Goal: Task Accomplishment & Management: Complete application form

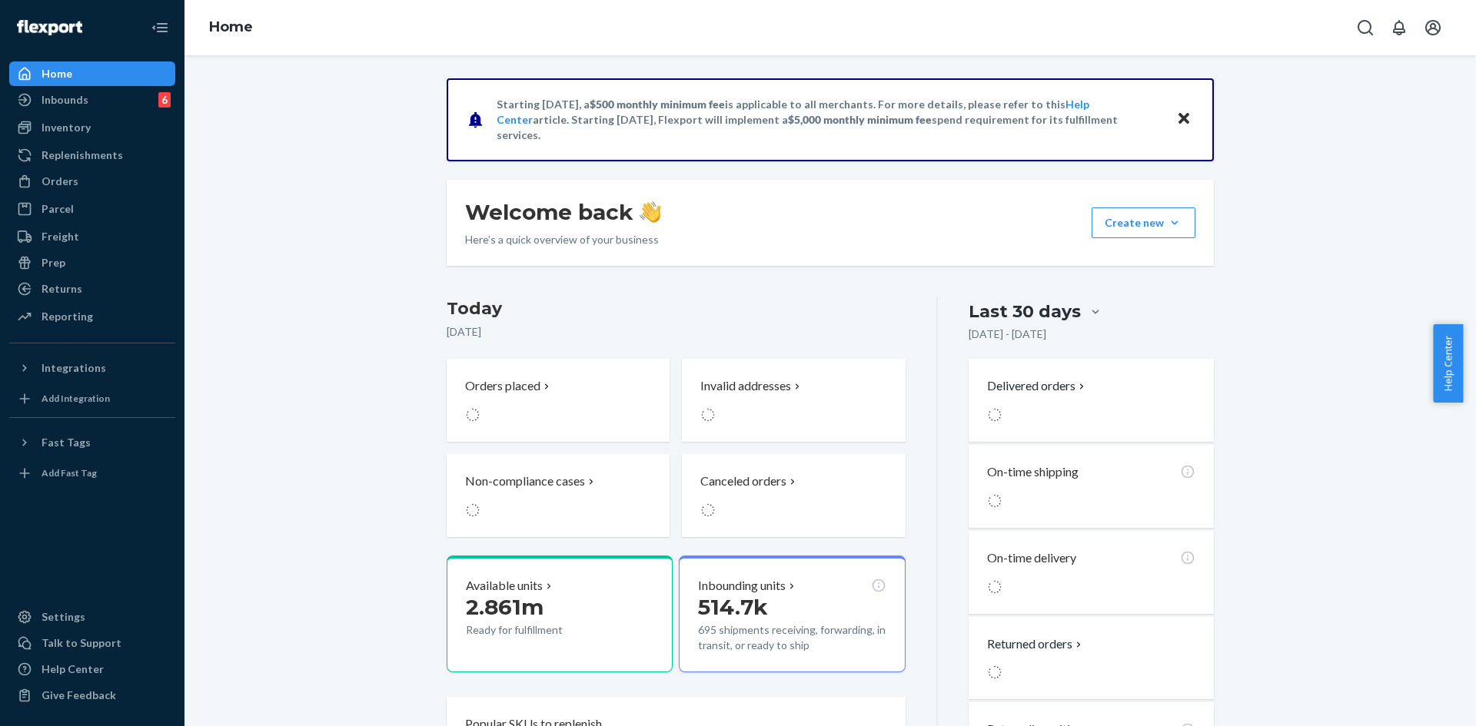
click at [358, 321] on div "Starting [DATE], a $500 monthly minimum fee is applicable to all merchants. For…" at bounding box center [830, 613] width 1268 height 1071
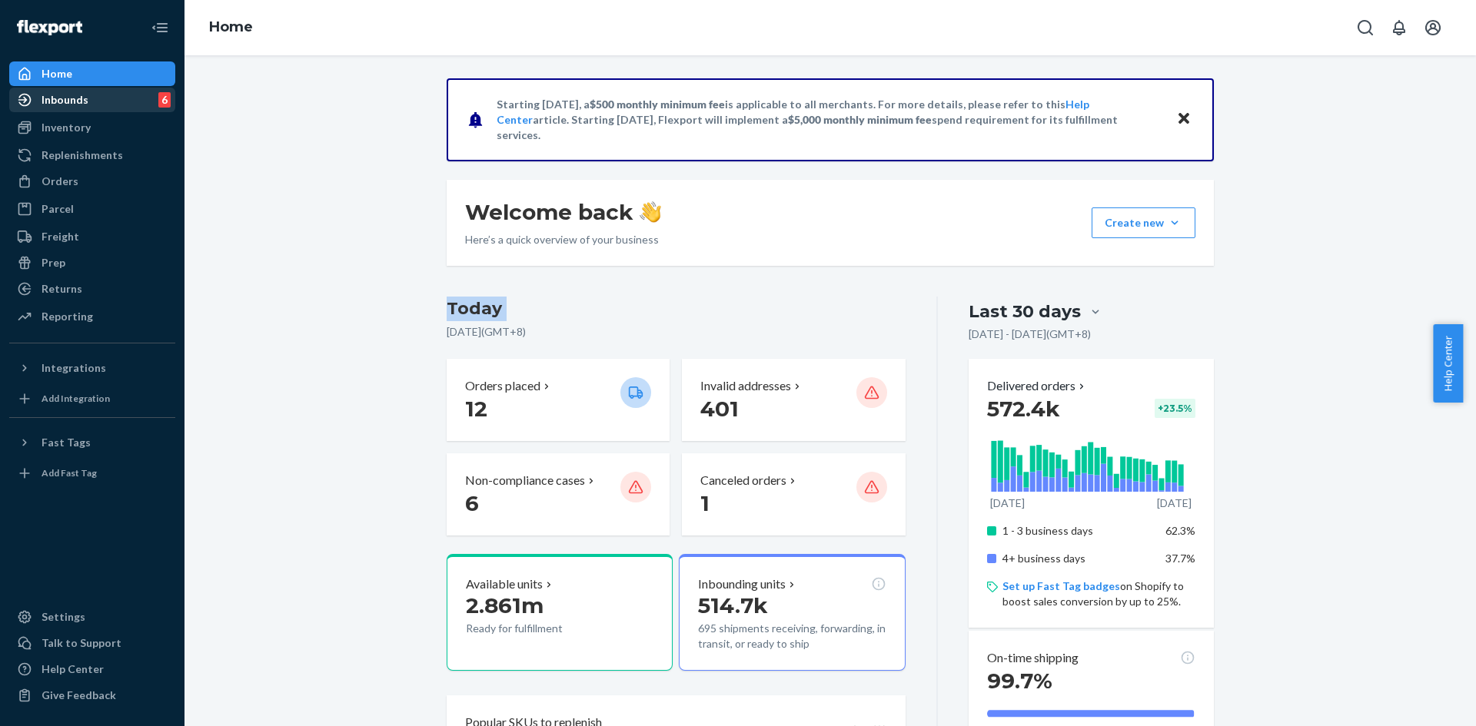
click at [83, 105] on div "Inbounds" at bounding box center [65, 99] width 47 height 15
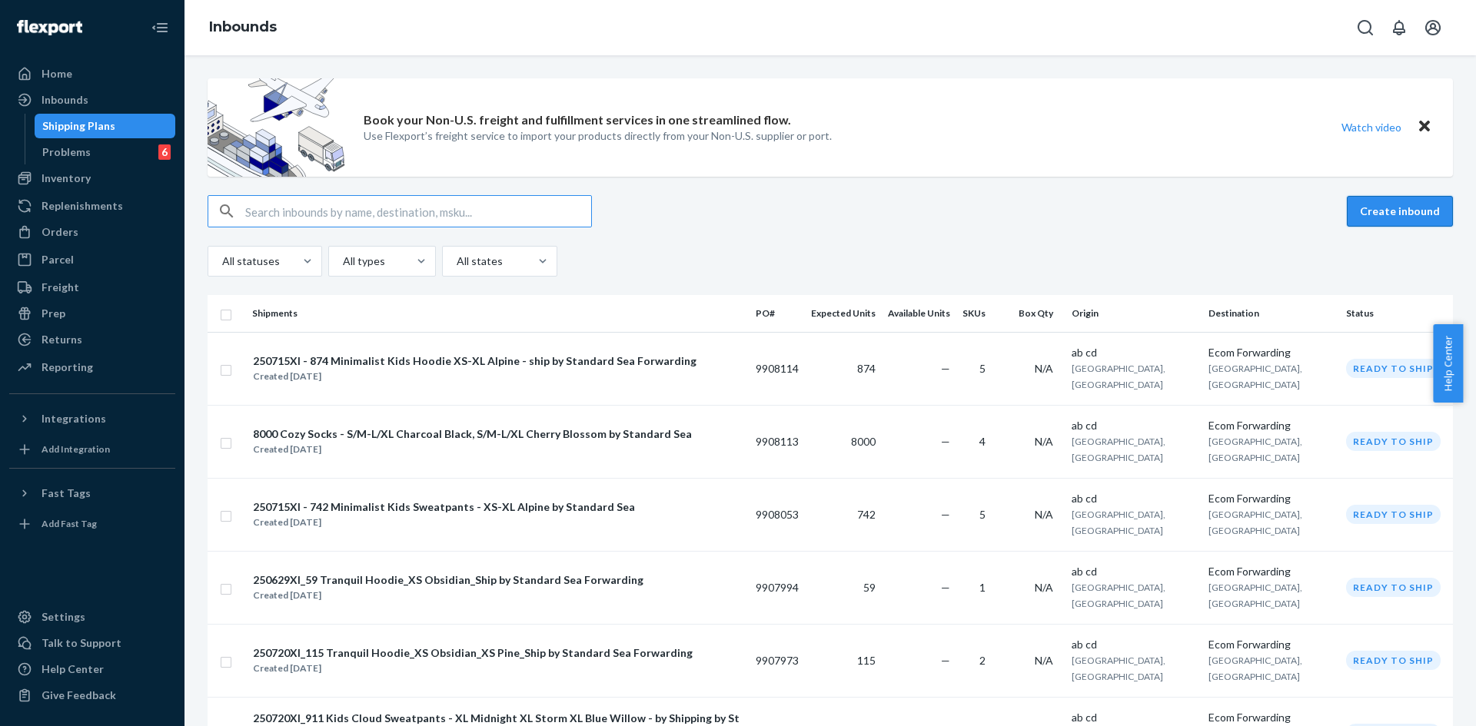
click at [1358, 211] on button "Create inbound" at bounding box center [1400, 211] width 106 height 31
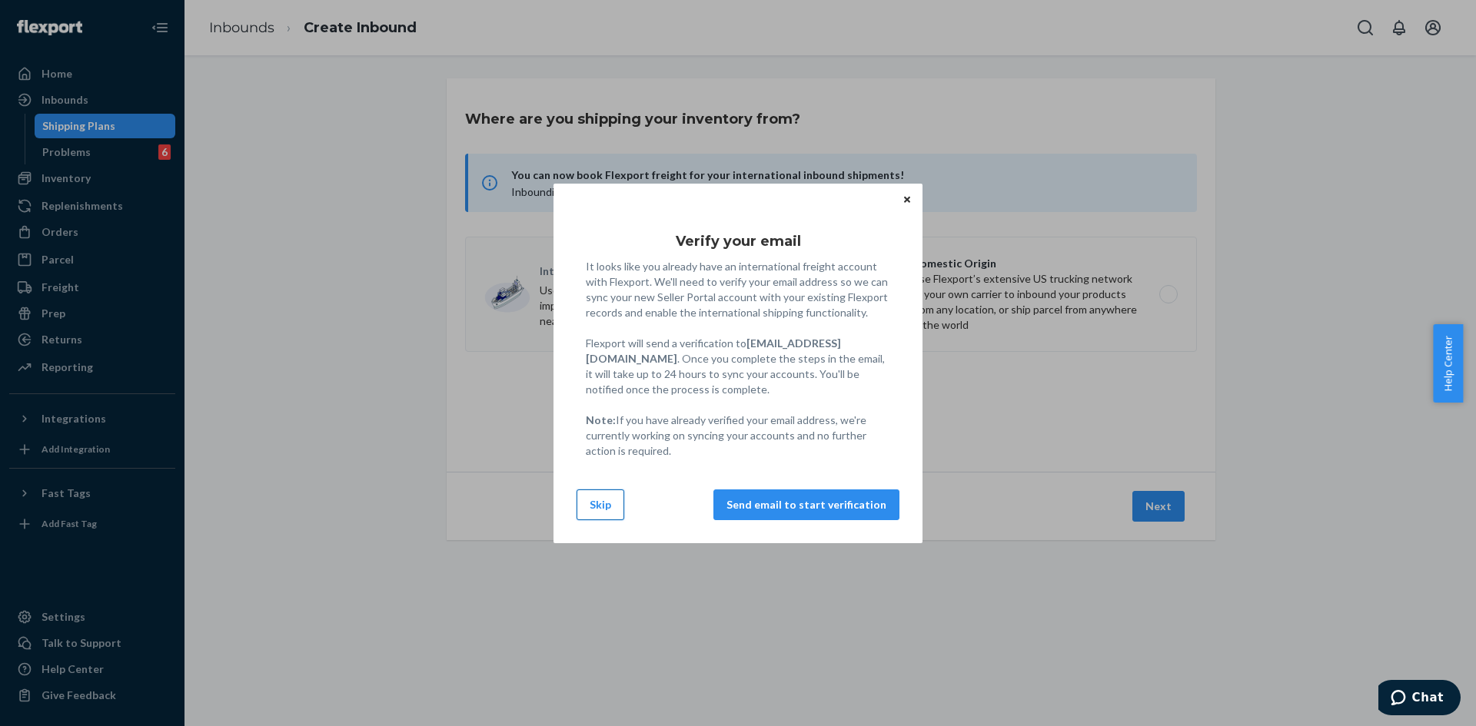
click at [601, 500] on button "Skip" at bounding box center [601, 505] width 48 height 31
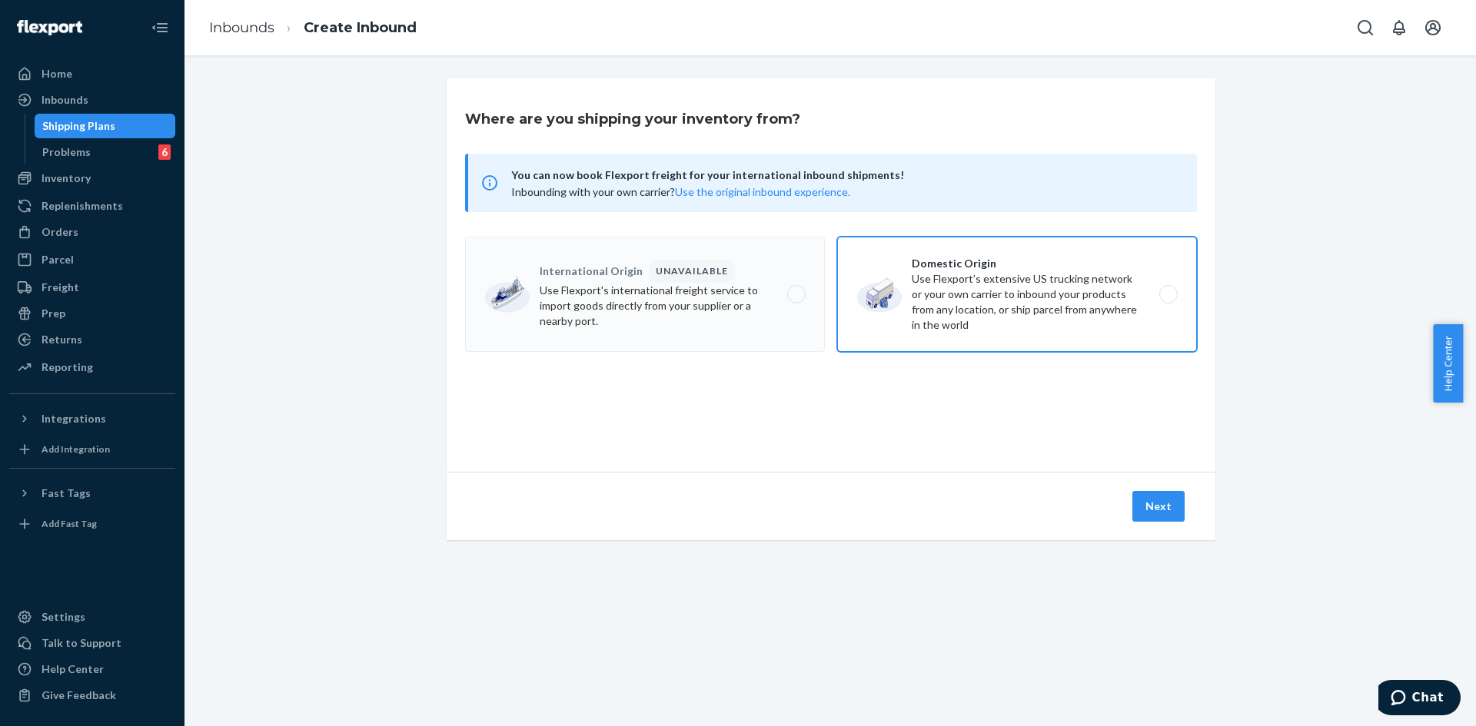
click at [907, 310] on label "Domestic Origin Use Flexport’s extensive US trucking network or your own carrie…" at bounding box center [1017, 294] width 360 height 115
click at [1168, 300] on input "Domestic Origin Use Flexport’s extensive US trucking network or your own carrie…" at bounding box center [1173, 295] width 10 height 10
radio input "true"
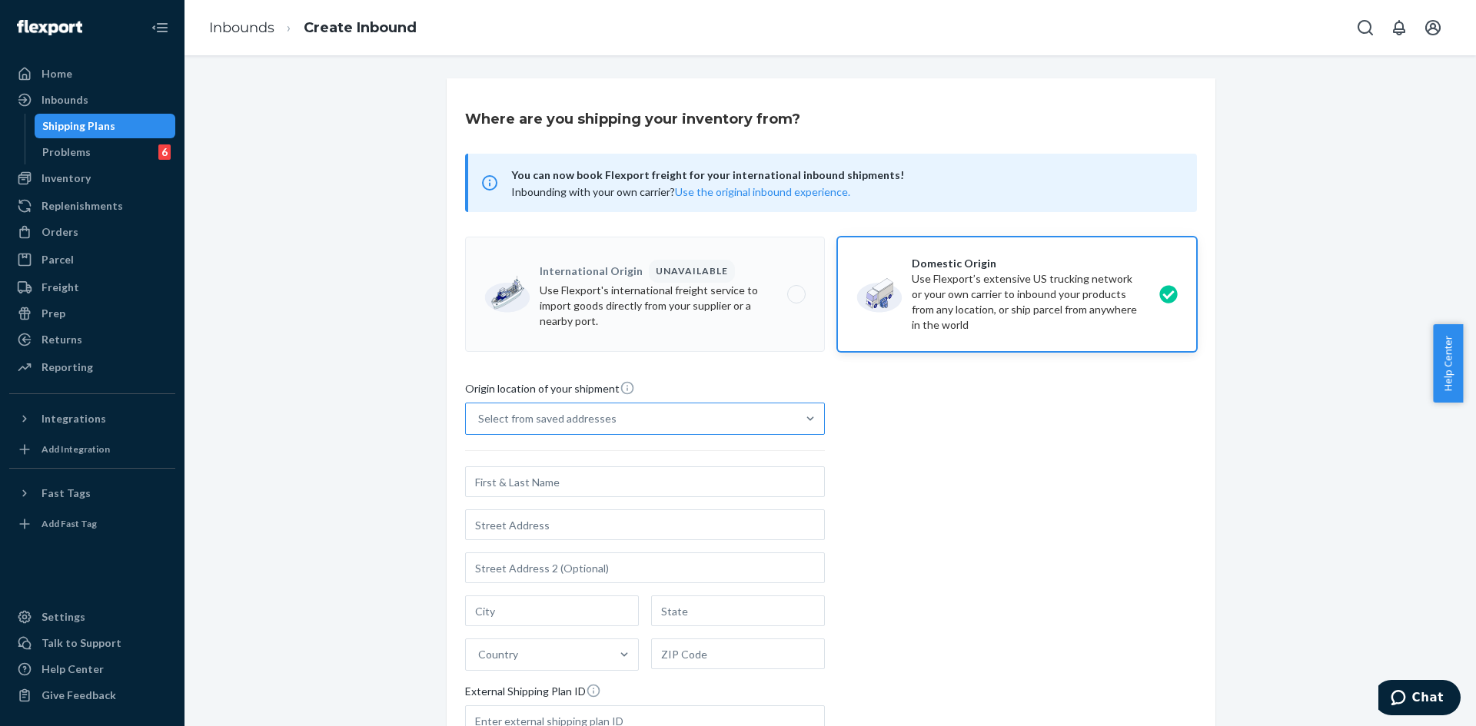
click at [581, 433] on div "Select from saved addresses" at bounding box center [631, 419] width 331 height 31
click at [480, 427] on input "Select from saved addresses" at bounding box center [479, 418] width 2 height 15
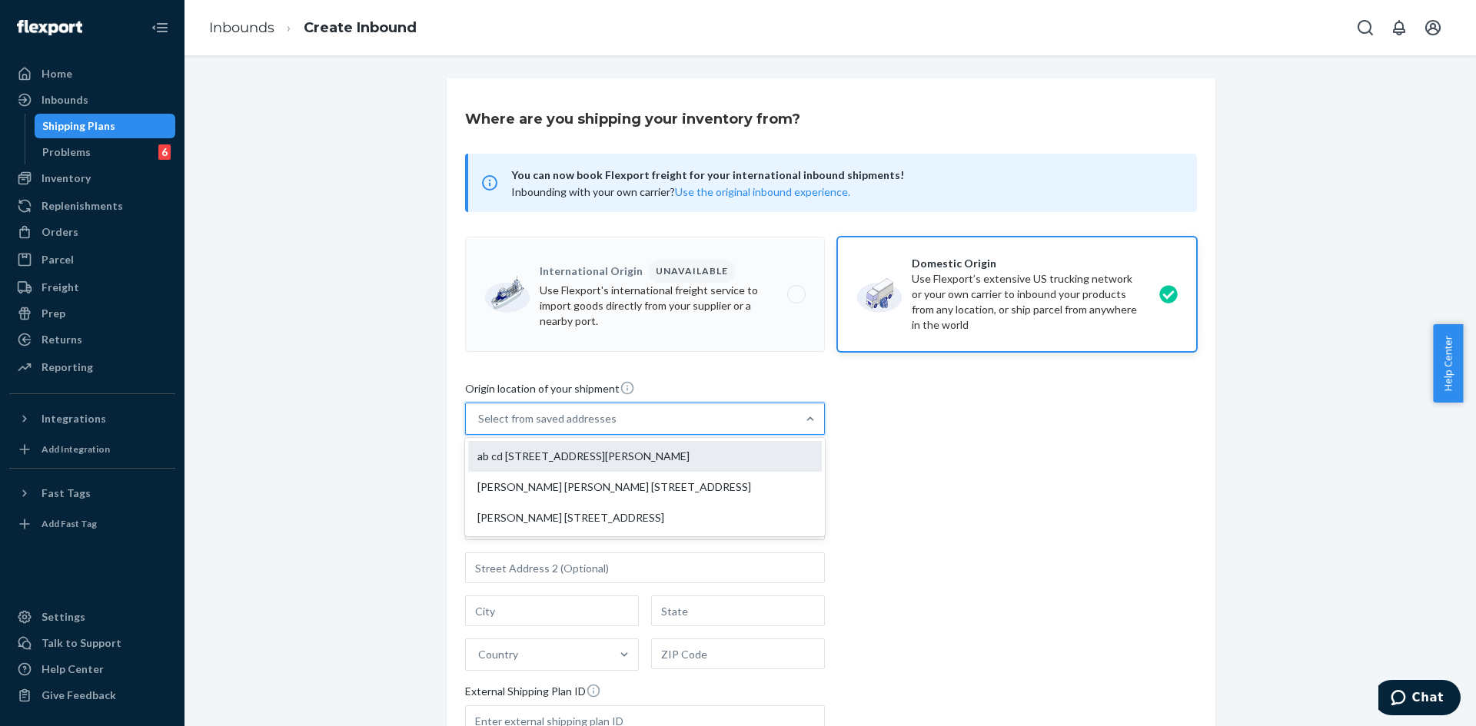
click at [547, 460] on div "ab cd [STREET_ADDRESS][PERSON_NAME]" at bounding box center [645, 456] width 354 height 31
click at [480, 427] on input "option ab cd [STREET_ADDRESS][PERSON_NAME] focused, 1 of 3. 3 results available…" at bounding box center [479, 418] width 2 height 15
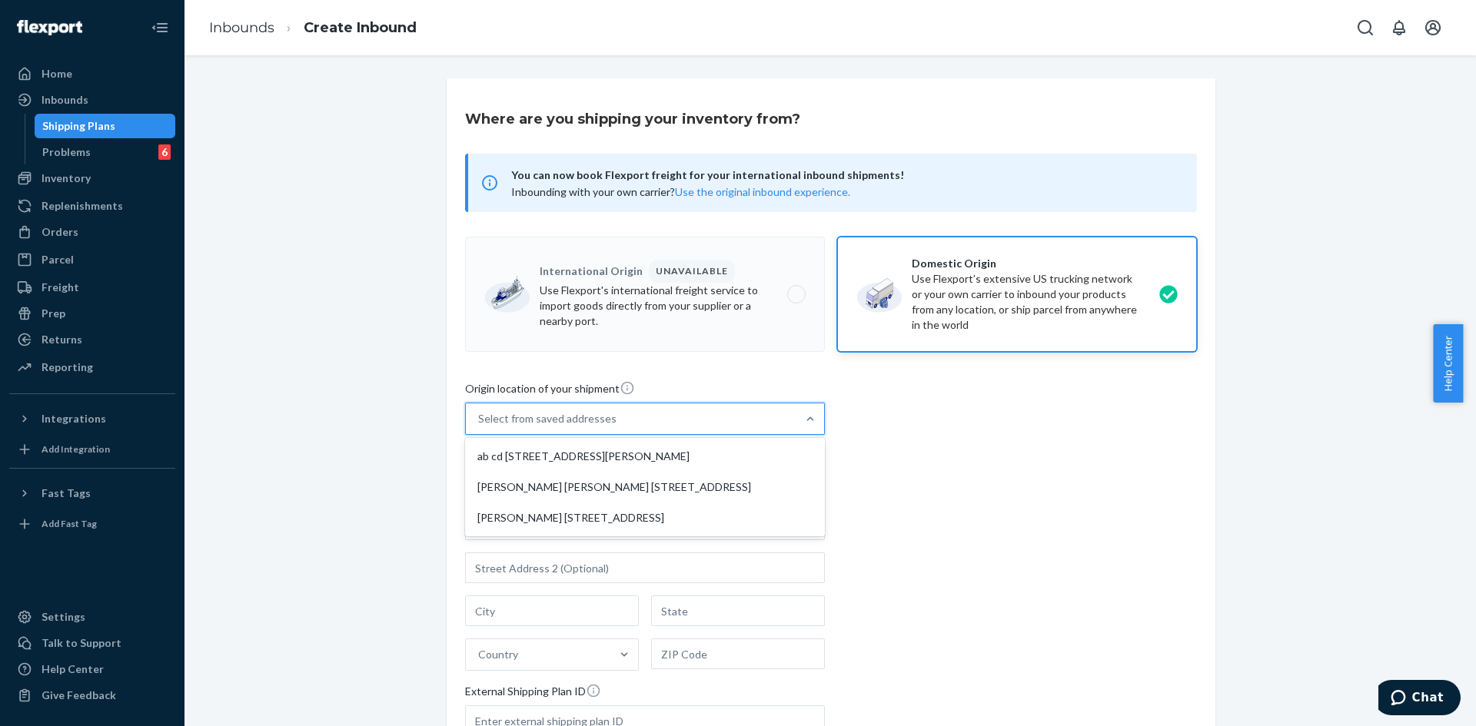
type input "ab cd"
type input "[STREET_ADDRESS][PERSON_NAME]"
type input "[GEOGRAPHIC_DATA]"
type input "CA"
type input "94105"
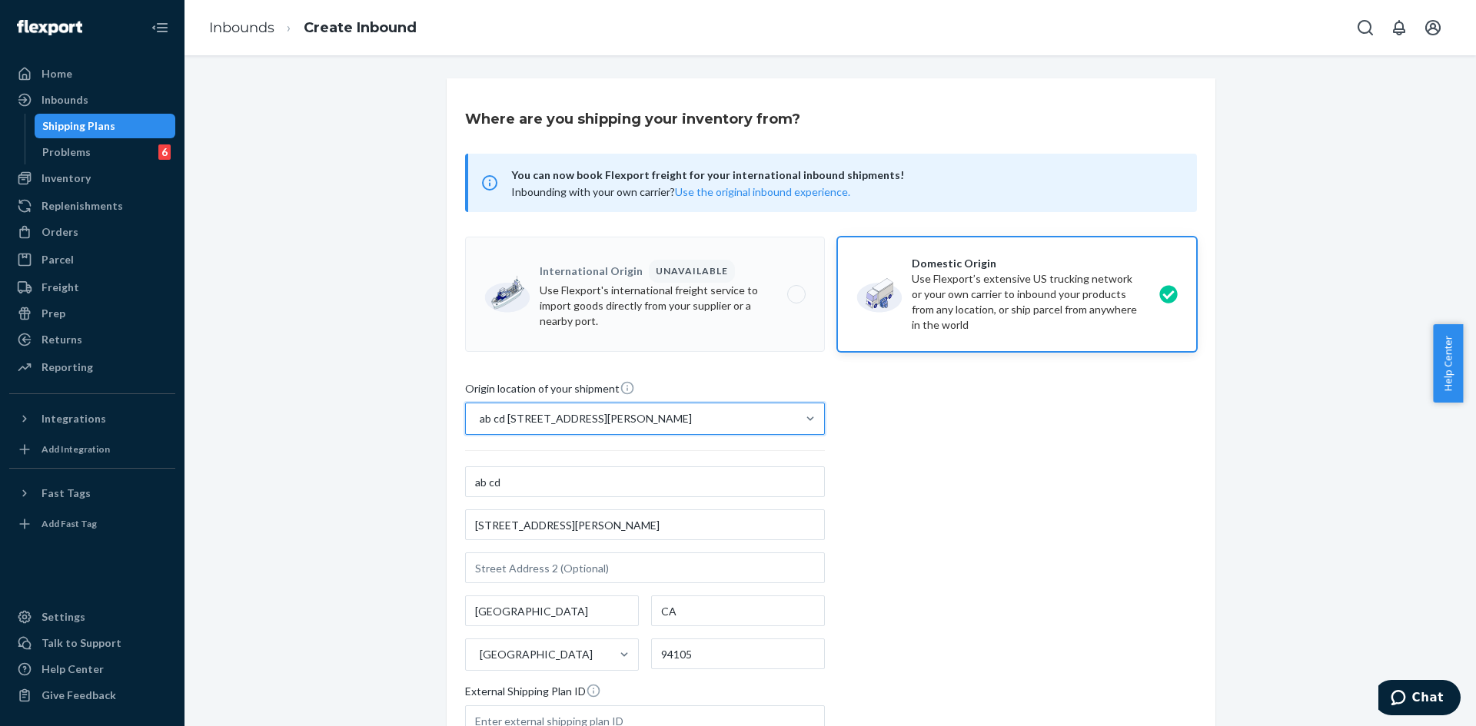
scroll to position [209, 0]
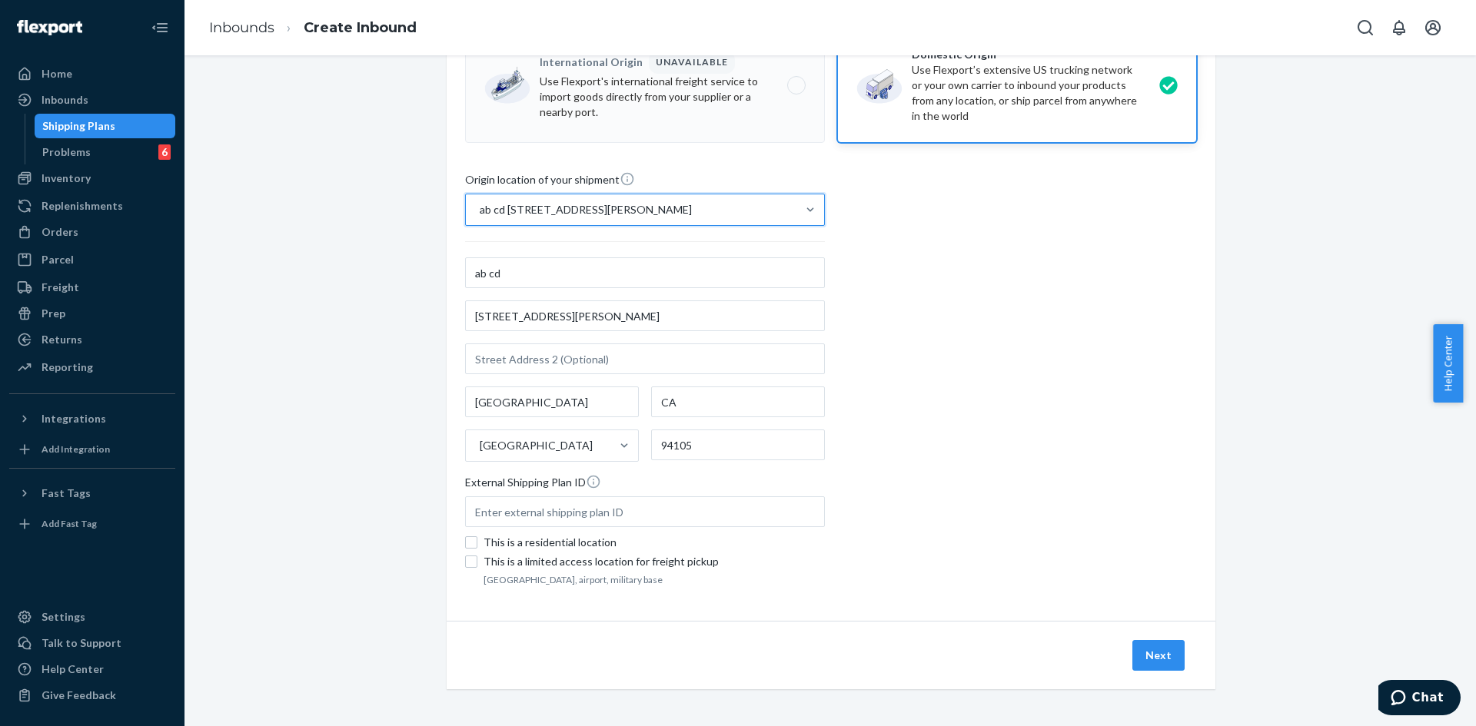
click at [1155, 654] on button "Next" at bounding box center [1158, 655] width 52 height 31
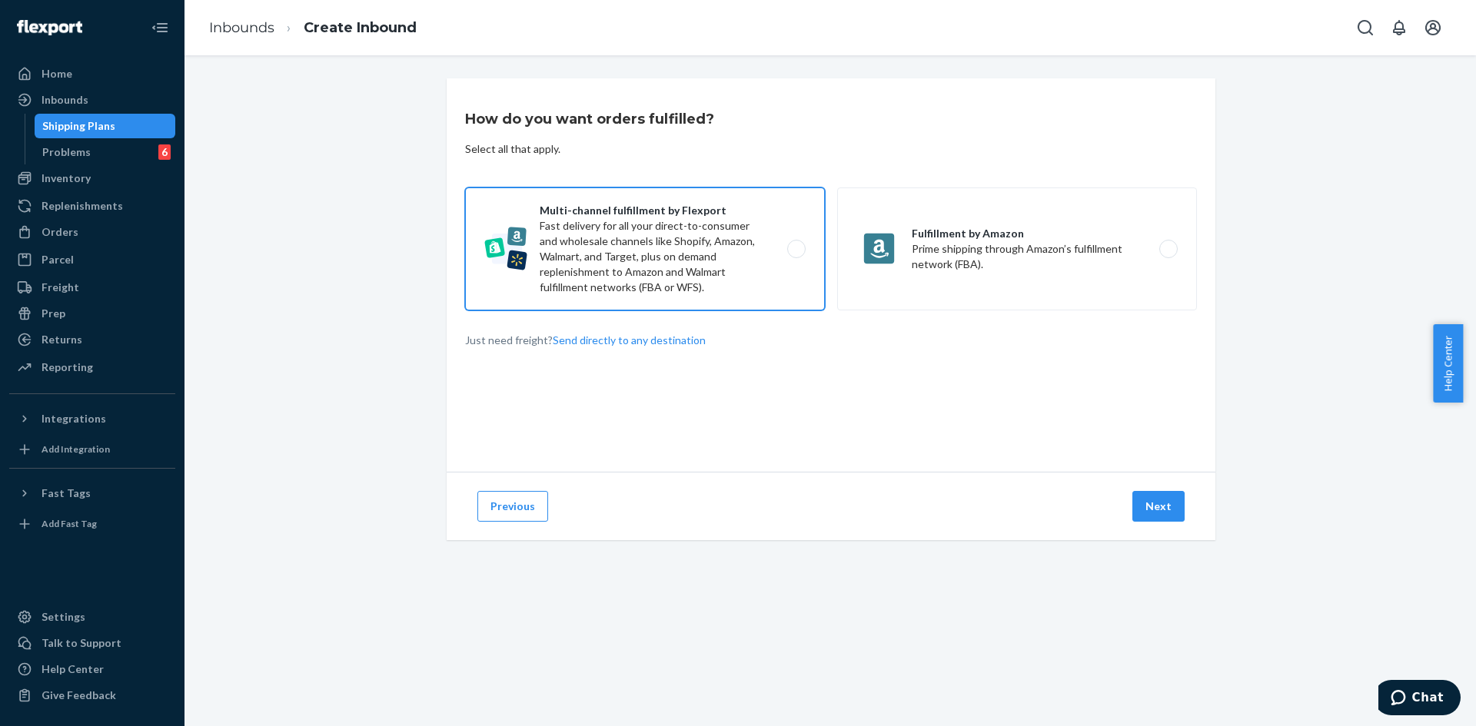
click at [608, 207] on label "Multi-channel fulfillment by Flexport Fast delivery for all your direct-to-cons…" at bounding box center [645, 249] width 360 height 123
click at [796, 244] on input "Multi-channel fulfillment by Flexport Fast delivery for all your direct-to-cons…" at bounding box center [801, 249] width 10 height 10
radio input "true"
click at [1138, 506] on button "Next" at bounding box center [1158, 506] width 52 height 31
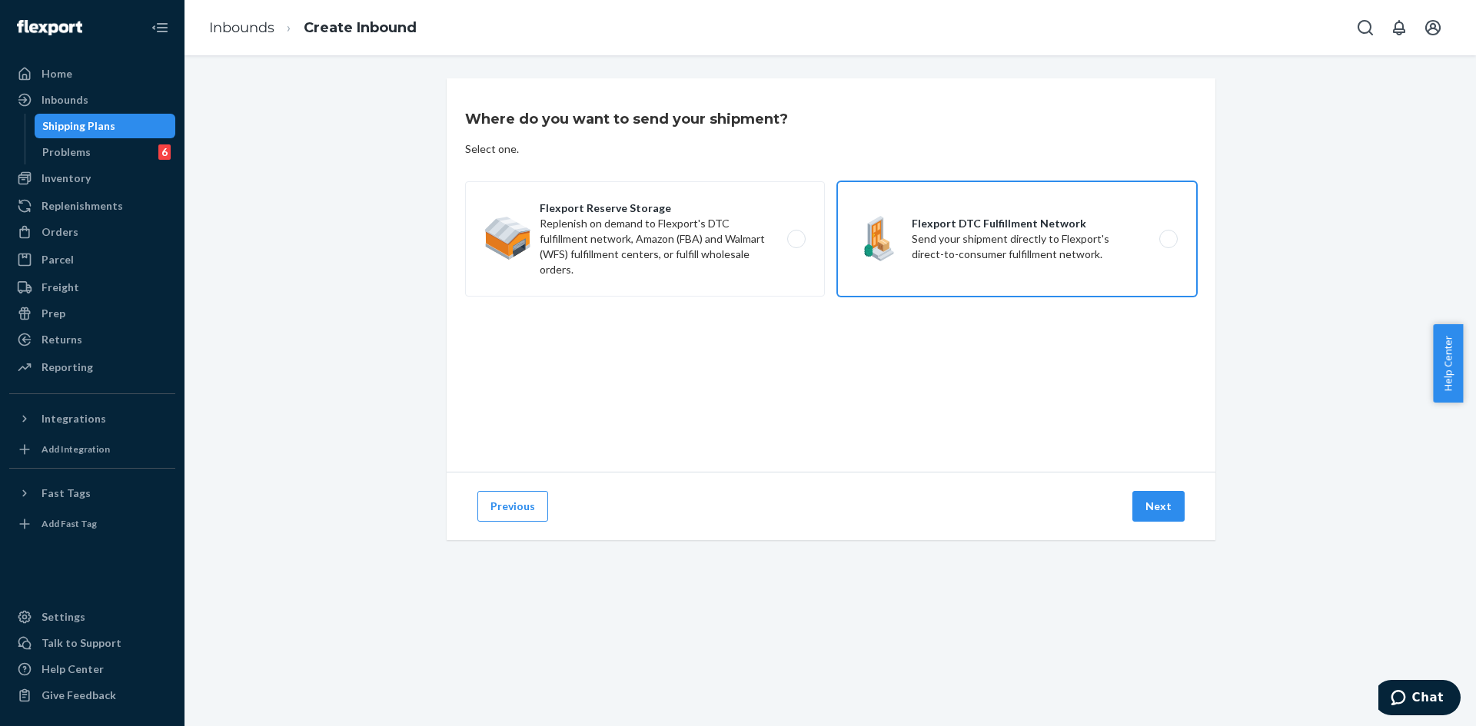
click at [981, 269] on label "Flexport DTC Fulfillment Network Send your shipment directly to Flexport's dire…" at bounding box center [1017, 238] width 360 height 115
click at [1168, 244] on input "Flexport DTC Fulfillment Network Send your shipment directly to Flexport's dire…" at bounding box center [1173, 239] width 10 height 10
radio input "true"
click at [1152, 504] on button "Next" at bounding box center [1158, 506] width 52 height 31
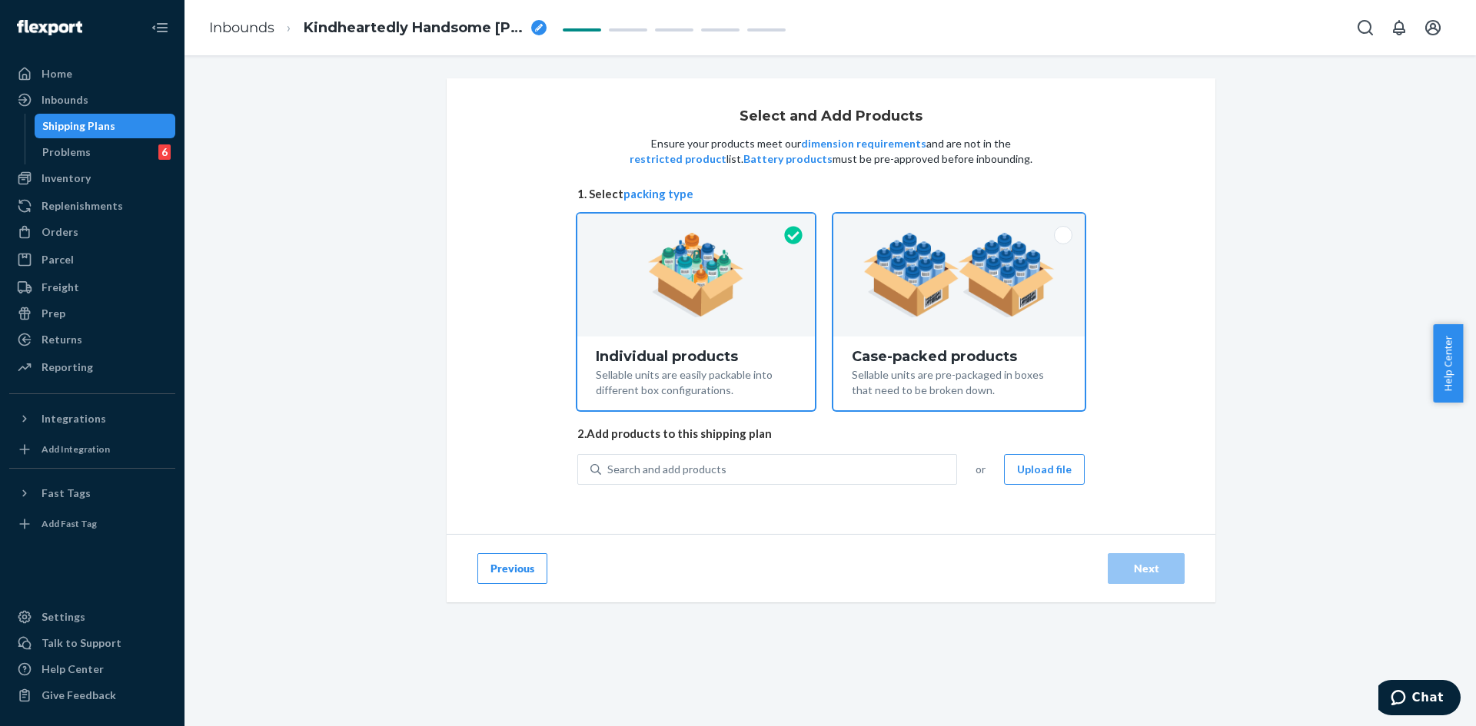
click at [852, 357] on div "Case-packed products" at bounding box center [959, 356] width 214 height 15
click at [954, 224] on input "Case-packed products Sellable units are pre-packaged in boxes that need to be b…" at bounding box center [959, 219] width 10 height 10
radio input "true"
radio input "false"
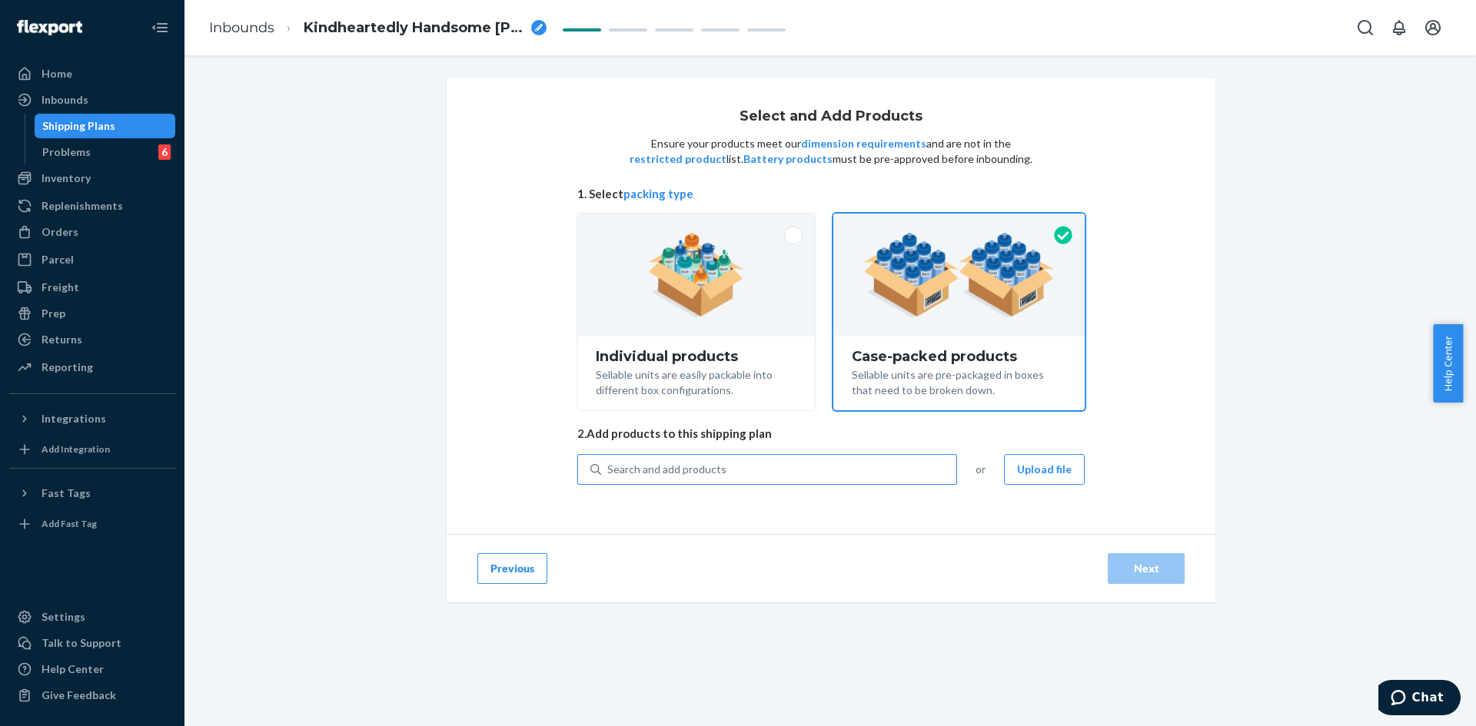
click at [703, 475] on div "Search and add products" at bounding box center [666, 469] width 119 height 15
click at [609, 475] on input "Search and add products" at bounding box center [608, 469] width 2 height 15
paste input "Affirmation Sweatpants Alpine"
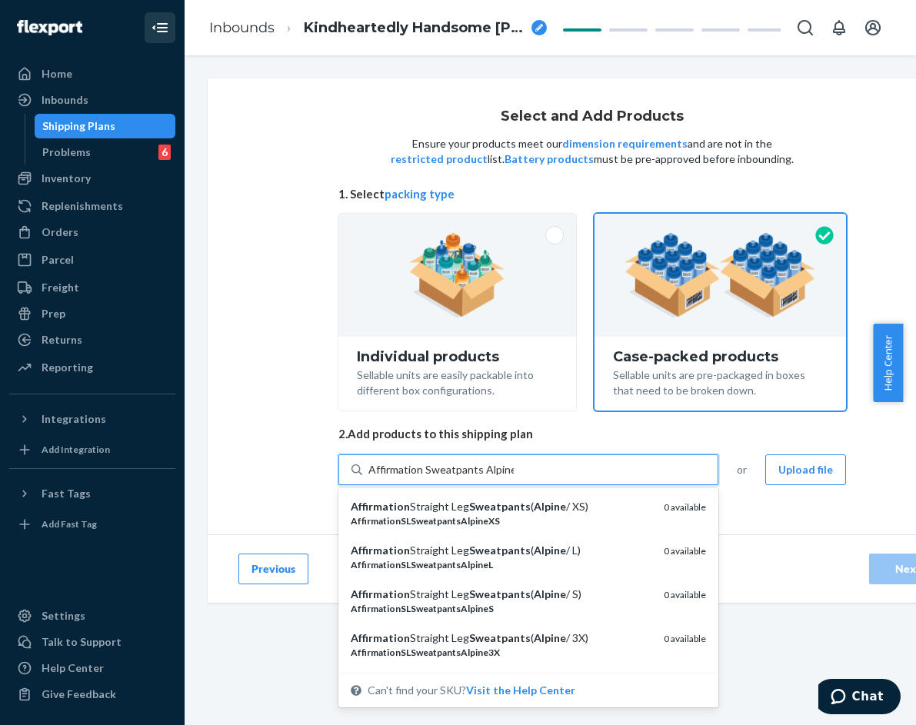
type input "Affirmation Sweatpants Alpine"
click at [153, 28] on icon "Close Navigation" at bounding box center [153, 27] width 3 height 4
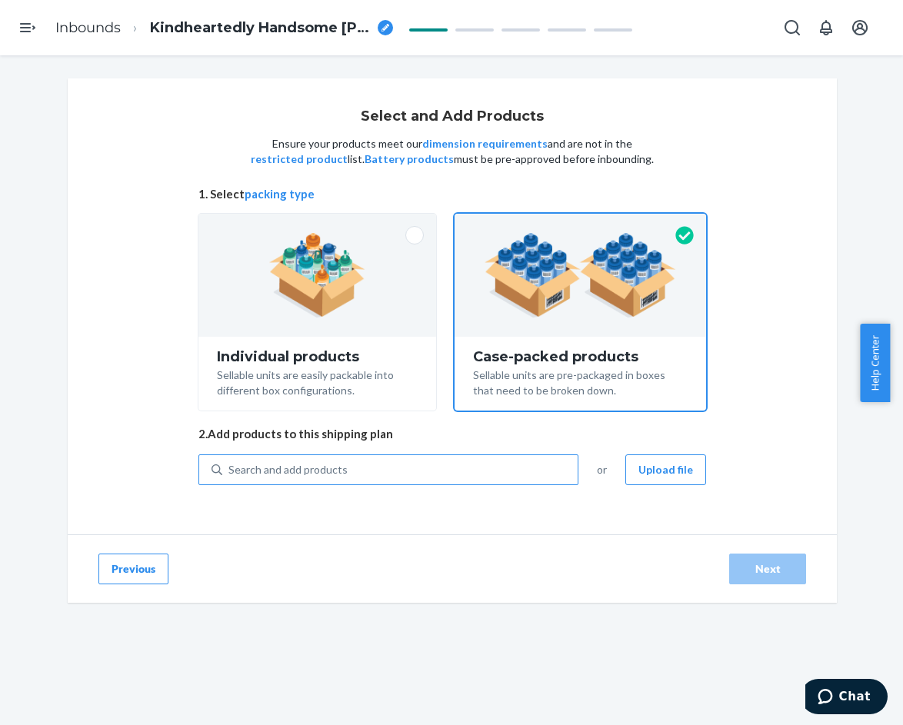
click at [369, 470] on div "Search and add products" at bounding box center [399, 470] width 355 height 28
click at [230, 470] on input "Search and add products" at bounding box center [229, 469] width 2 height 15
paste input "Affirmation Sweatpants Alpine"
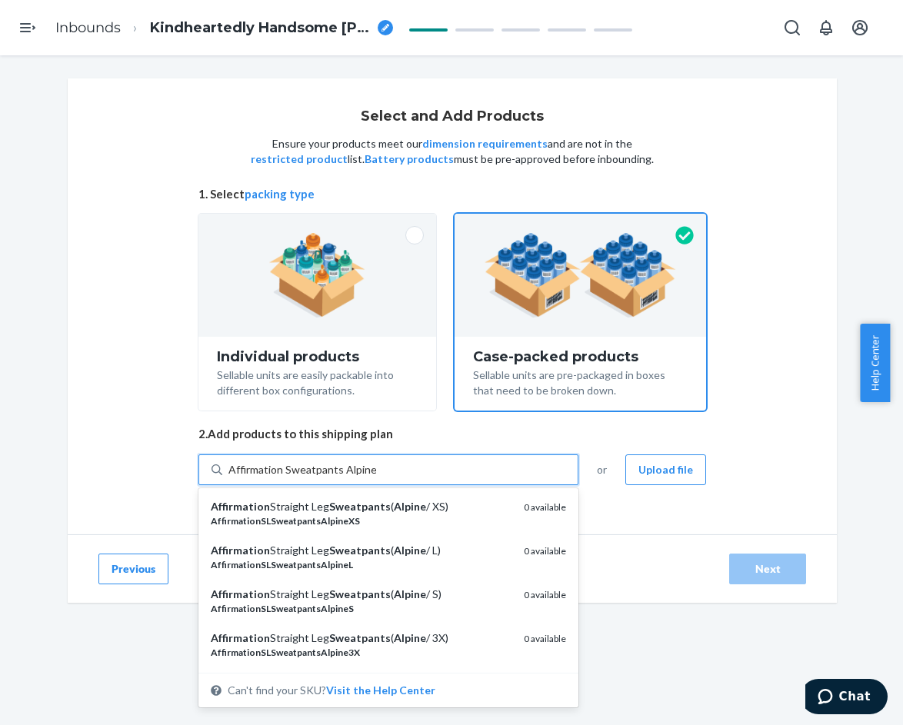
type input "Affirmation Sweatpants Alpine XS"
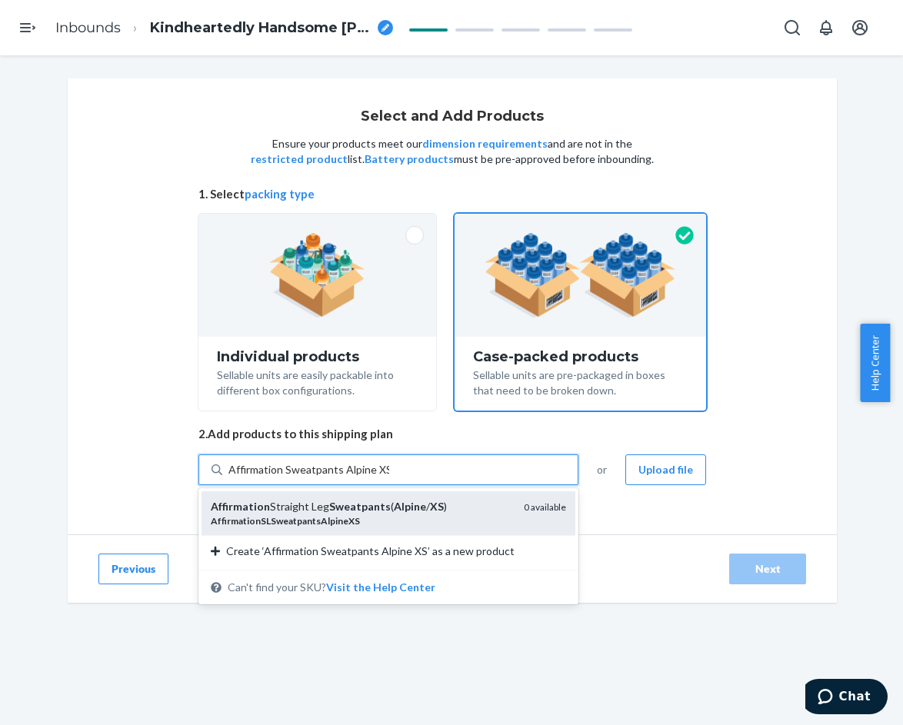
click at [403, 507] on em "Alpine" at bounding box center [410, 506] width 32 height 13
click at [389, 477] on input "Affirmation Sweatpants Alpine XS" at bounding box center [308, 469] width 161 height 15
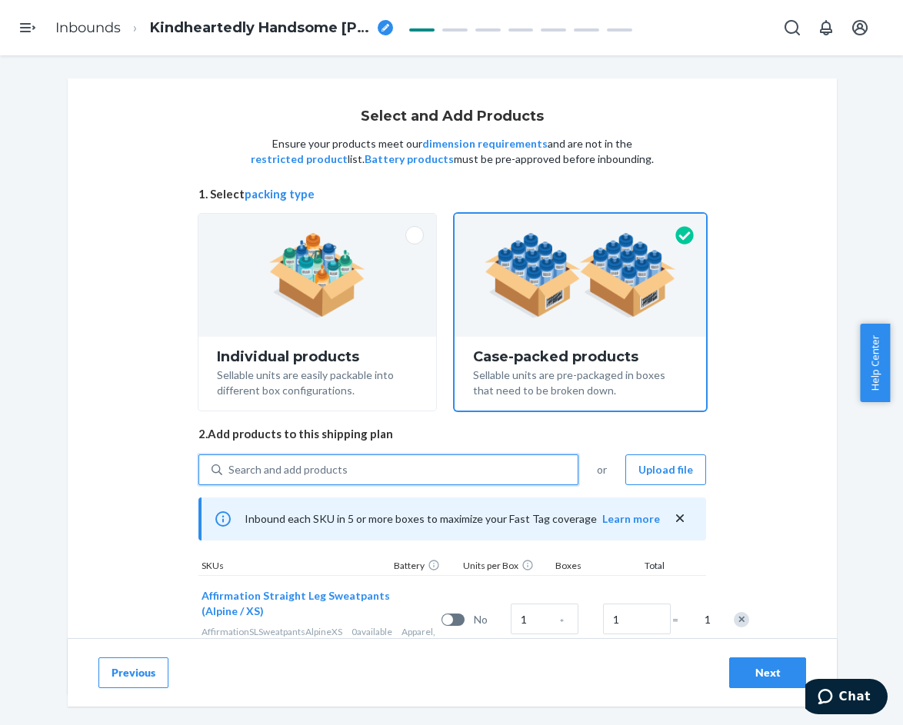
click at [289, 464] on div "Search and add products" at bounding box center [287, 469] width 119 height 15
click at [230, 464] on input "0 results available. Select is focused ,type to refine list, press Down to open…" at bounding box center [229, 469] width 2 height 15
paste input "Affirmation Sweatpants Alpine"
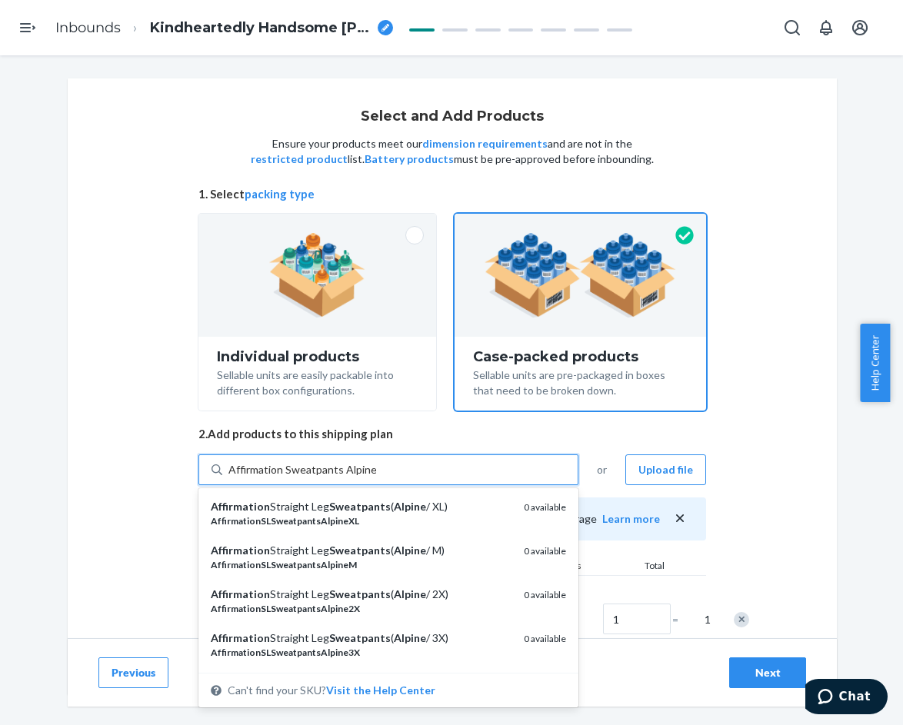
type input "Affirmation Sweatpants Alpine S"
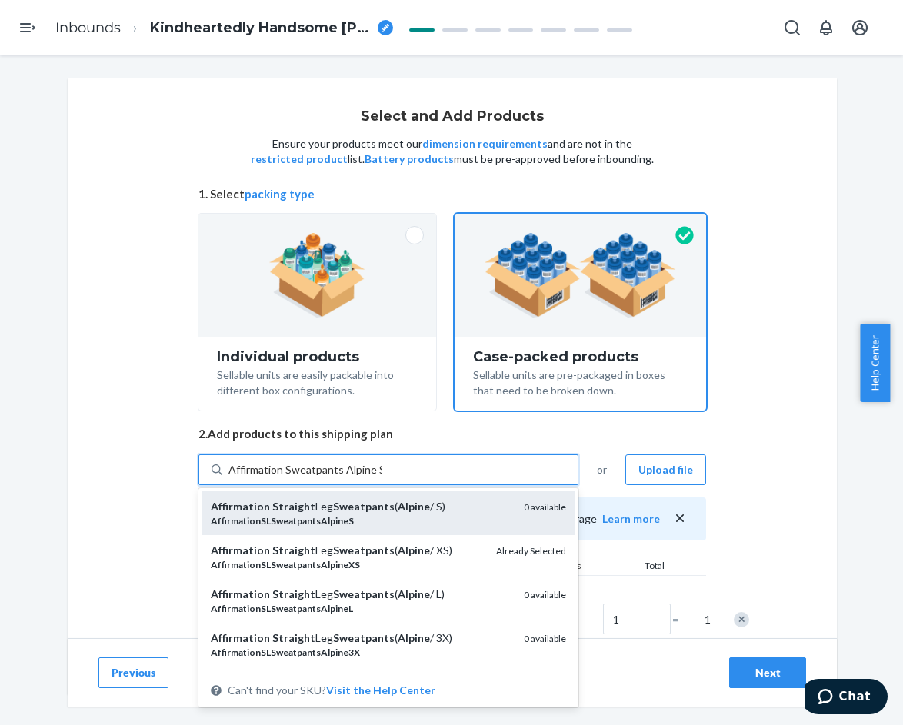
click at [363, 520] on div "AffirmationSLSweatpantsAlpineS" at bounding box center [361, 520] width 301 height 13
click at [363, 477] on input "Affirmation Sweatpants Alpine S" at bounding box center [305, 469] width 154 height 15
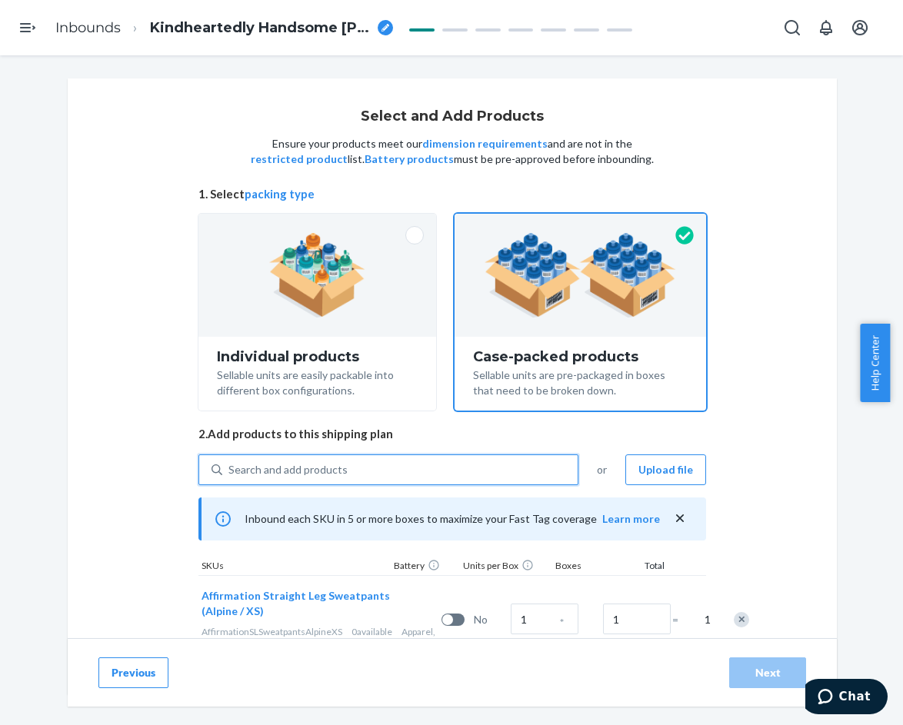
click at [341, 480] on div "Search and add products" at bounding box center [399, 470] width 355 height 28
click at [230, 477] on input "0 results available. Select is focused ,type to refine list, press Down to open…" at bounding box center [229, 469] width 2 height 15
paste input "Affirmation Sweatpants Alpine"
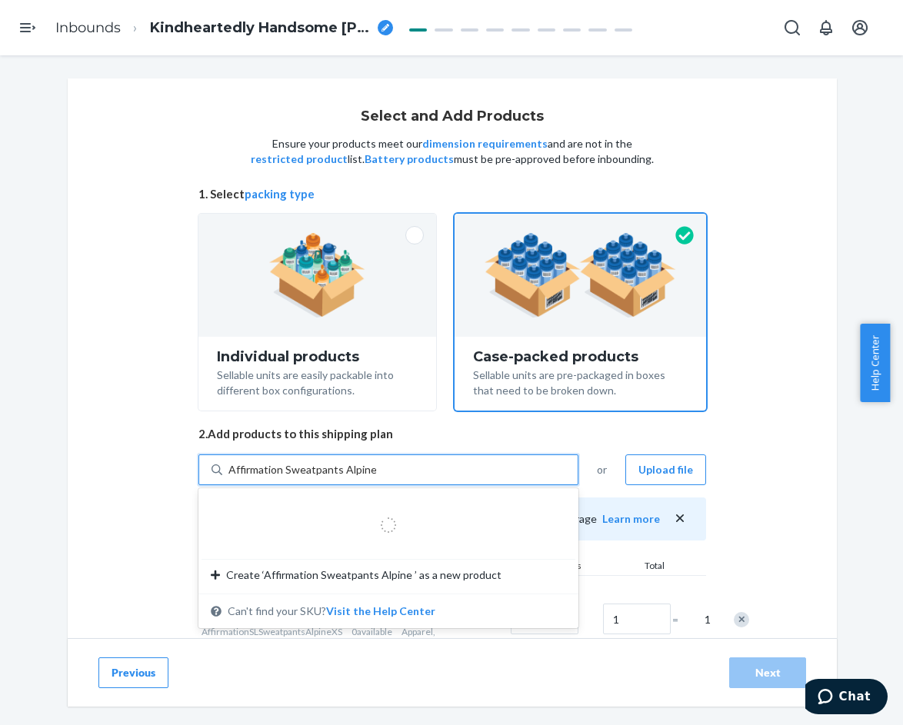
type input "Affirmation Sweatpants Alpine M"
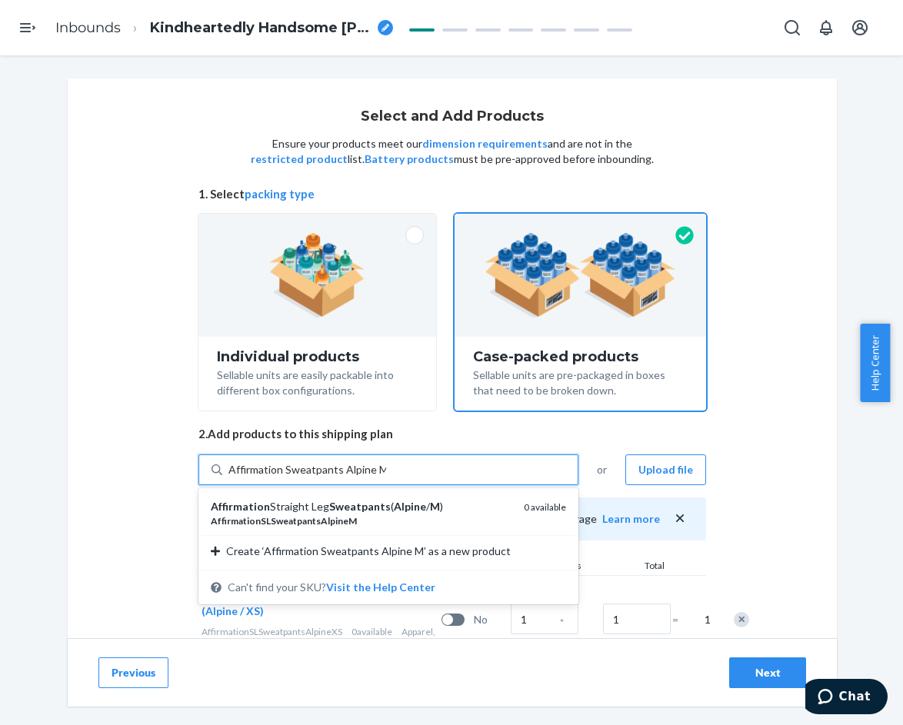
click at [397, 513] on div "Affirmation Straight Leg Sweatpants ( Alpine / M )" at bounding box center [361, 506] width 301 height 15
click at [386, 477] on input "Affirmation Sweatpants Alpine M" at bounding box center [307, 469] width 158 height 15
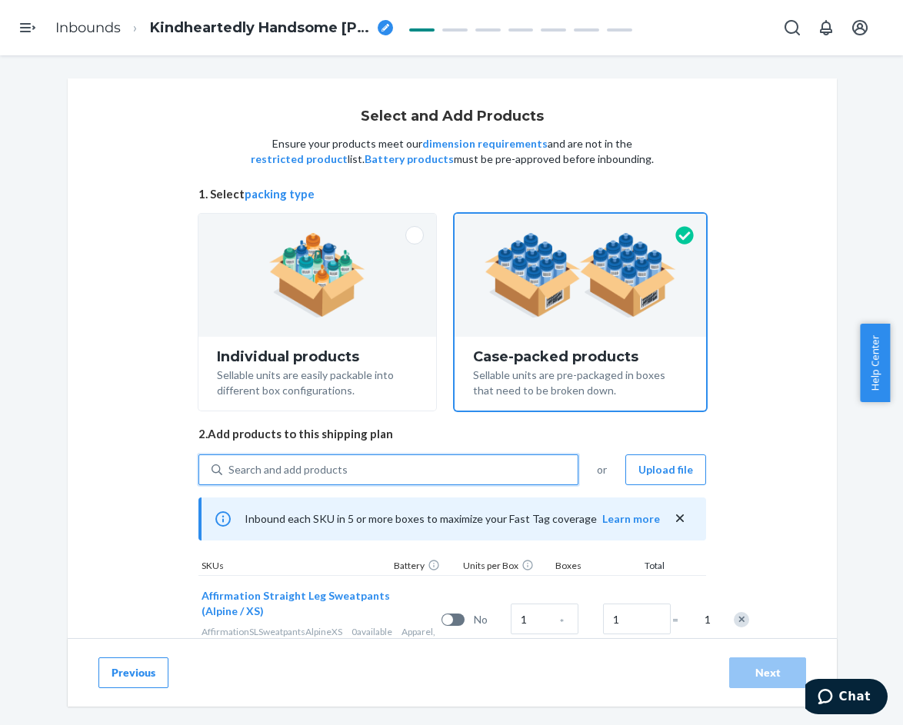
click at [366, 468] on div "Search and add products" at bounding box center [399, 470] width 355 height 28
click at [230, 468] on input "0 results available. Use Up and Down to choose options, press Enter to select t…" at bounding box center [229, 469] width 2 height 15
paste input "Affirmation Sweatpants Alpine"
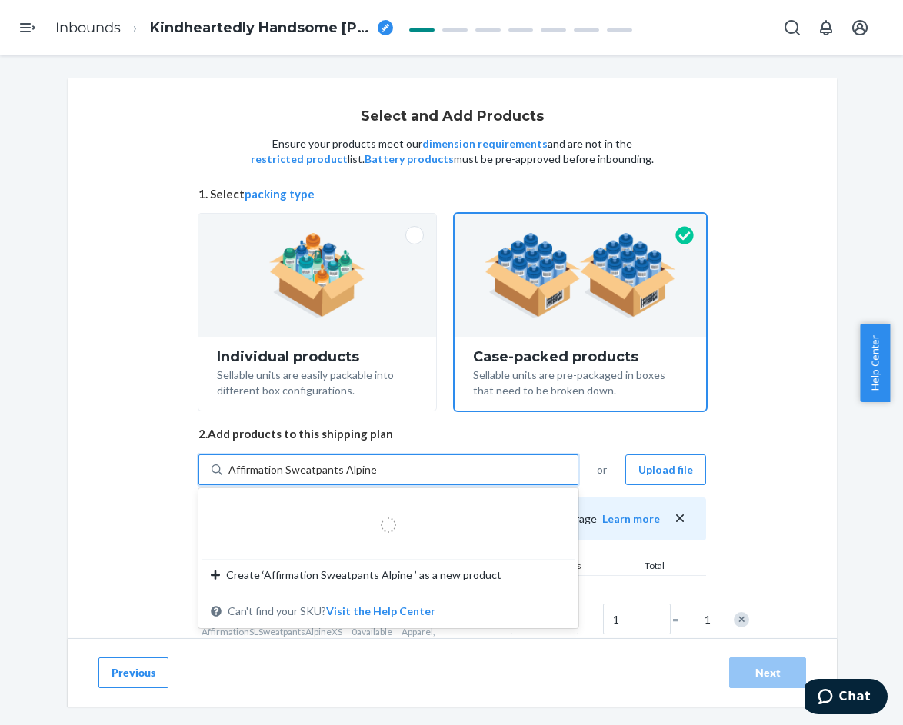
type input "Affirmation Sweatpants Alpine L"
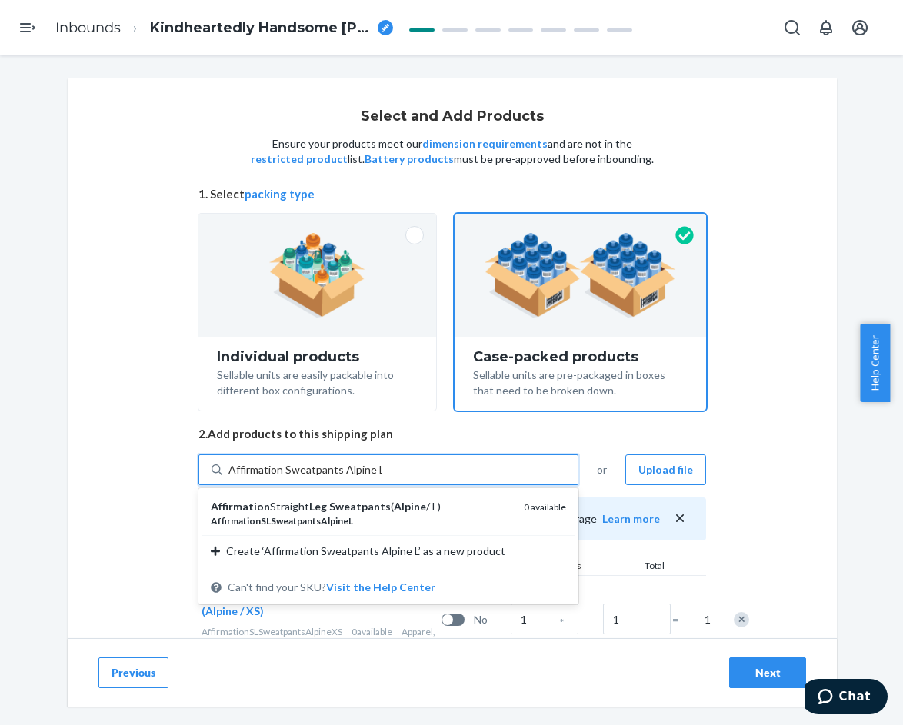
drag, startPoint x: 384, startPoint y: 518, endPoint x: 372, endPoint y: 470, distance: 49.0
click at [384, 517] on div "AffirmationSLSweatpantsAlpineL" at bounding box center [361, 520] width 301 height 13
click at [381, 477] on input "Affirmation Sweatpants Alpine L" at bounding box center [304, 469] width 153 height 15
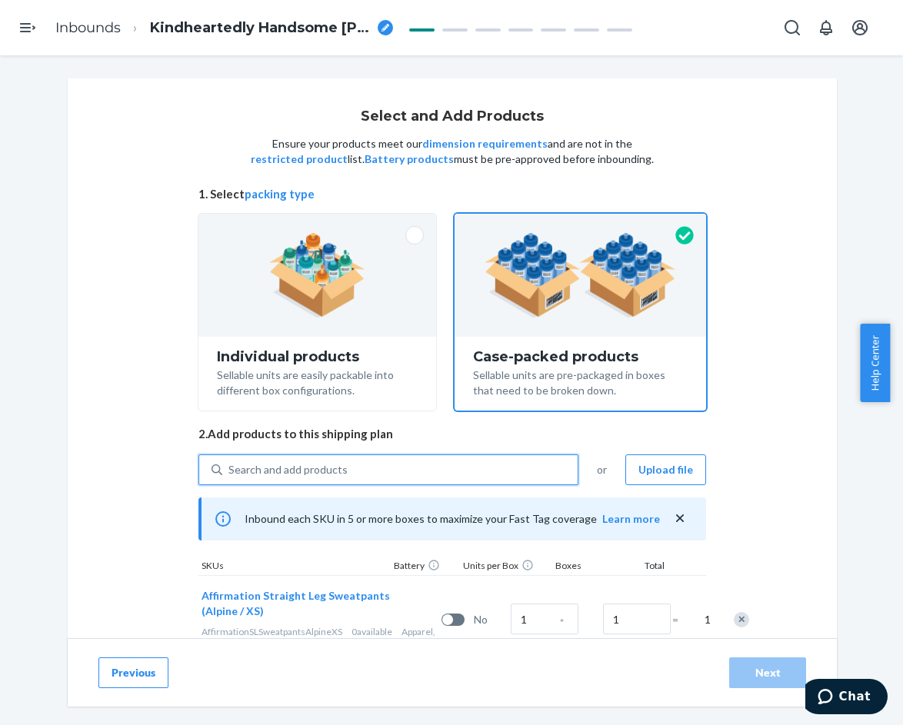
click at [369, 464] on div "Search and add products" at bounding box center [399, 470] width 355 height 28
click at [230, 464] on input "0 results available. Select is focused ,type to refine list, press Down to open…" at bounding box center [229, 469] width 2 height 15
paste input "Affirmation Sweatpants Alpine"
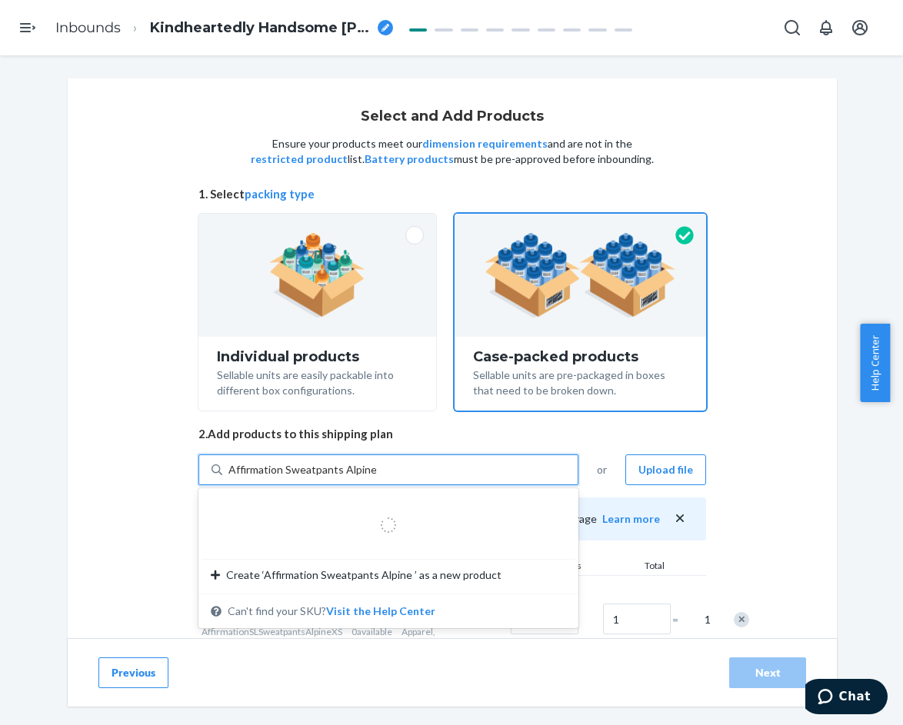
type input "Affirmation Sweatpants Alpine XL"
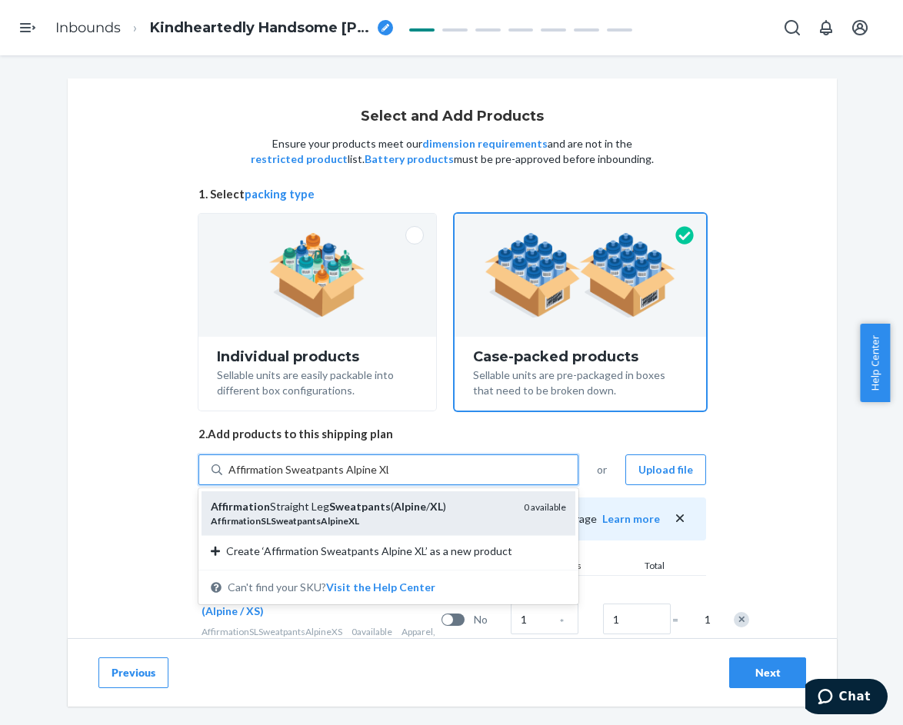
click at [386, 517] on div "AffirmationSLSweatpantsAlpineXL" at bounding box center [361, 520] width 301 height 13
click at [386, 477] on input "Affirmation Sweatpants Alpine XL" at bounding box center [308, 469] width 160 height 15
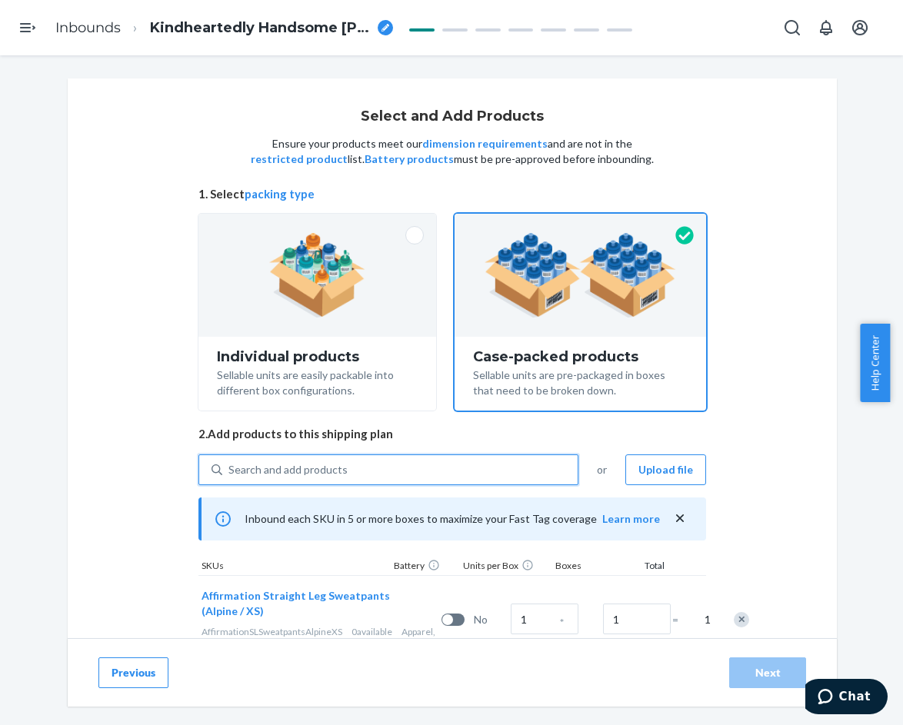
click at [380, 470] on div "Search and add products" at bounding box center [399, 470] width 355 height 28
click at [230, 470] on input "0 results available. Select is focused ,type to refine list, press Down to open…" at bounding box center [229, 469] width 2 height 15
paste input "Affirmation Sweatpants Alpine"
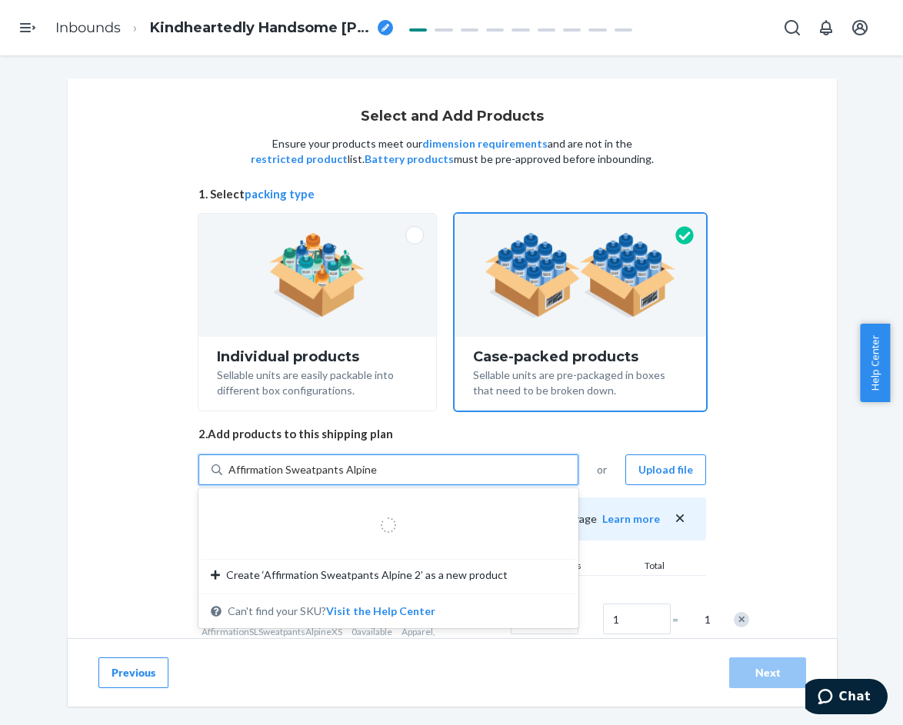
type input "Affirmation Sweatpants Alpine 2"
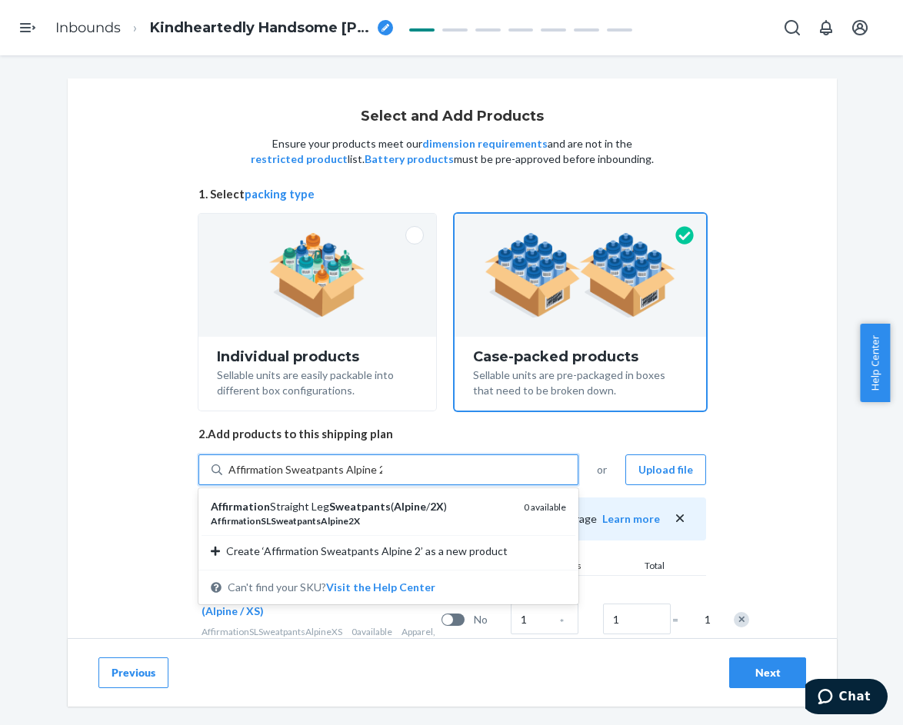
click at [377, 500] on div "Affirmation Straight Leg Sweatpants ( Alpine / 2X )" at bounding box center [361, 506] width 301 height 15
click at [377, 477] on input "Affirmation Sweatpants Alpine 2" at bounding box center [305, 469] width 154 height 15
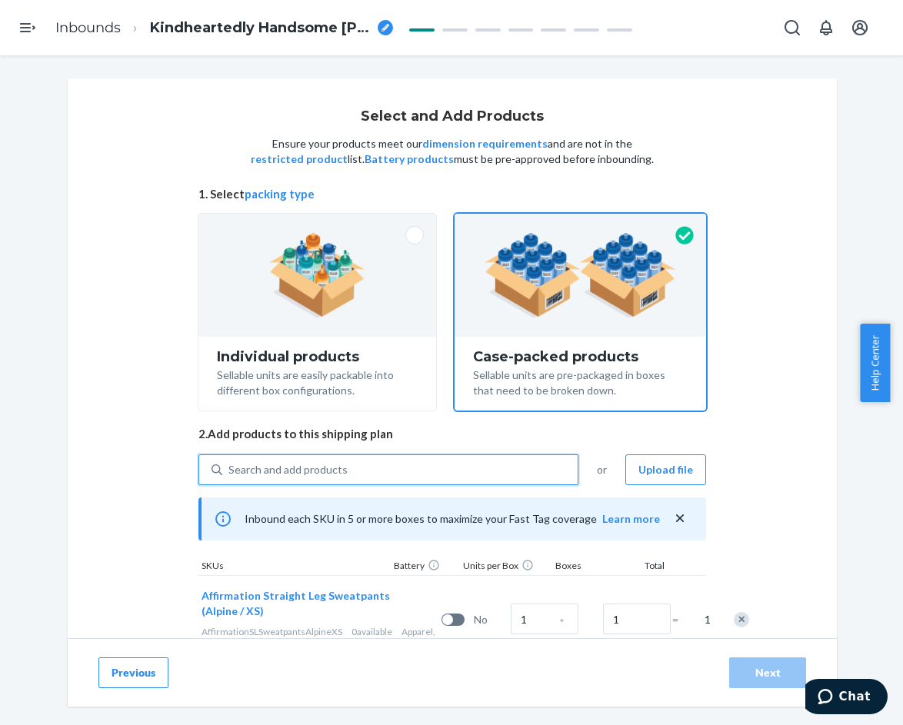
click at [375, 468] on div "Search and add products" at bounding box center [399, 470] width 355 height 28
click at [230, 468] on input "0 results available. Select is focused ,type to refine list, press Down to open…" at bounding box center [229, 469] width 2 height 15
paste input "Affirmation Sweatpants Alpine"
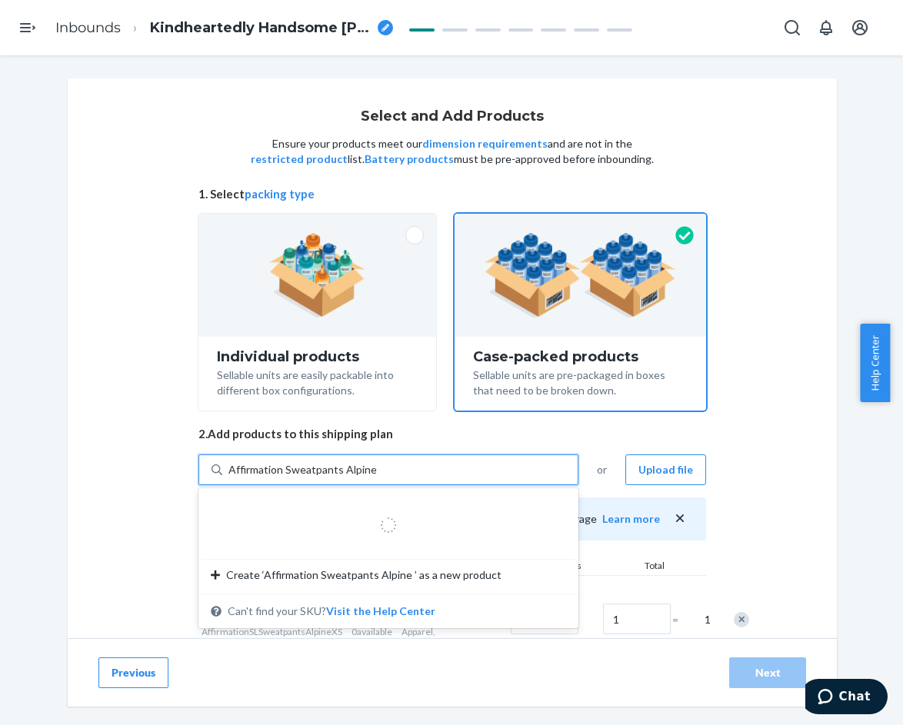
type input "Affirmation Sweatpants Alpine 3"
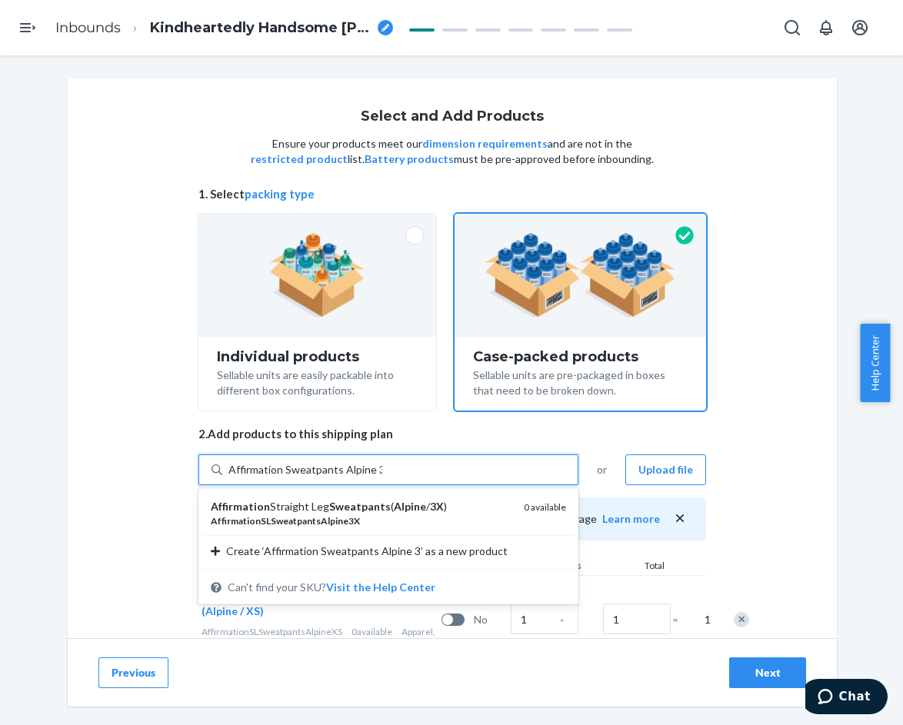
click at [394, 508] on em "Alpine" at bounding box center [410, 506] width 32 height 13
click at [382, 477] on input "Affirmation Sweatpants Alpine 3" at bounding box center [305, 469] width 154 height 15
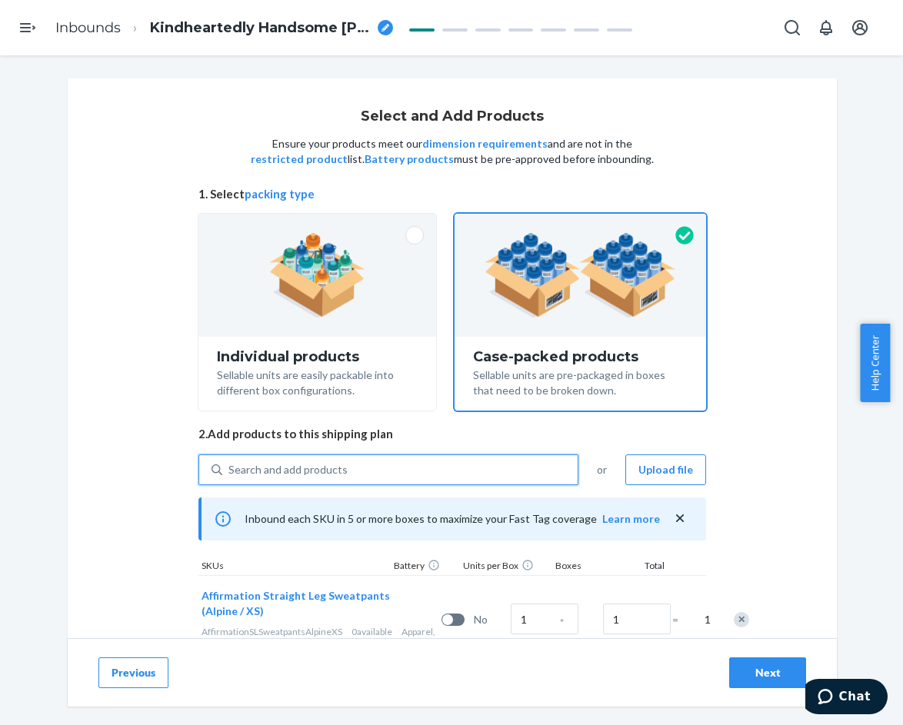
scroll to position [308, 0]
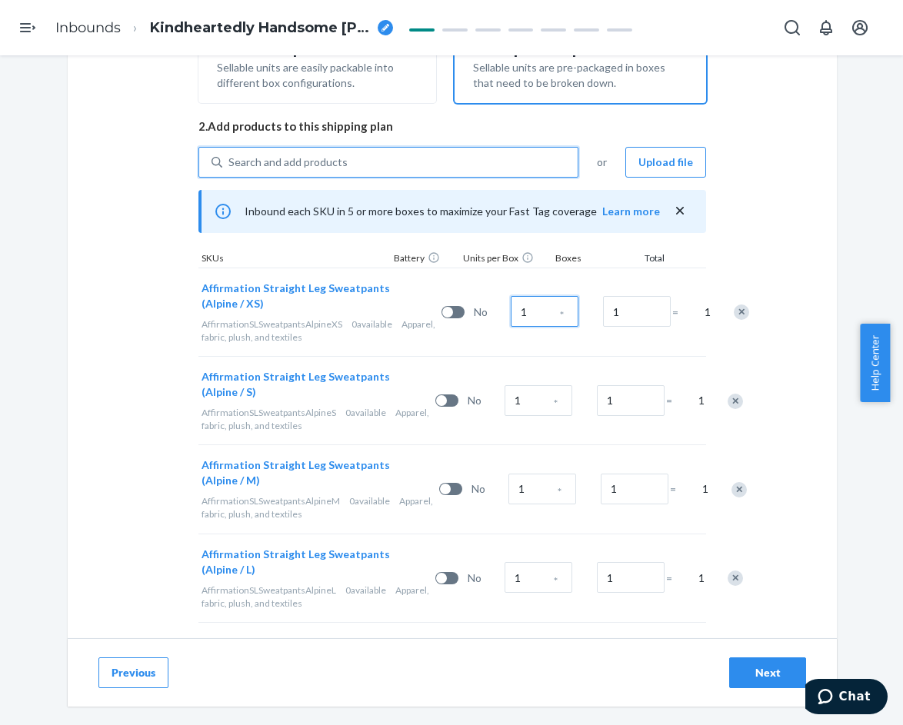
click at [510, 316] on input "1" at bounding box center [544, 311] width 68 height 31
type input "106"
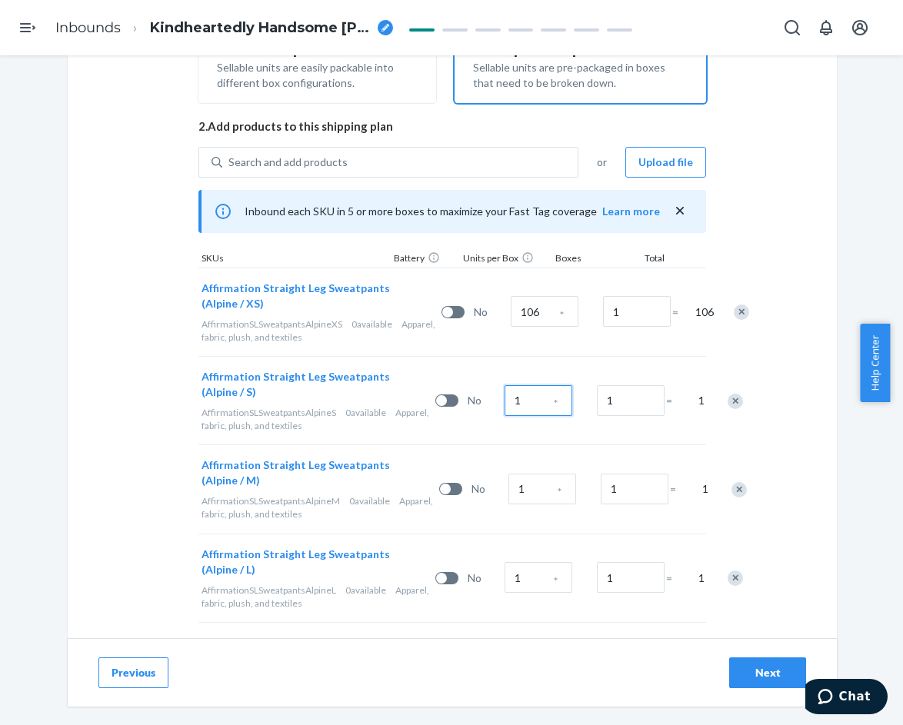
click at [504, 397] on input "1" at bounding box center [538, 400] width 68 height 31
type input "217"
click at [508, 494] on input "1" at bounding box center [542, 489] width 68 height 31
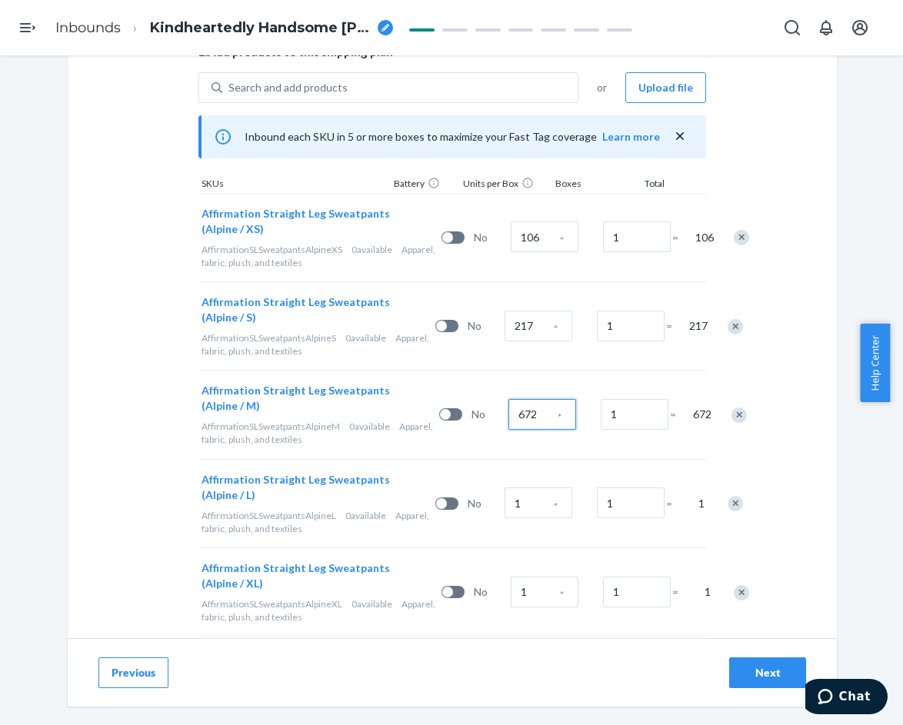
scroll to position [384, 0]
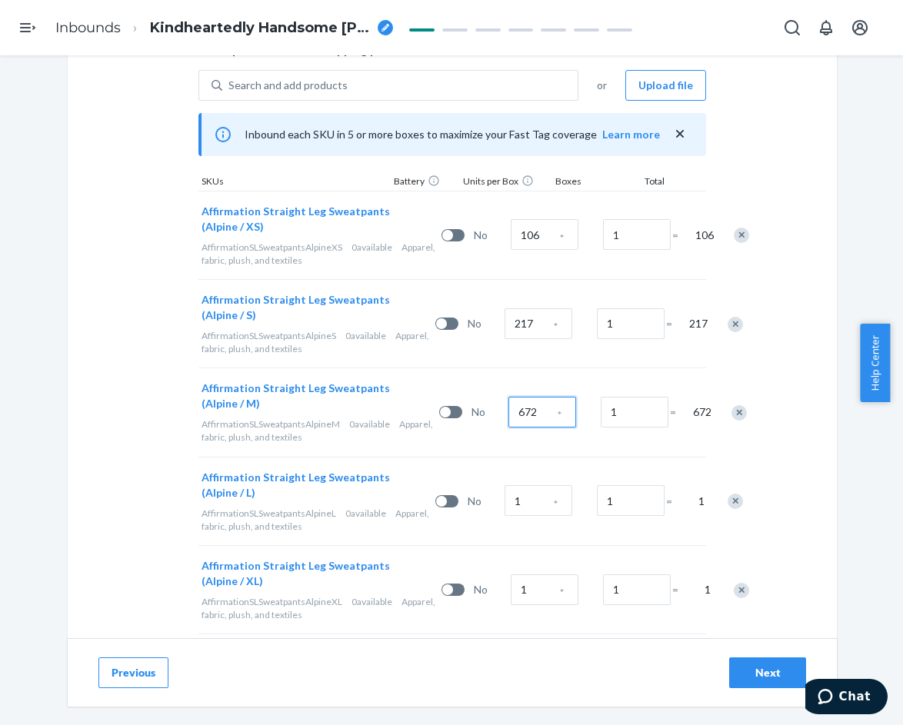
type input "672"
click at [504, 492] on input "1" at bounding box center [538, 500] width 68 height 31
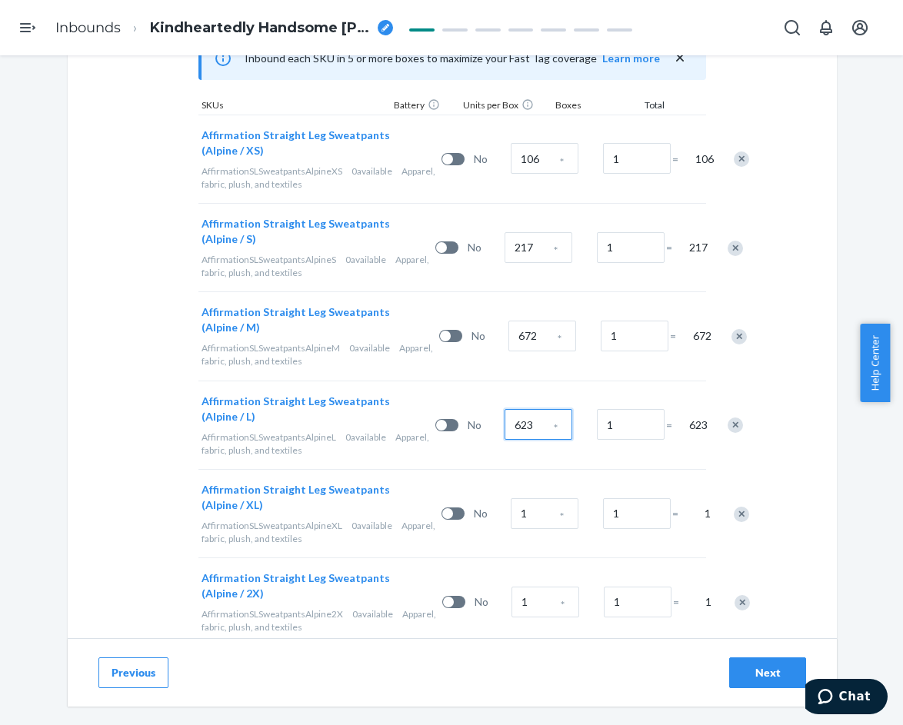
scroll to position [461, 0]
type input "623"
click at [510, 511] on input "1" at bounding box center [544, 512] width 68 height 31
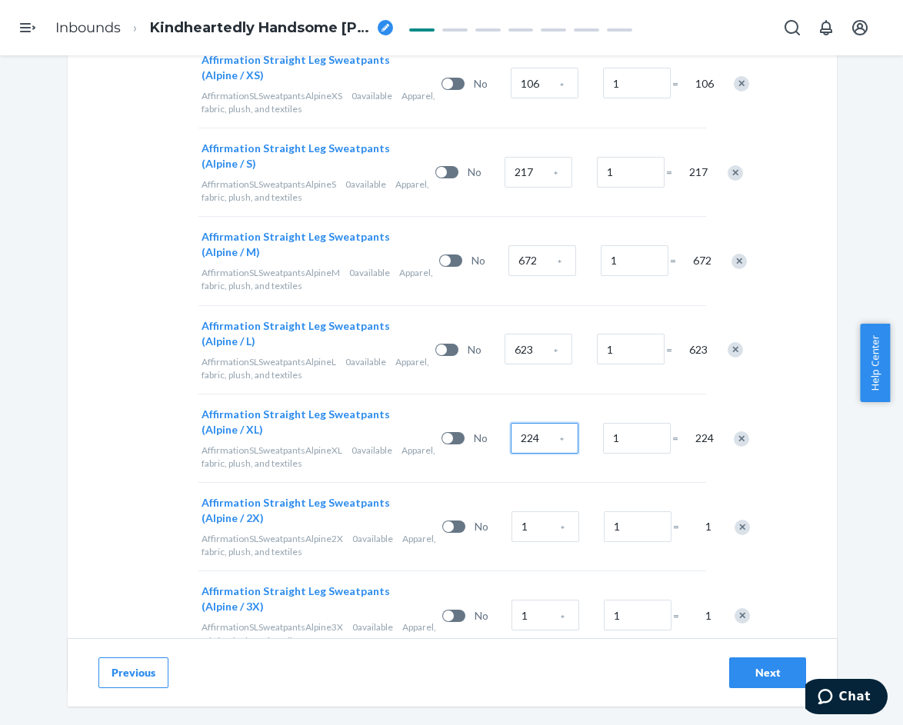
scroll to position [538, 0]
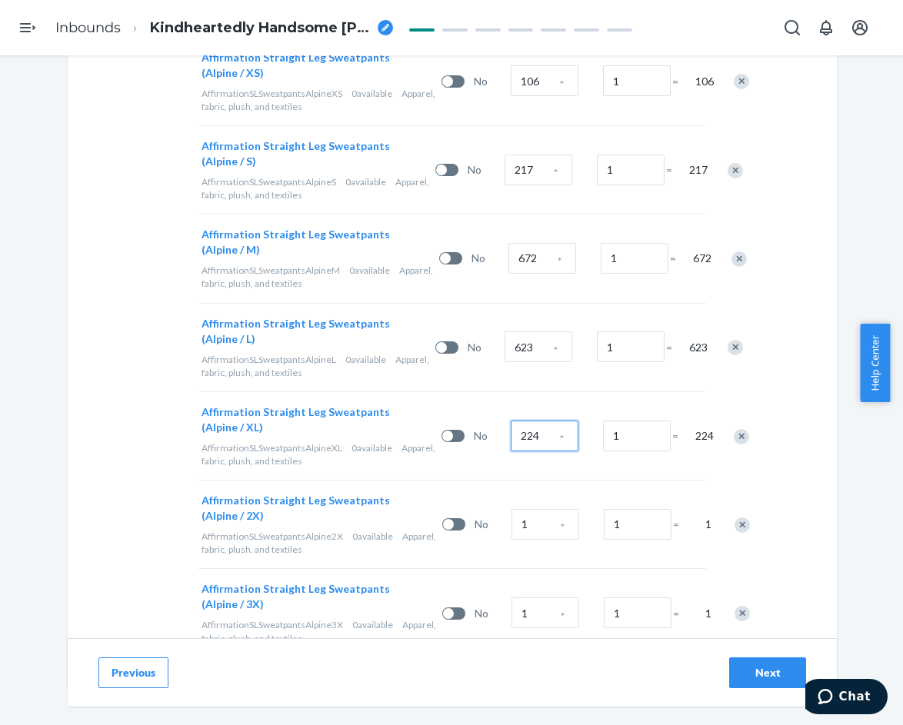
type input "224"
click at [511, 520] on input "1" at bounding box center [545, 524] width 68 height 31
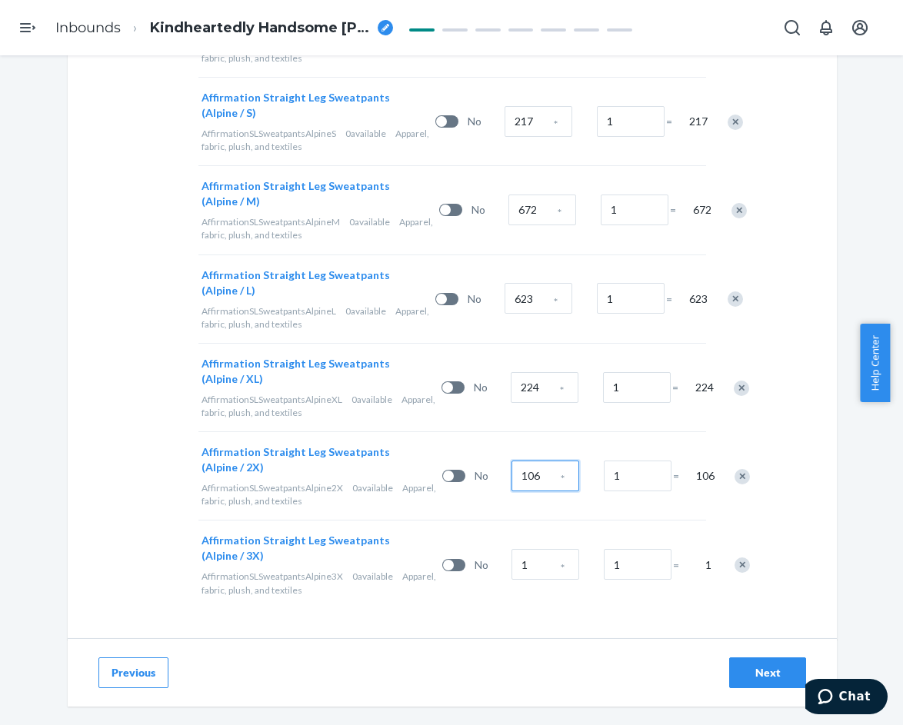
scroll to position [588, 0]
type input "106"
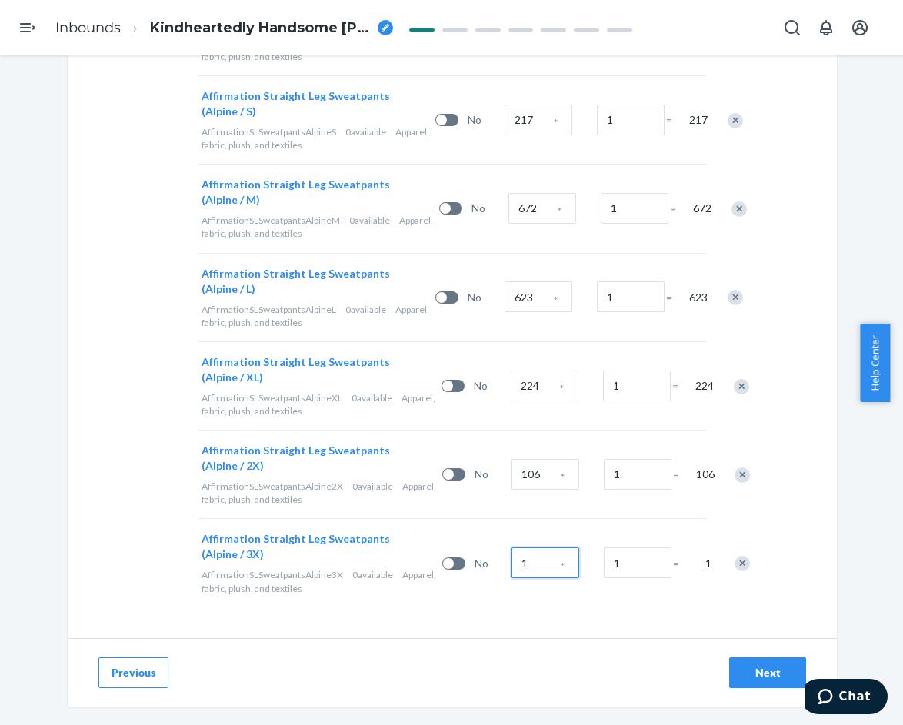
click at [511, 549] on input "1" at bounding box center [545, 562] width 68 height 31
type input "52"
click at [766, 667] on div "Next" at bounding box center [767, 672] width 51 height 15
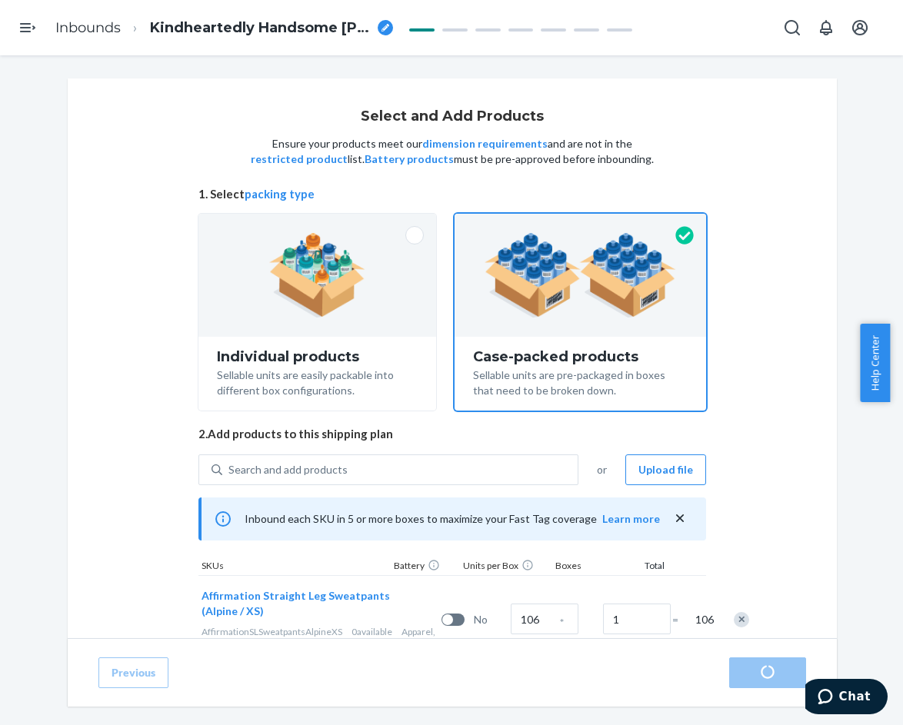
radio input "true"
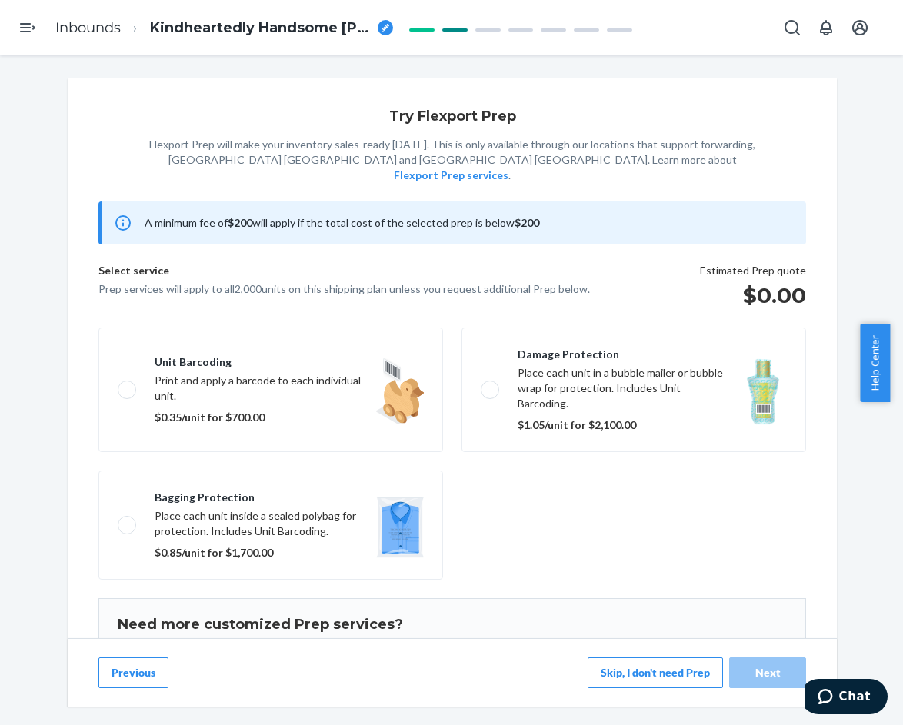
click at [498, 496] on fieldset "Unit barcoding Print and apply a barcode to each individual unit. $0.35/unit fo…" at bounding box center [452, 453] width 726 height 264
click at [598, 679] on button "Skip, I don't need Prep" at bounding box center [654, 672] width 135 height 31
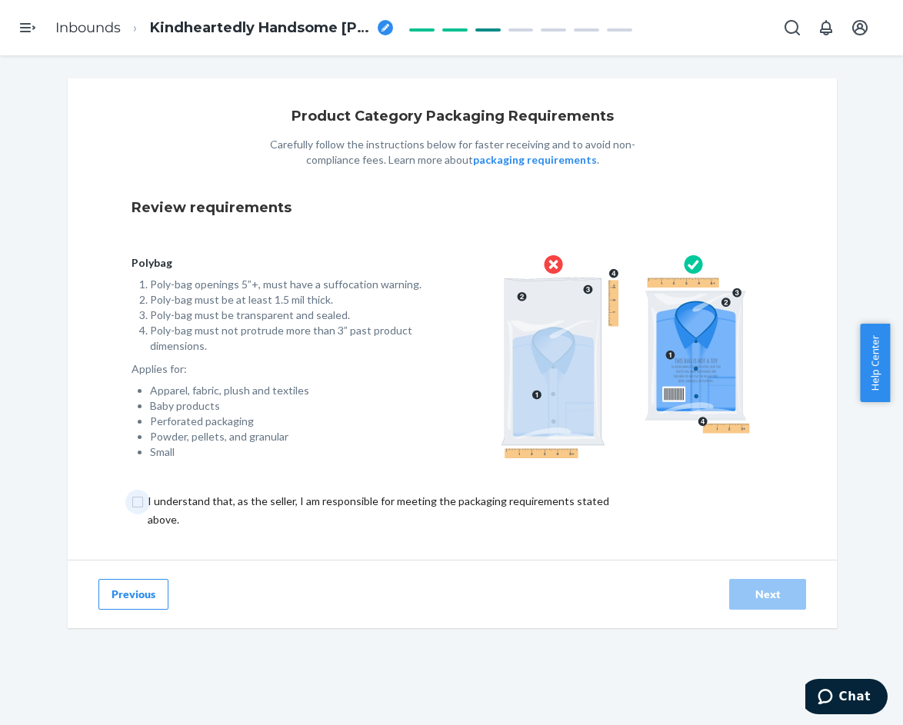
click at [284, 503] on input "checkbox" at bounding box center [386, 510] width 511 height 37
checkbox input "true"
click at [752, 593] on div "Next" at bounding box center [767, 594] width 51 height 15
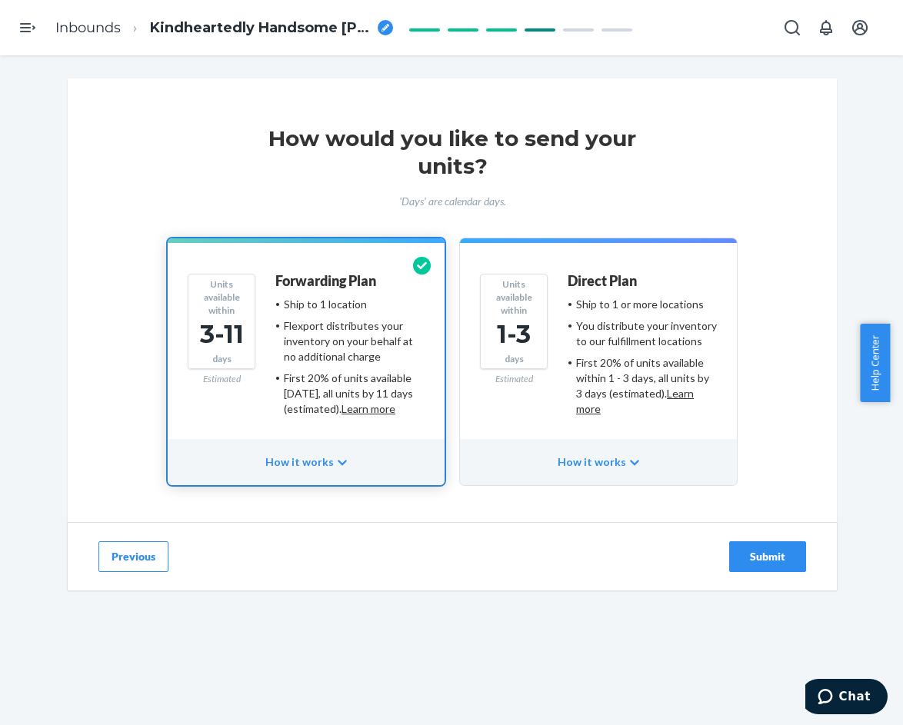
drag, startPoint x: 760, startPoint y: 554, endPoint x: 575, endPoint y: 433, distance: 220.9
click at [759, 553] on div "Submit" at bounding box center [767, 556] width 51 height 15
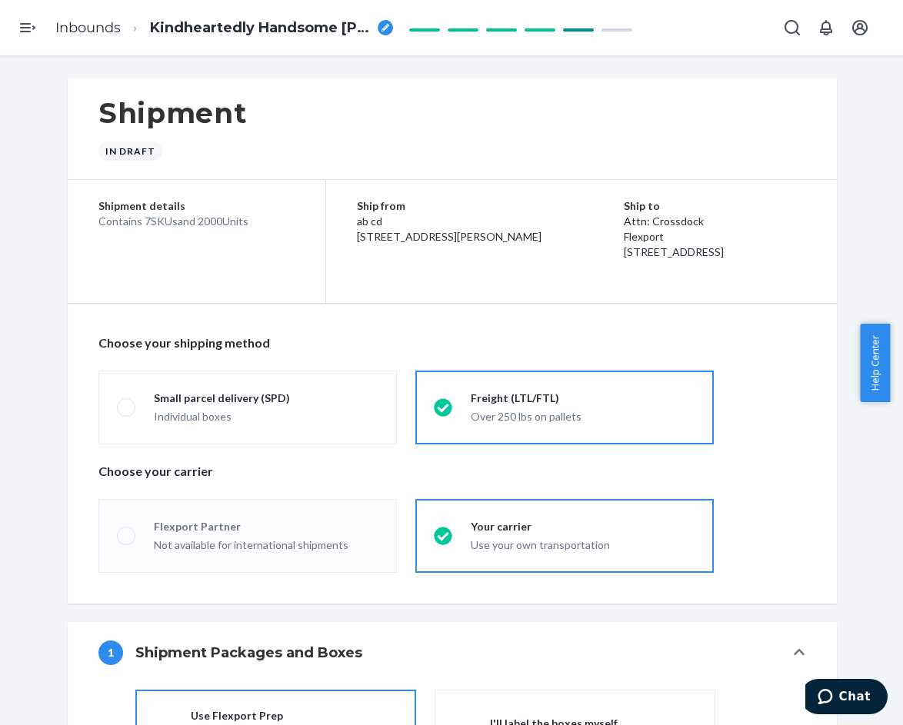
radio input "true"
radio input "false"
radio input "true"
radio input "false"
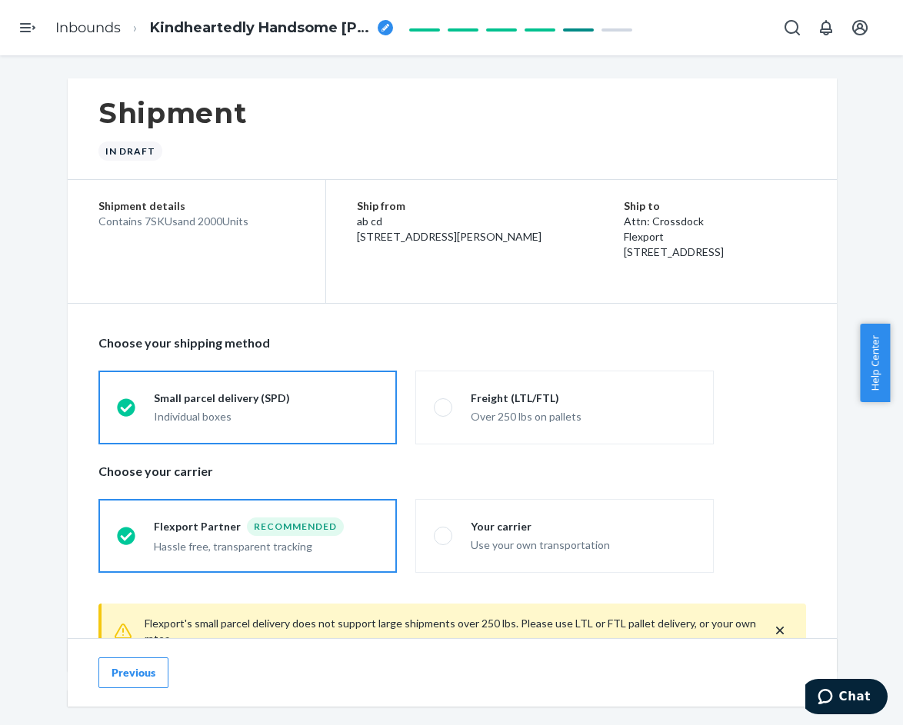
drag, startPoint x: 17, startPoint y: 218, endPoint x: 105, endPoint y: 171, distance: 99.7
click at [386, 29] on icon "breadcrumbs" at bounding box center [385, 28] width 8 height 8
click at [378, 29] on div "breadcrumbs" at bounding box center [384, 27] width 15 height 15
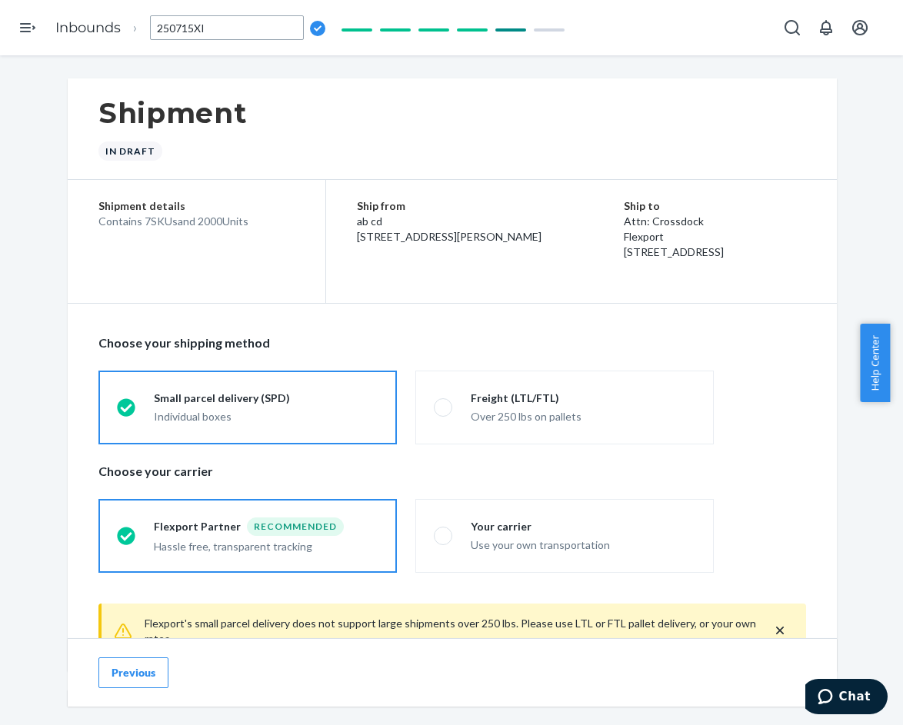
scroll to position [0, 0]
type input "250715XI_2000_Affirmation Sweatpants - XS-3X Alpine - By Standard Sea Forwarding"
click at [518, 529] on div "Your carrier" at bounding box center [582, 526] width 224 height 15
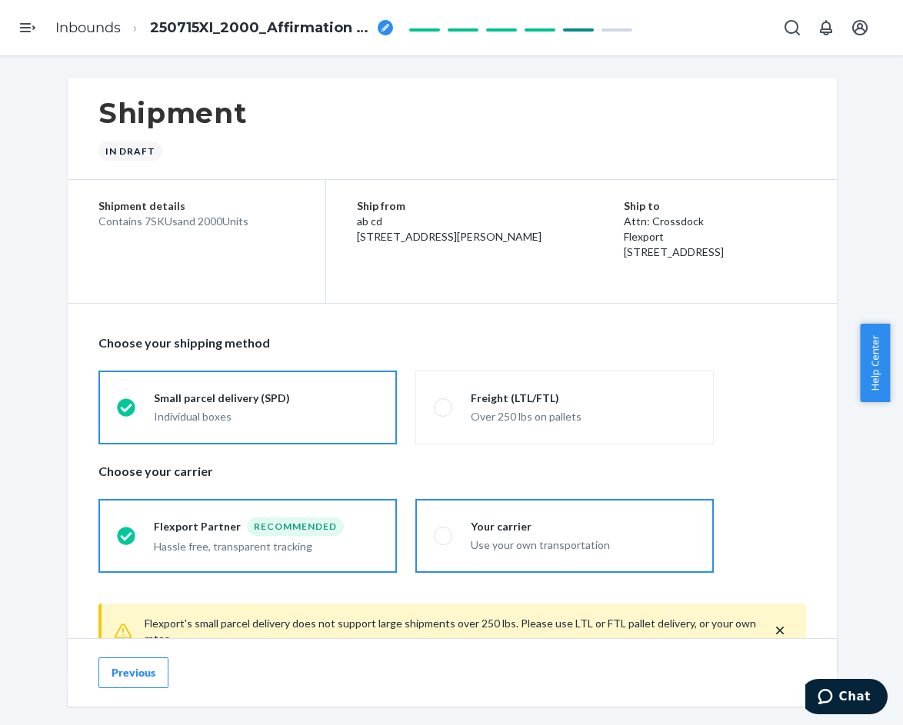
click at [444, 530] on input "Your carrier Use your own transportation" at bounding box center [439, 535] width 10 height 10
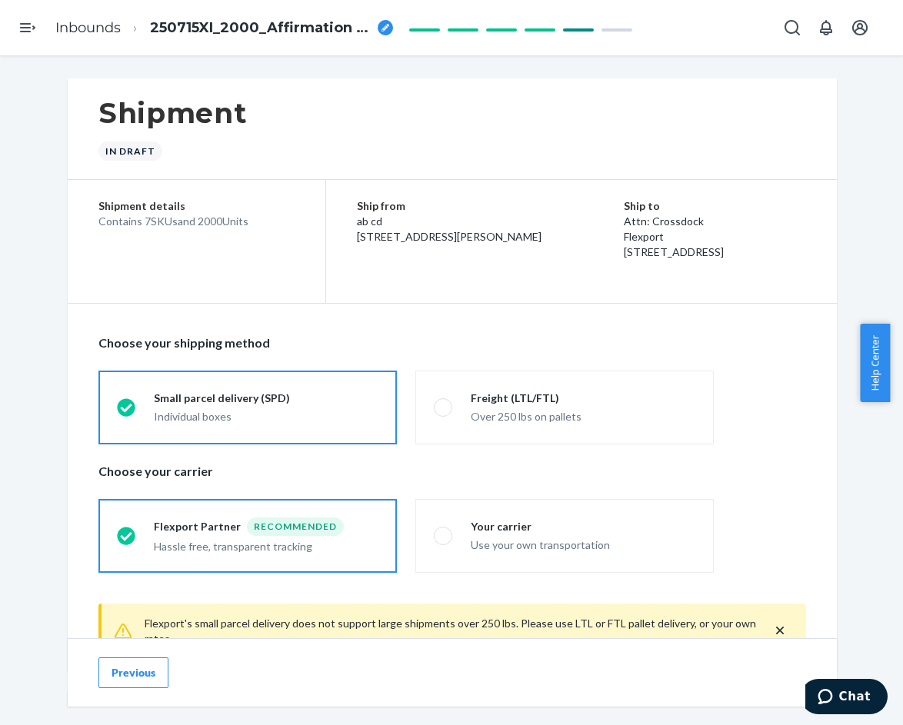
radio input "true"
radio input "false"
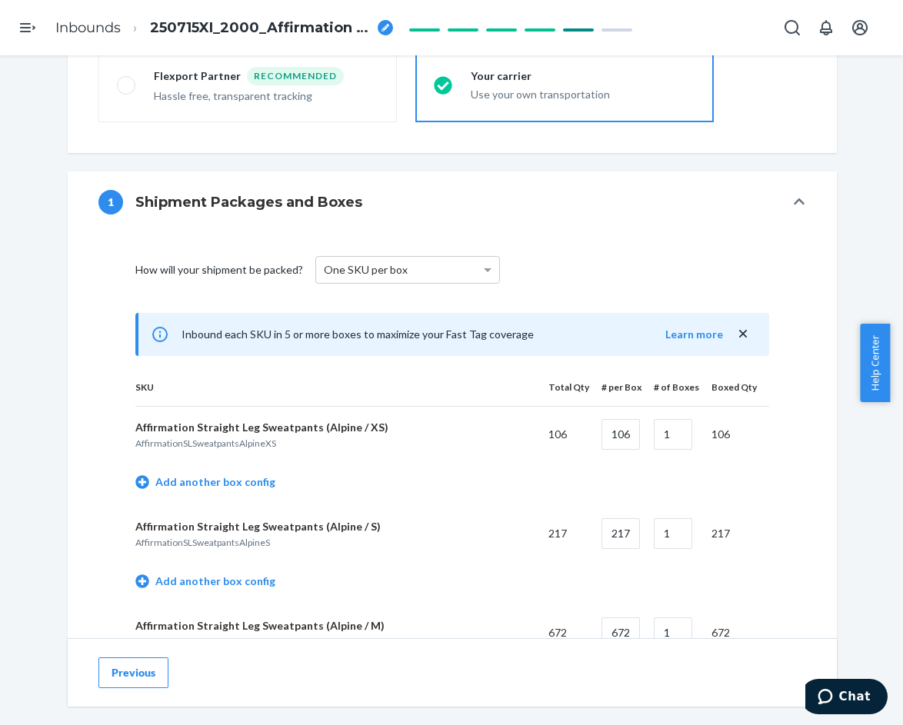
scroll to position [461, 0]
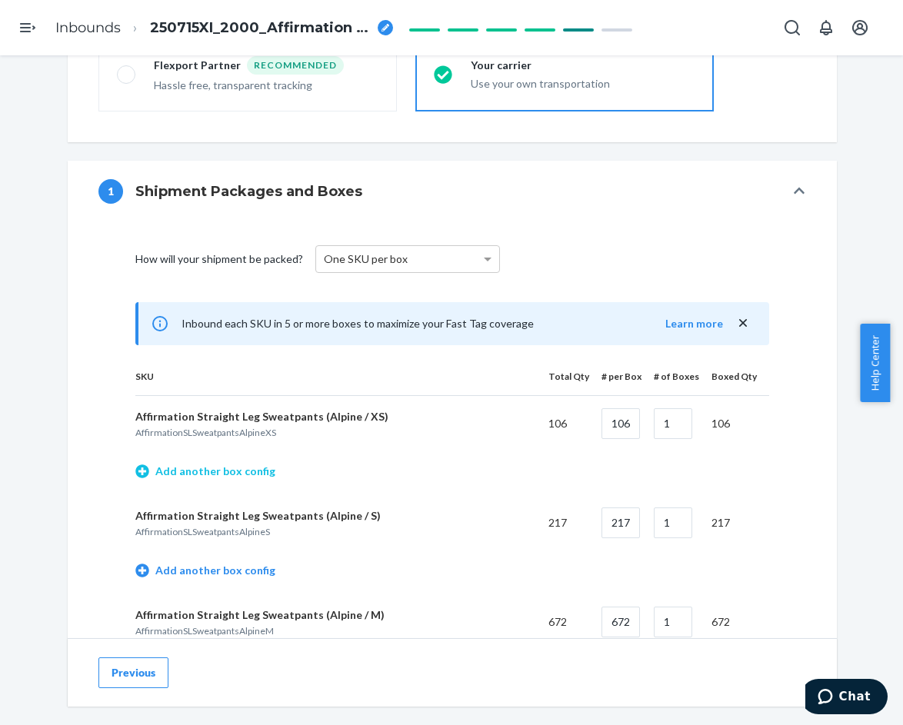
click at [237, 474] on link "Add another box config" at bounding box center [205, 471] width 140 height 15
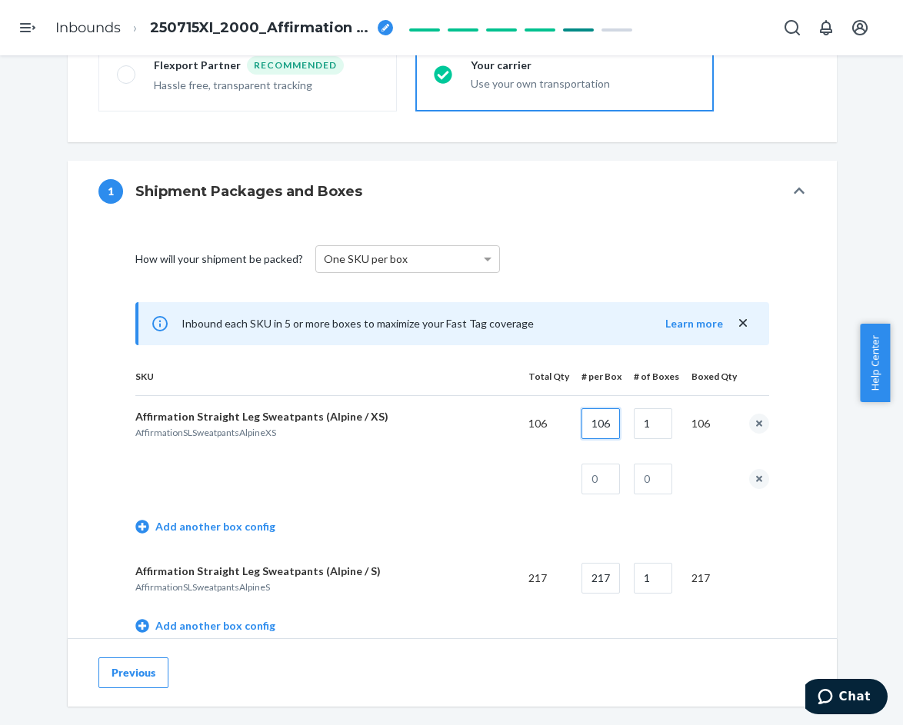
click at [593, 427] on input "106" at bounding box center [600, 423] width 38 height 31
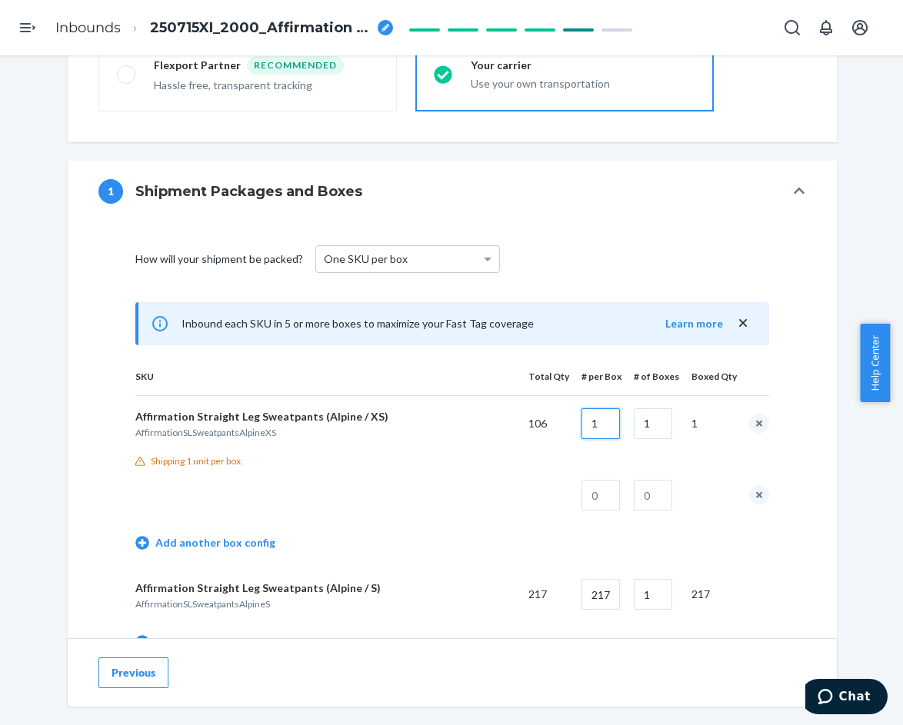
click at [593, 427] on input "1" at bounding box center [600, 423] width 38 height 31
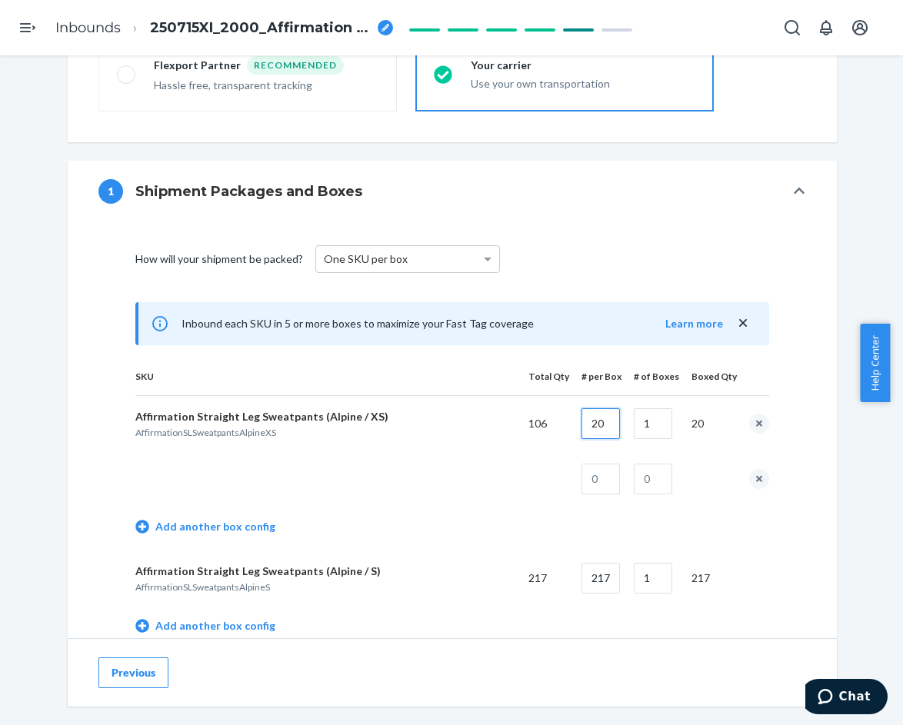
type input "20"
click at [650, 427] on input "1" at bounding box center [652, 423] width 38 height 31
type input "5"
click at [616, 477] on input "text" at bounding box center [600, 479] width 38 height 31
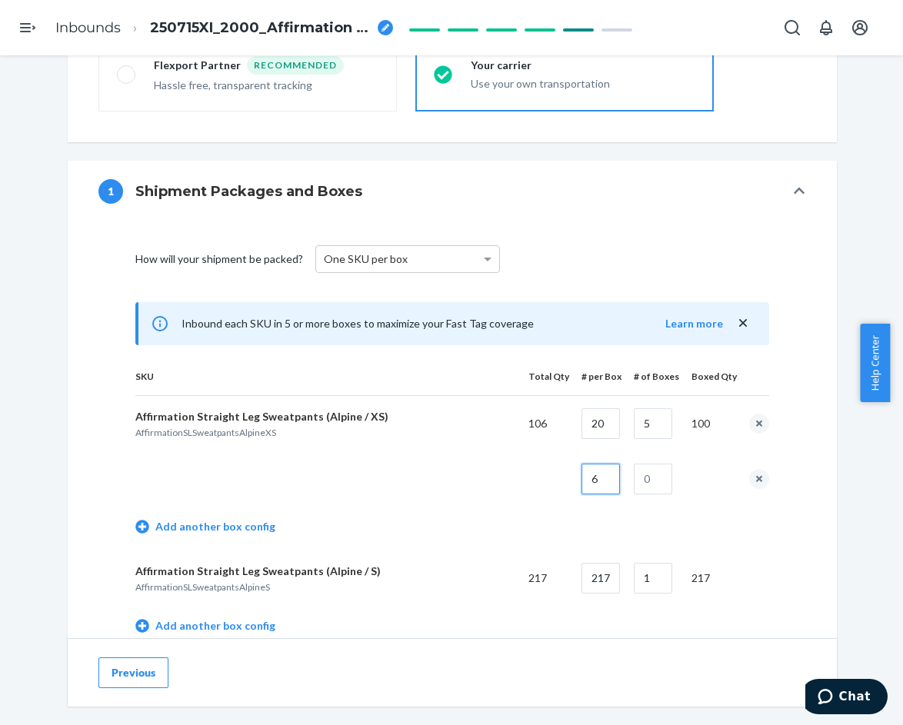
type input "6"
drag, startPoint x: 638, startPoint y: 476, endPoint x: 630, endPoint y: 472, distance: 8.6
click at [638, 476] on input "text" at bounding box center [652, 479] width 38 height 31
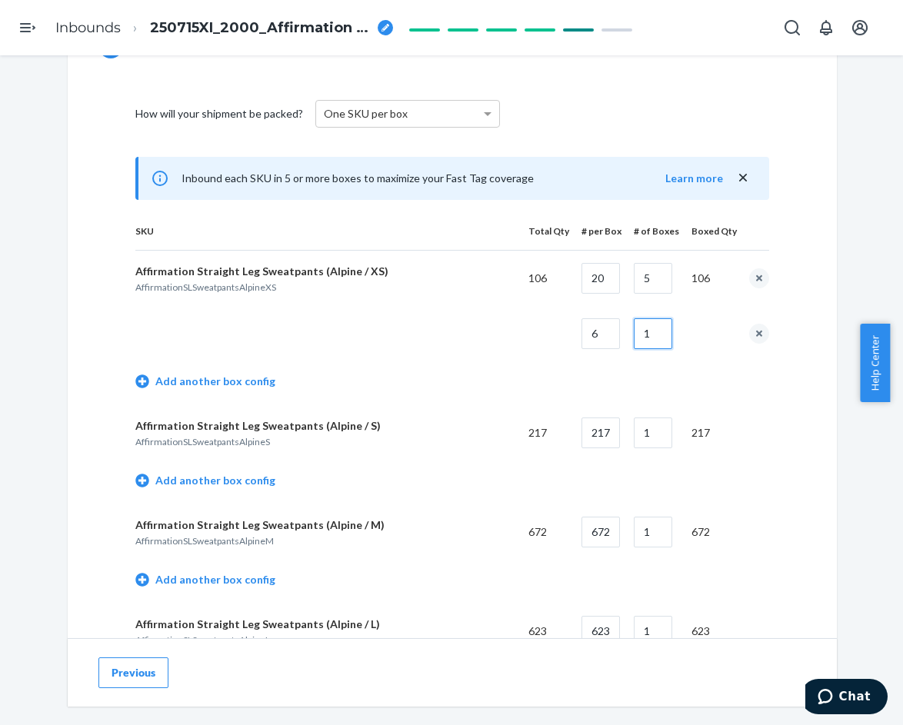
scroll to position [615, 0]
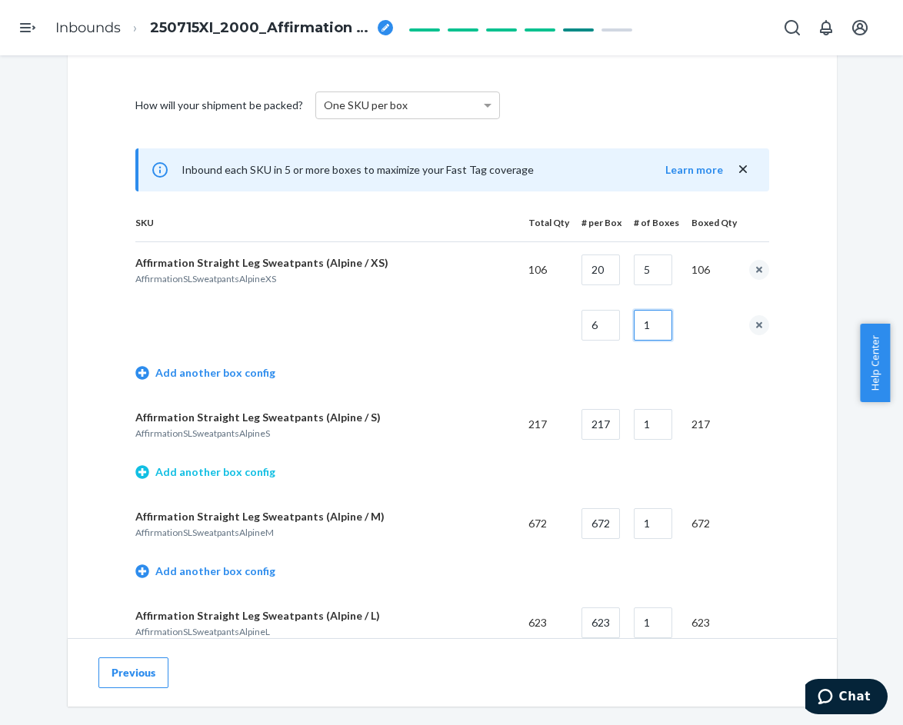
type input "1"
click at [256, 474] on link "Add another box config" at bounding box center [205, 471] width 140 height 15
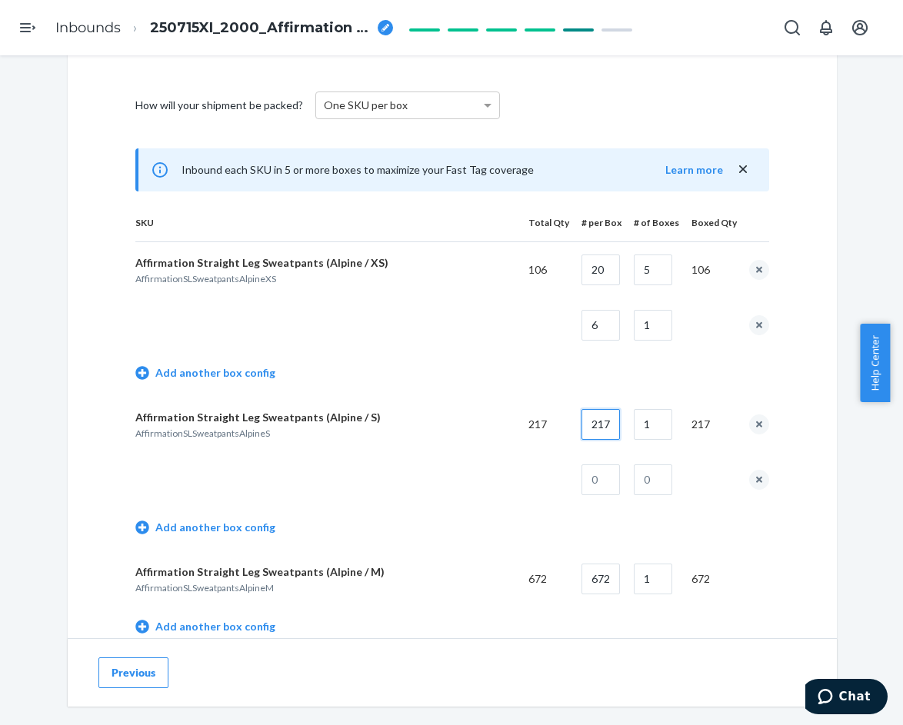
click at [581, 428] on input "217" at bounding box center [600, 424] width 38 height 31
type input "20"
click at [668, 422] on input "1" at bounding box center [652, 424] width 38 height 31
type input "10"
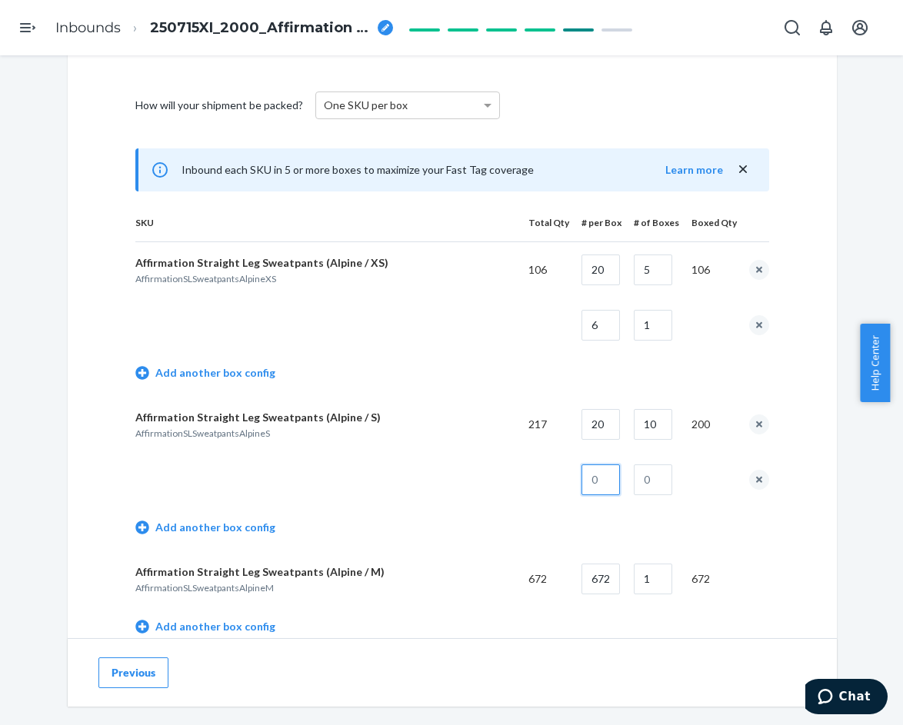
click at [614, 478] on input "text" at bounding box center [600, 479] width 38 height 31
type input "17"
click at [659, 477] on input "text" at bounding box center [652, 479] width 38 height 31
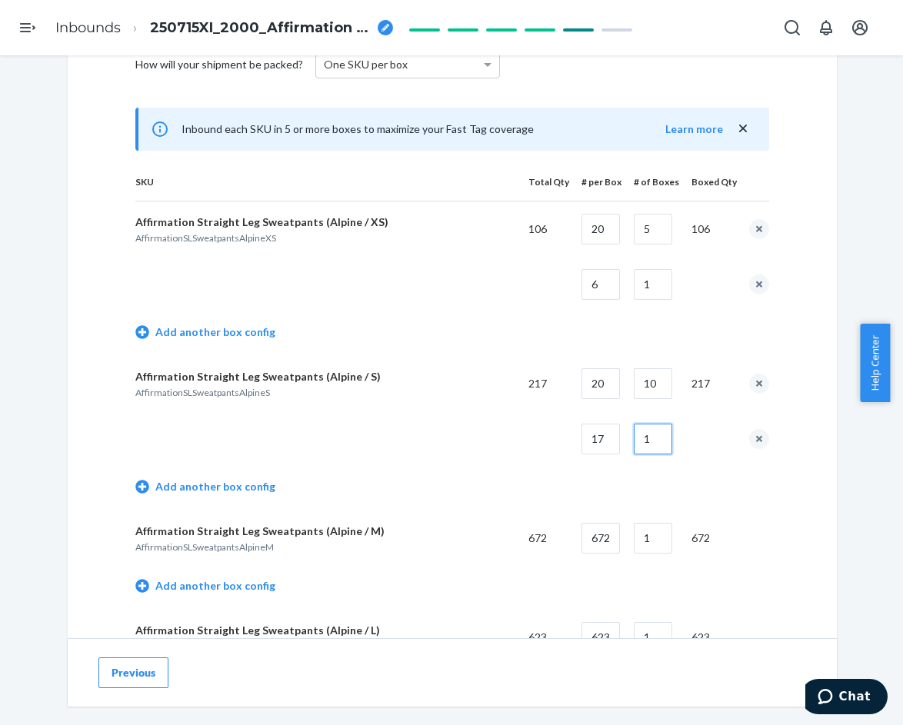
scroll to position [769, 0]
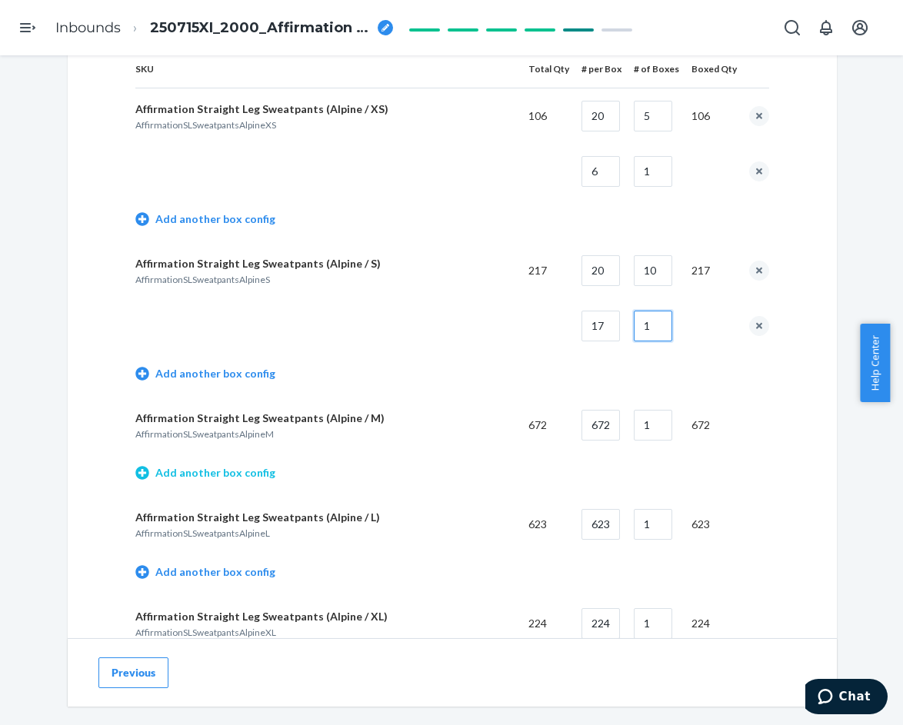
type input "1"
click at [258, 478] on link "Add another box config" at bounding box center [205, 472] width 140 height 15
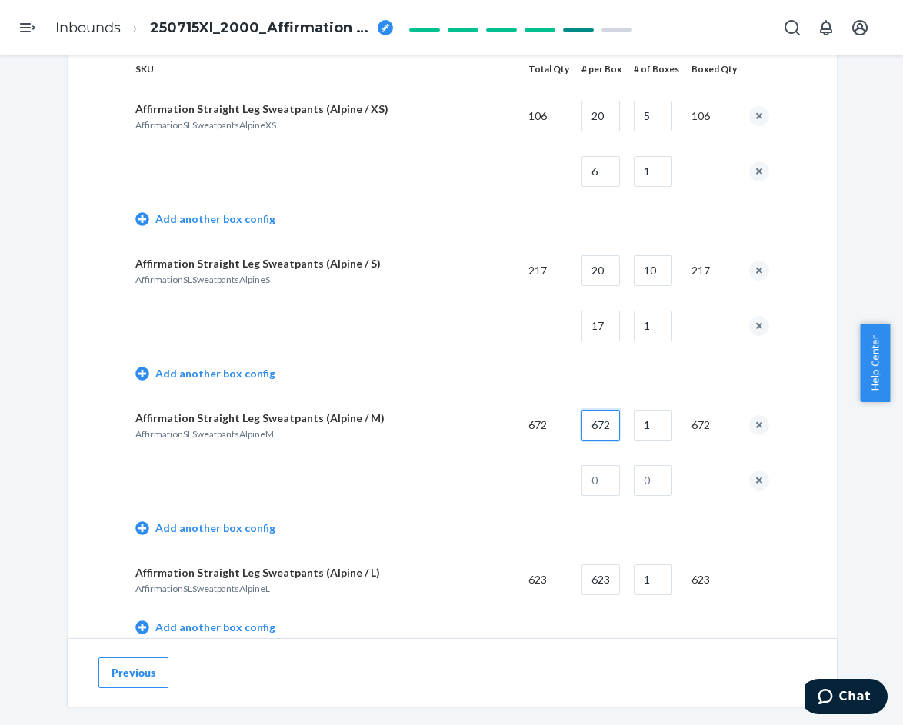
click at [597, 433] on input "672" at bounding box center [600, 425] width 38 height 31
type input "20"
click at [634, 431] on input "1" at bounding box center [652, 425] width 38 height 31
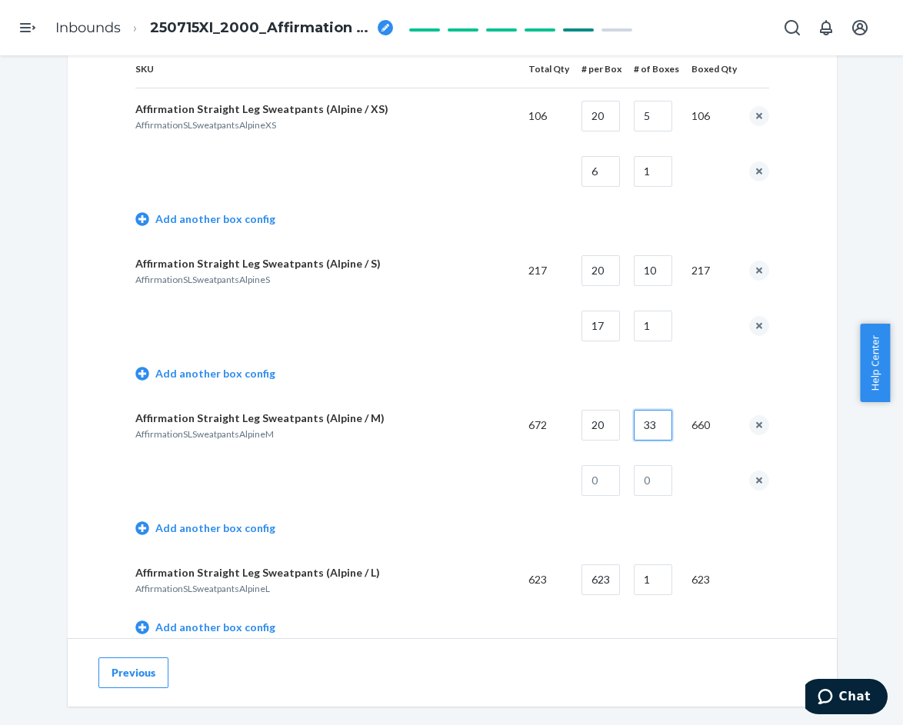
type input "33"
click at [609, 484] on input "text" at bounding box center [600, 480] width 38 height 31
type input "12"
click at [646, 483] on input "text" at bounding box center [652, 480] width 38 height 31
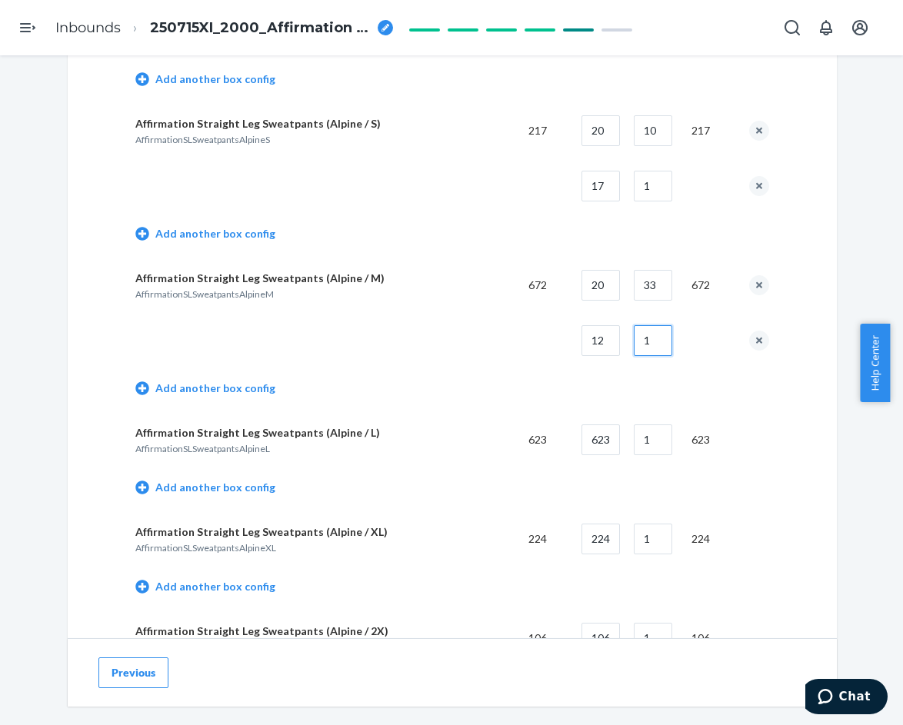
scroll to position [923, 0]
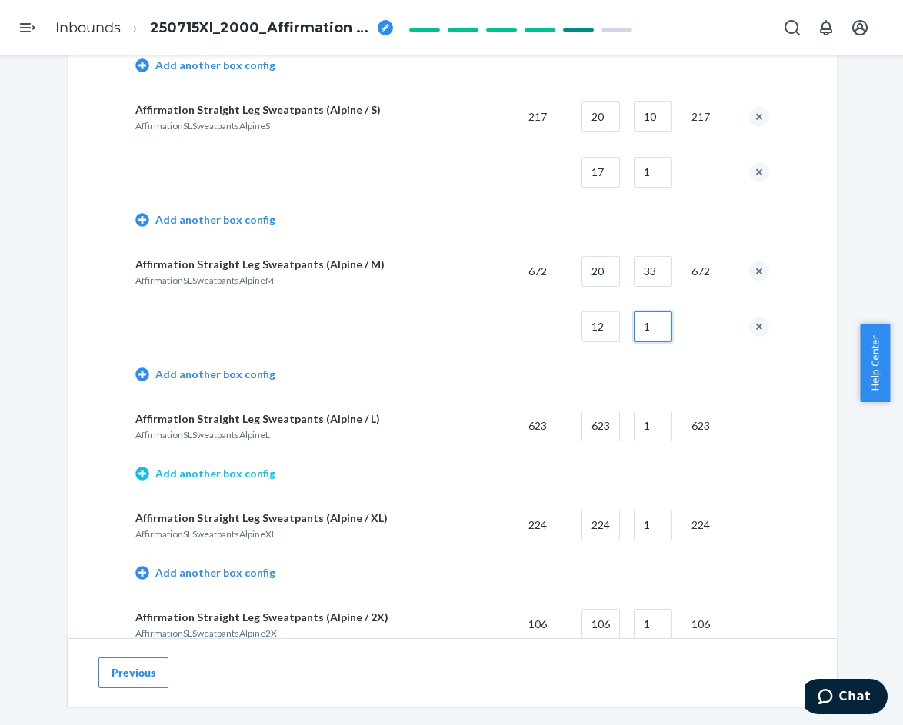
type input "1"
click at [253, 477] on link "Add another box config" at bounding box center [205, 473] width 140 height 15
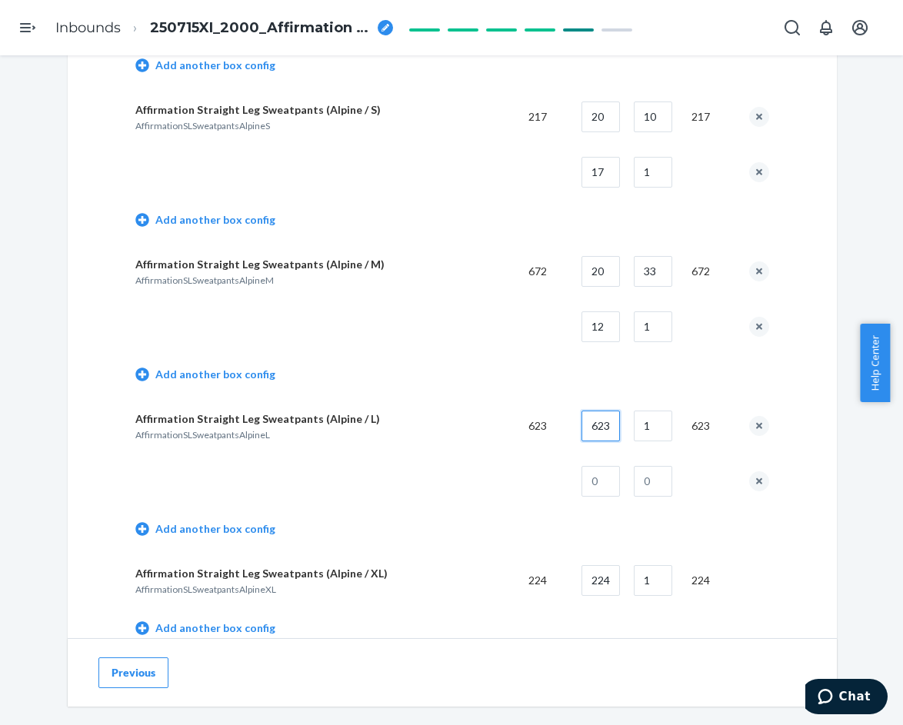
click at [597, 424] on input "623" at bounding box center [600, 426] width 38 height 31
type input "20"
click at [648, 426] on input "1" at bounding box center [652, 426] width 38 height 31
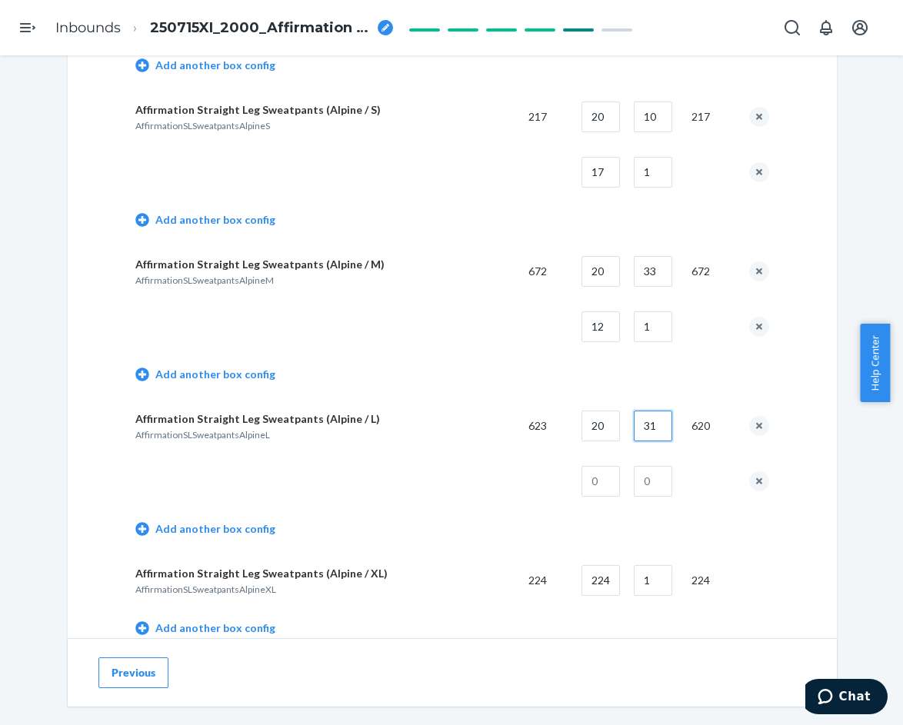
type input "31"
click at [613, 484] on input "text" at bounding box center [600, 481] width 38 height 31
type input "3"
drag, startPoint x: 650, startPoint y: 480, endPoint x: 592, endPoint y: 468, distance: 59.0
click at [650, 480] on input "text" at bounding box center [652, 481] width 38 height 31
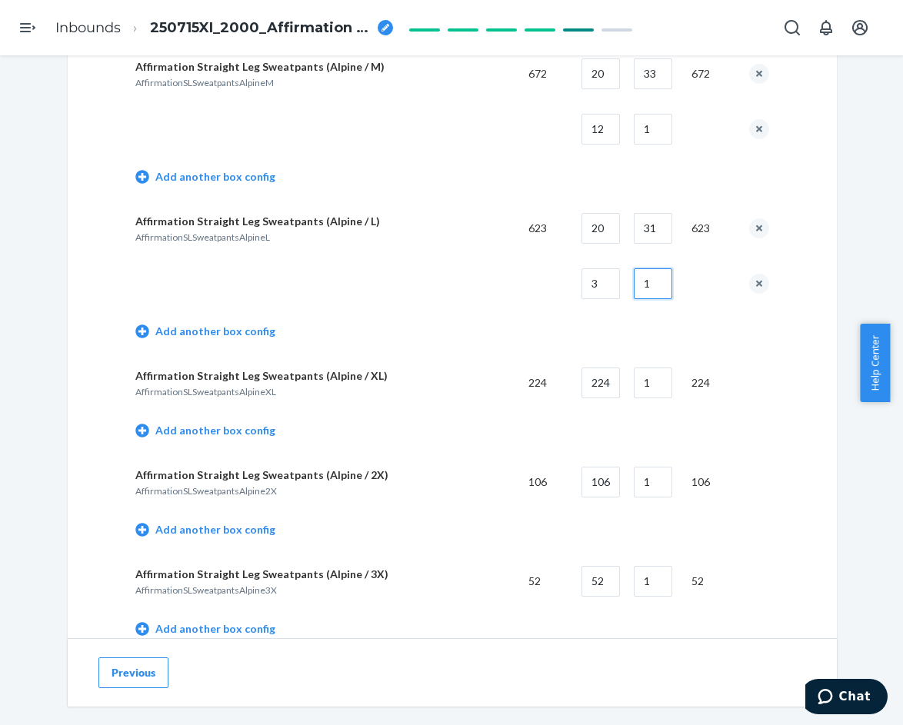
scroll to position [1153, 0]
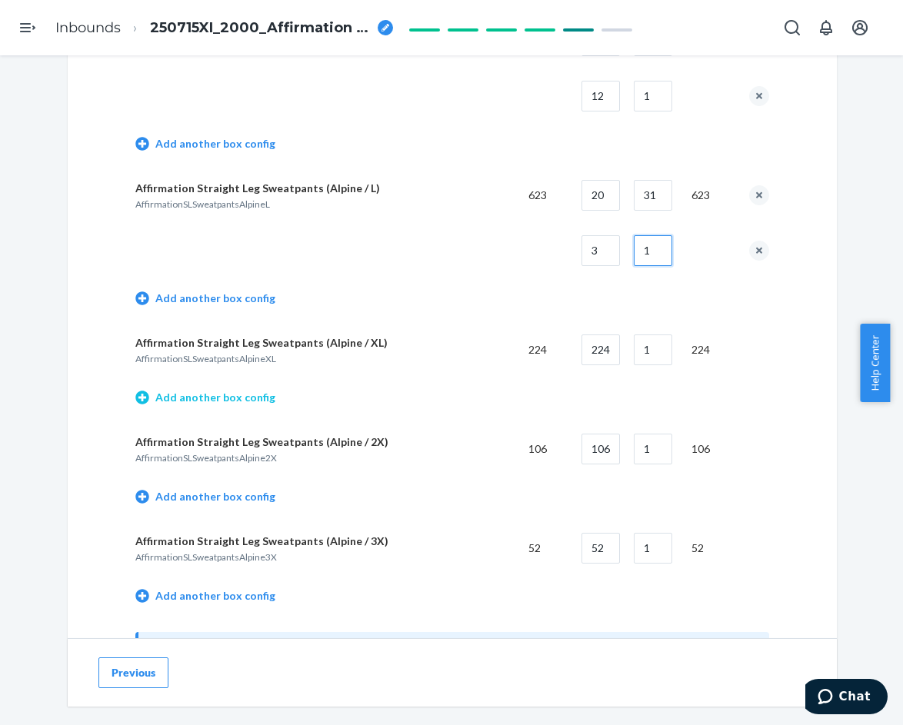
type input "1"
click at [240, 401] on link "Add another box config" at bounding box center [205, 397] width 140 height 15
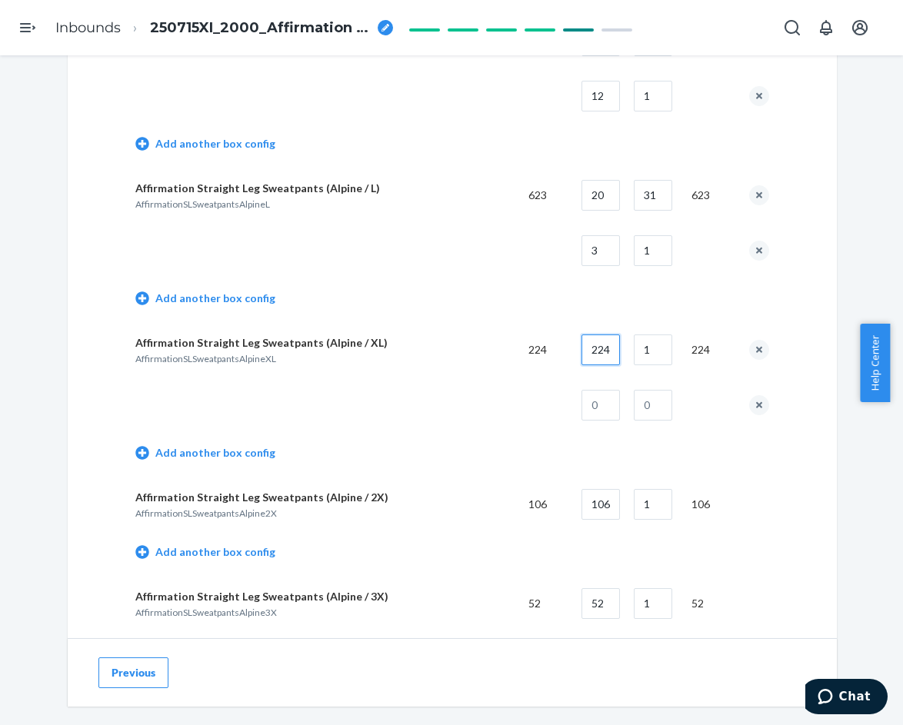
click at [593, 357] on input "224" at bounding box center [600, 349] width 38 height 31
type input "18"
click at [683, 344] on td "18" at bounding box center [708, 349] width 58 height 55
click at [665, 350] on input "1" at bounding box center [652, 349] width 38 height 31
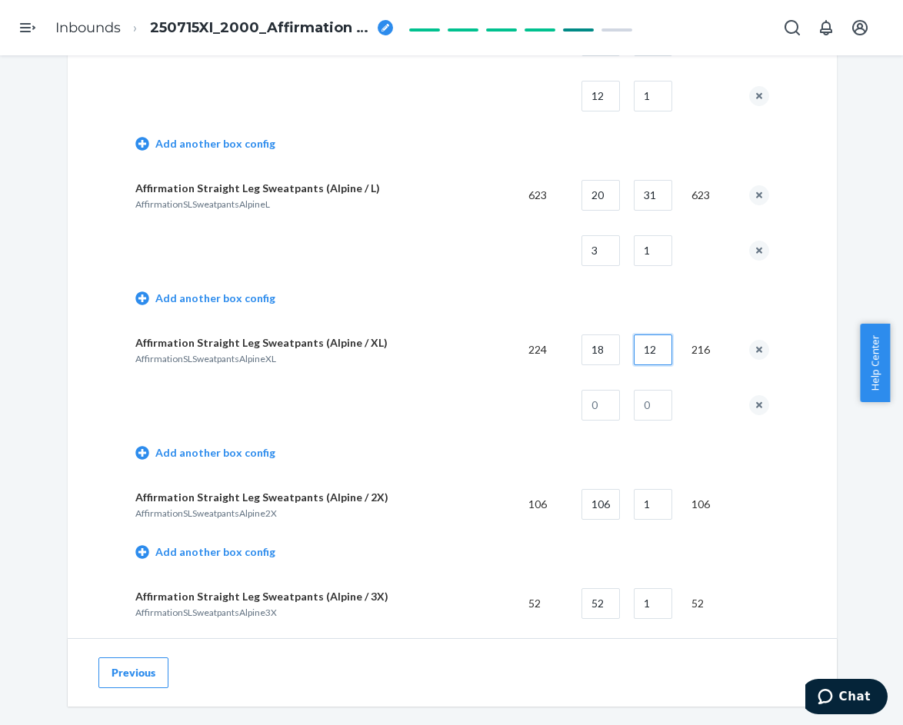
type input "12"
click at [597, 411] on input "text" at bounding box center [600, 405] width 38 height 31
type input "8"
click at [635, 406] on input "text" at bounding box center [652, 405] width 38 height 31
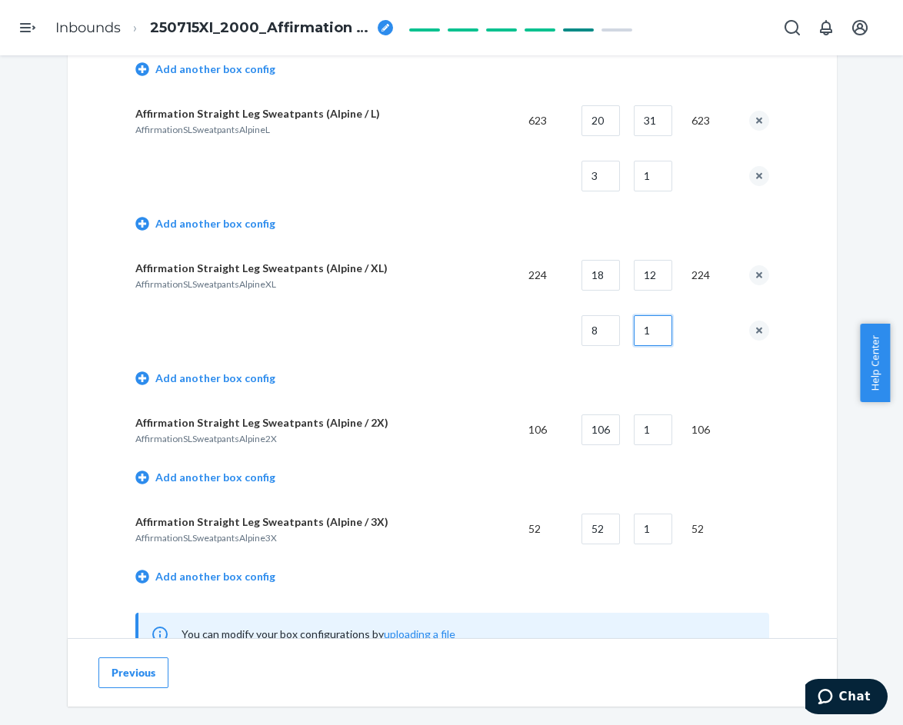
scroll to position [1230, 0]
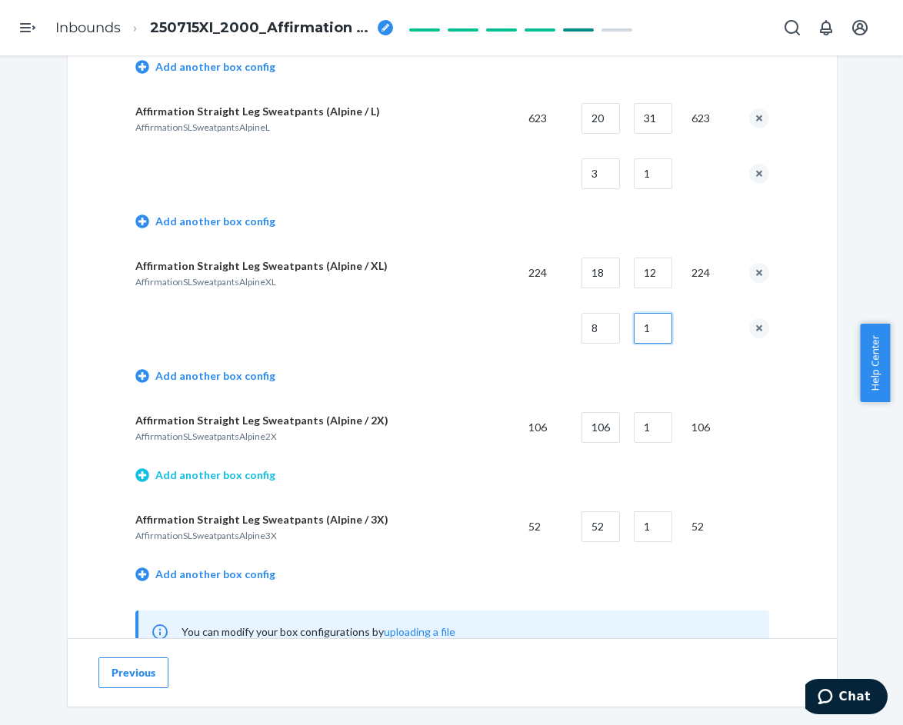
type input "1"
click at [240, 479] on link "Add another box config" at bounding box center [205, 474] width 140 height 15
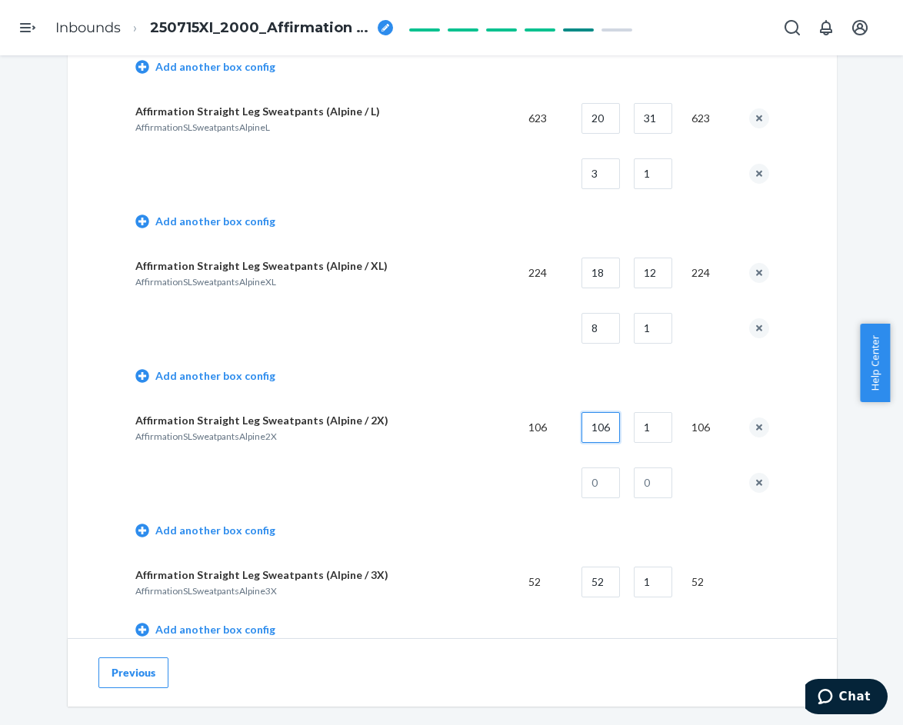
click at [600, 427] on input "106" at bounding box center [600, 427] width 38 height 31
type input "18"
click at [643, 428] on input "1" at bounding box center [652, 427] width 38 height 31
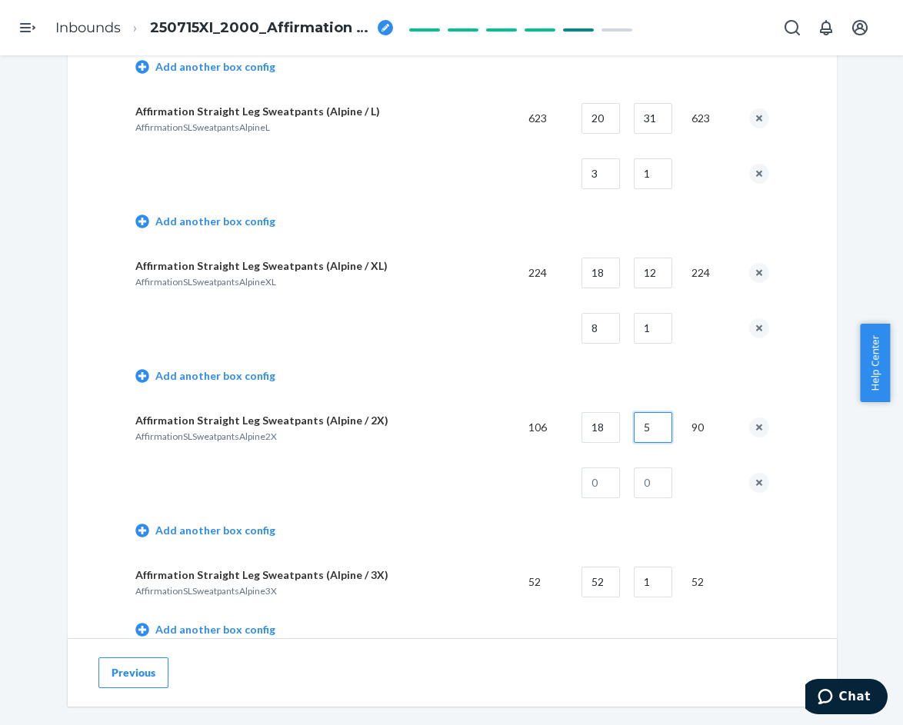
type input "5"
click at [602, 480] on input "text" at bounding box center [600, 482] width 38 height 31
type input "16"
click at [645, 480] on input "text" at bounding box center [652, 482] width 38 height 31
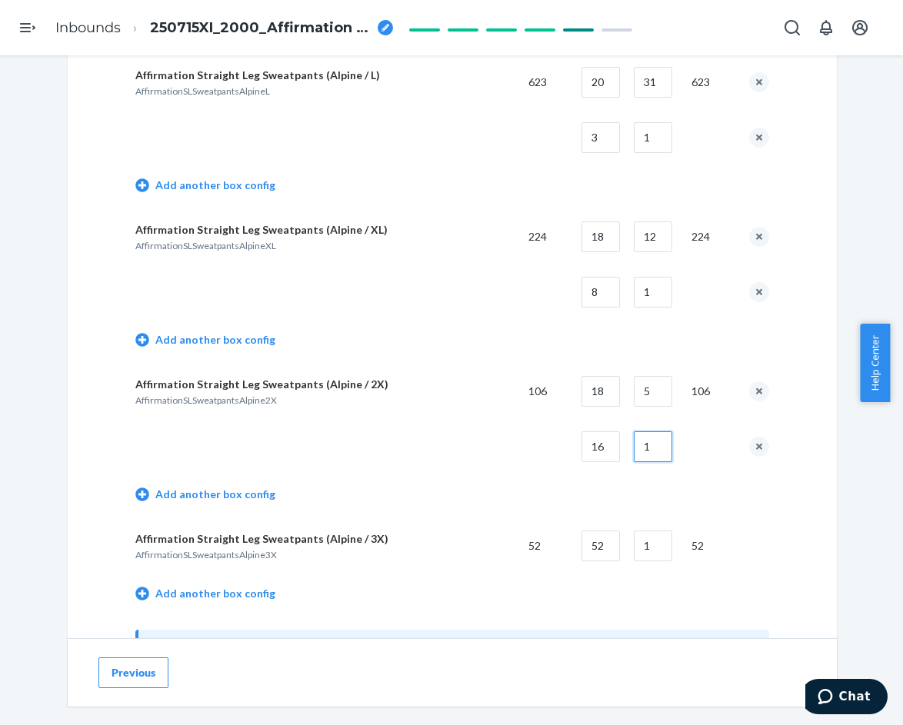
scroll to position [1384, 0]
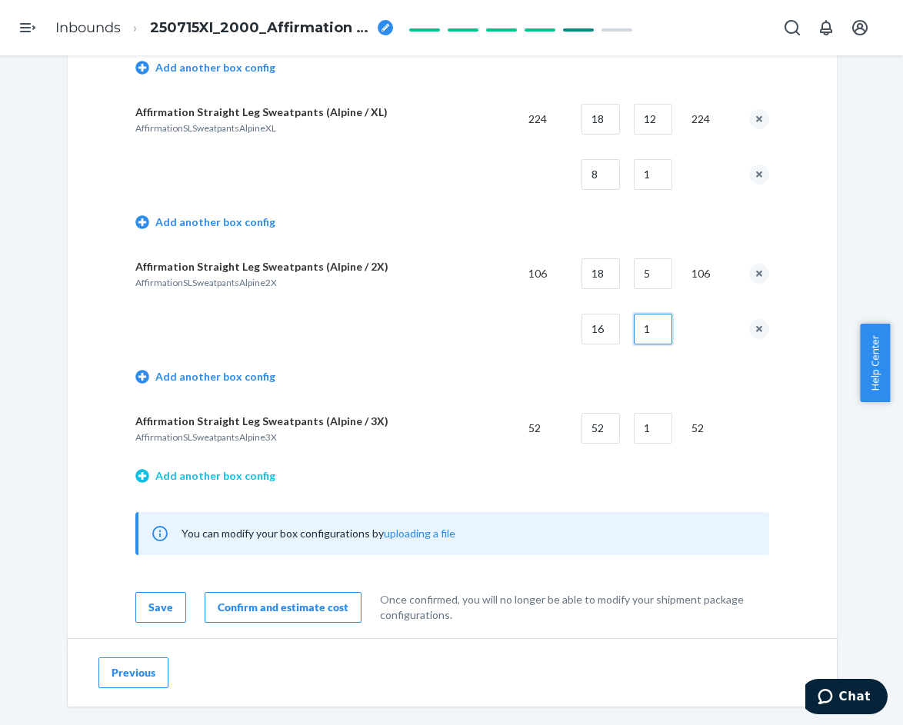
type input "1"
click at [228, 478] on link "Add another box config" at bounding box center [205, 475] width 140 height 15
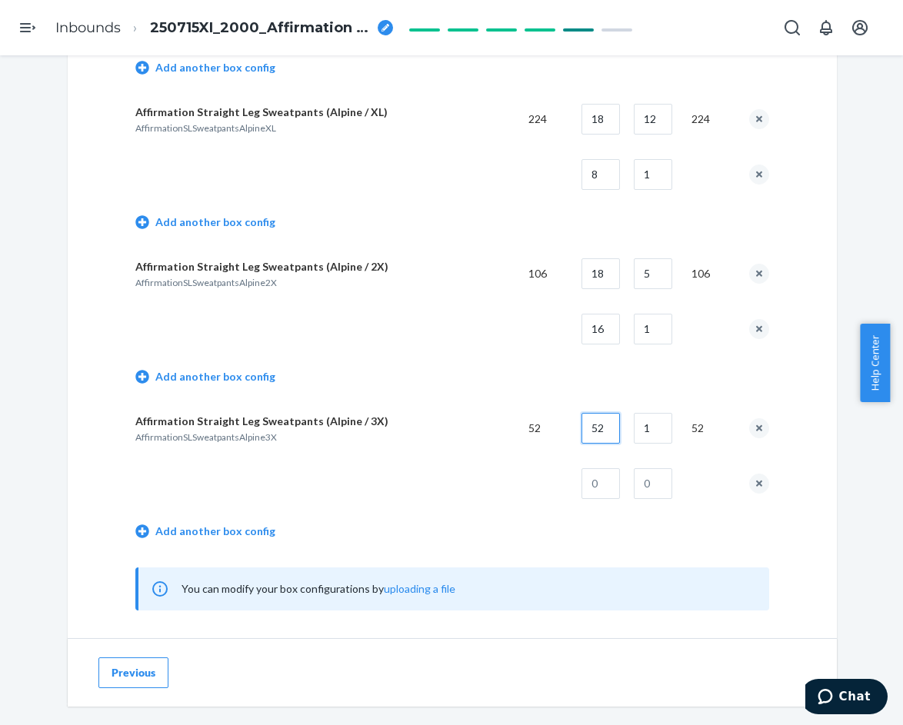
click at [598, 428] on input "52" at bounding box center [600, 428] width 38 height 31
type input "18"
click at [643, 434] on input "1" at bounding box center [652, 428] width 38 height 31
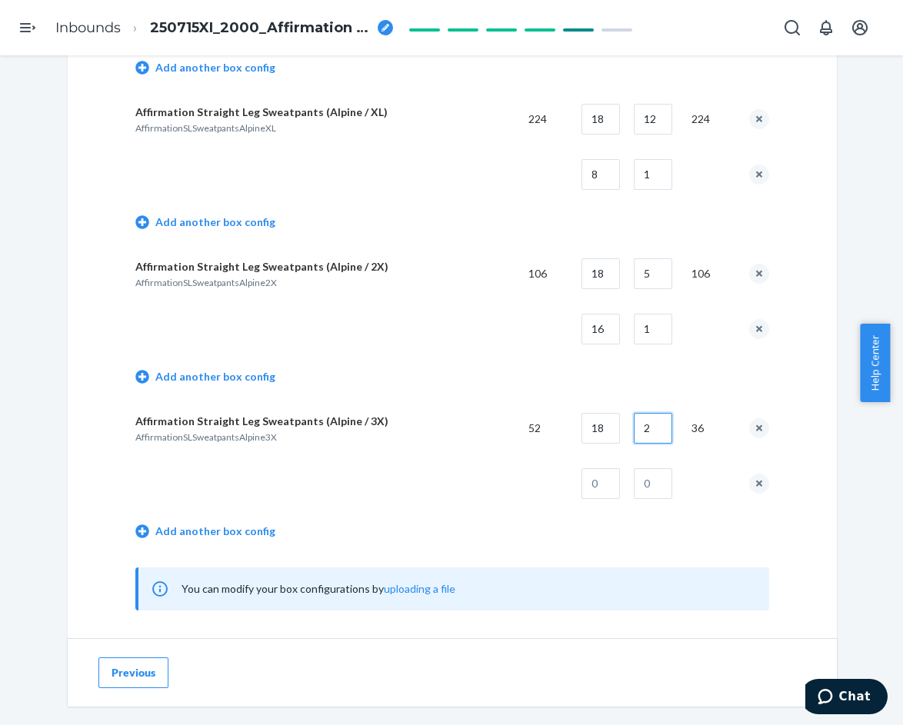
type input "2"
click at [597, 477] on input "text" at bounding box center [600, 483] width 38 height 31
type input "16"
click at [645, 478] on input "text" at bounding box center [652, 483] width 38 height 31
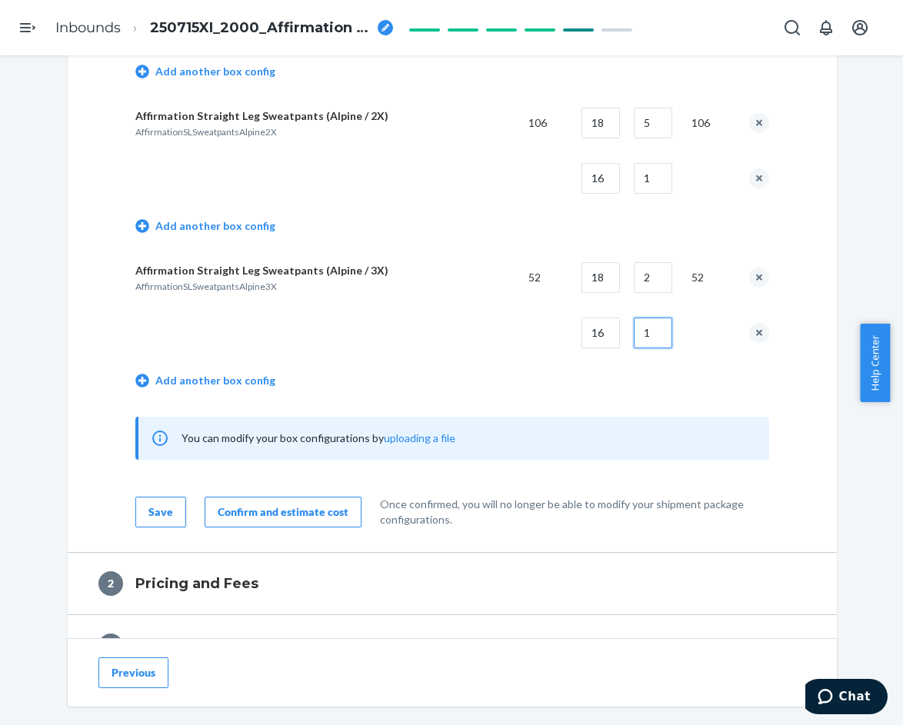
scroll to position [1538, 0]
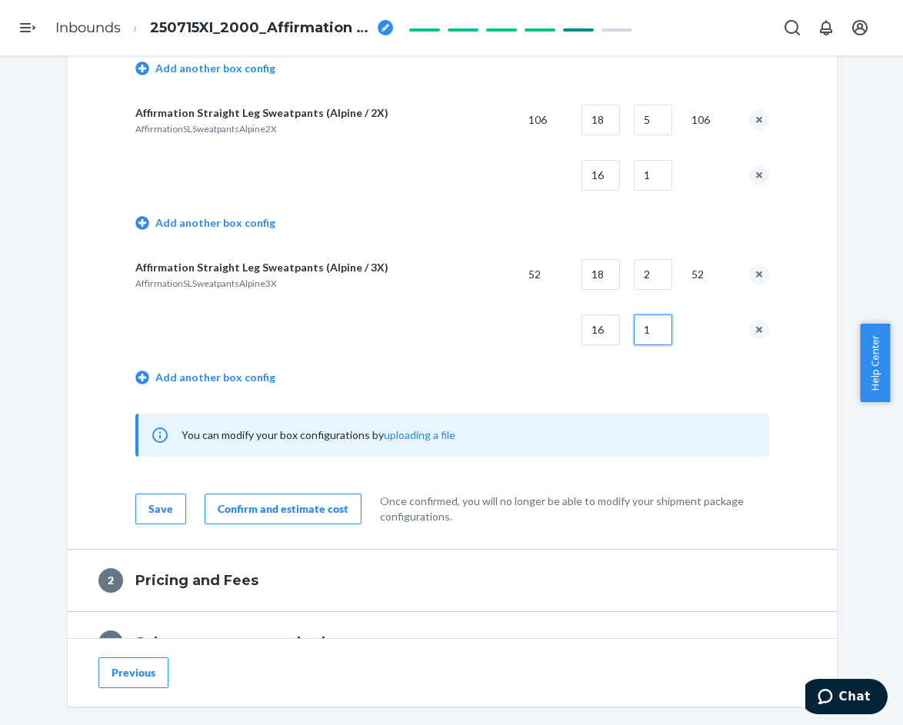
type input "1"
click at [273, 513] on div "Confirm and estimate cost" at bounding box center [283, 508] width 131 height 15
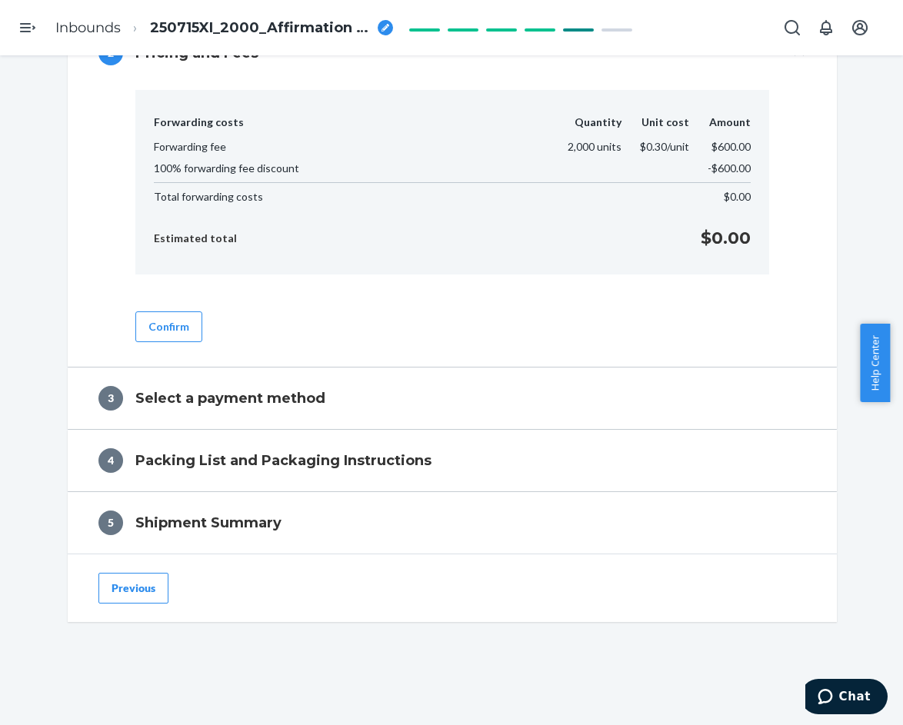
scroll to position [662, 0]
click at [158, 327] on button "Confirm" at bounding box center [168, 326] width 67 height 31
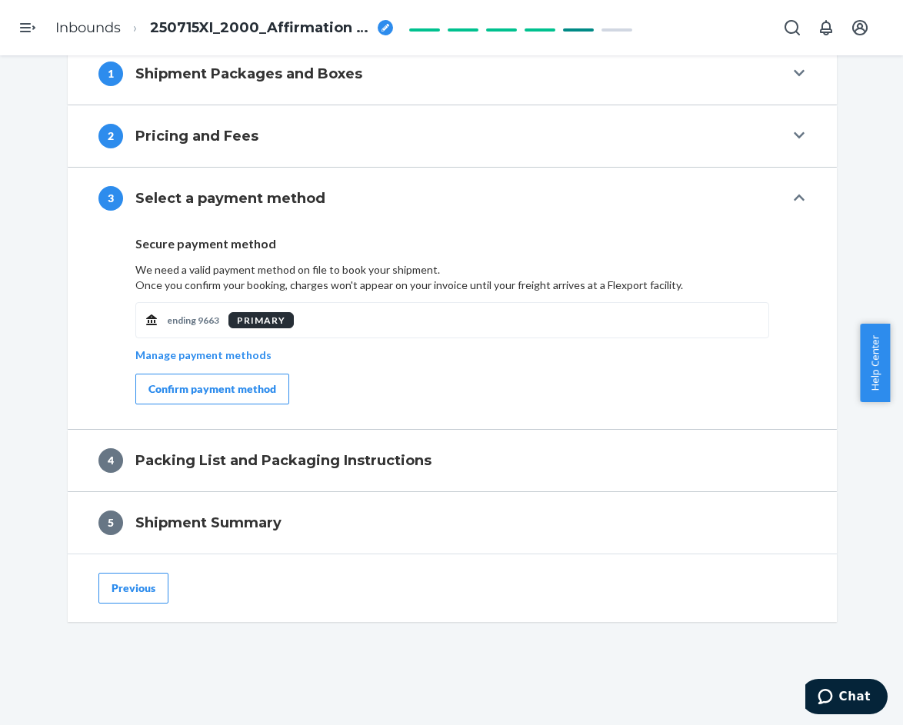
click at [204, 396] on div "Confirm payment method" at bounding box center [212, 388] width 128 height 15
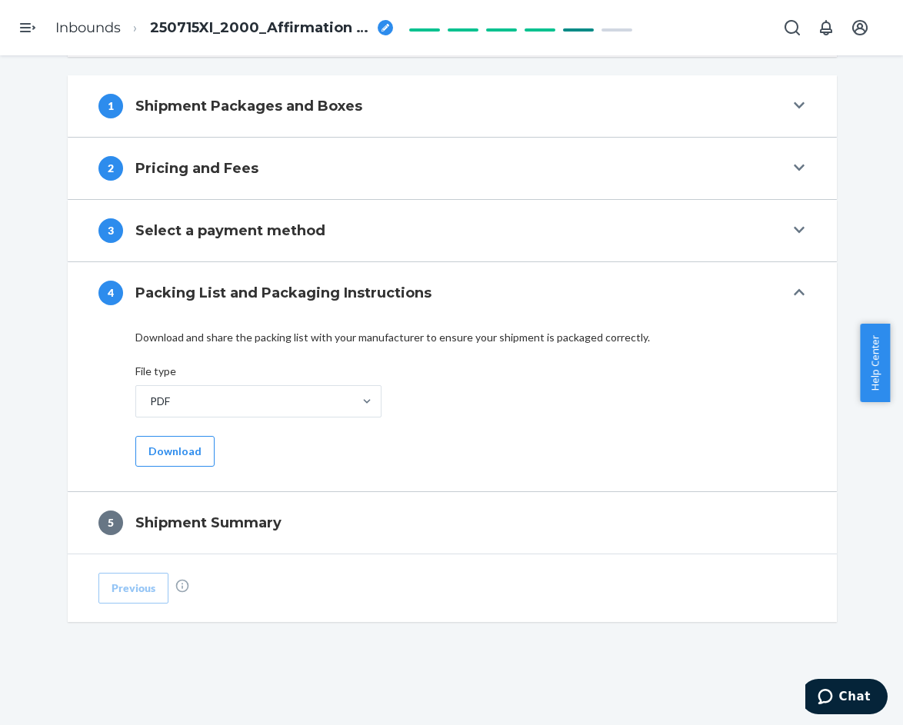
scroll to position [547, 0]
click at [208, 454] on div "PDF Download" at bounding box center [451, 425] width 633 height 81
click at [178, 452] on button "Download" at bounding box center [174, 451] width 79 height 31
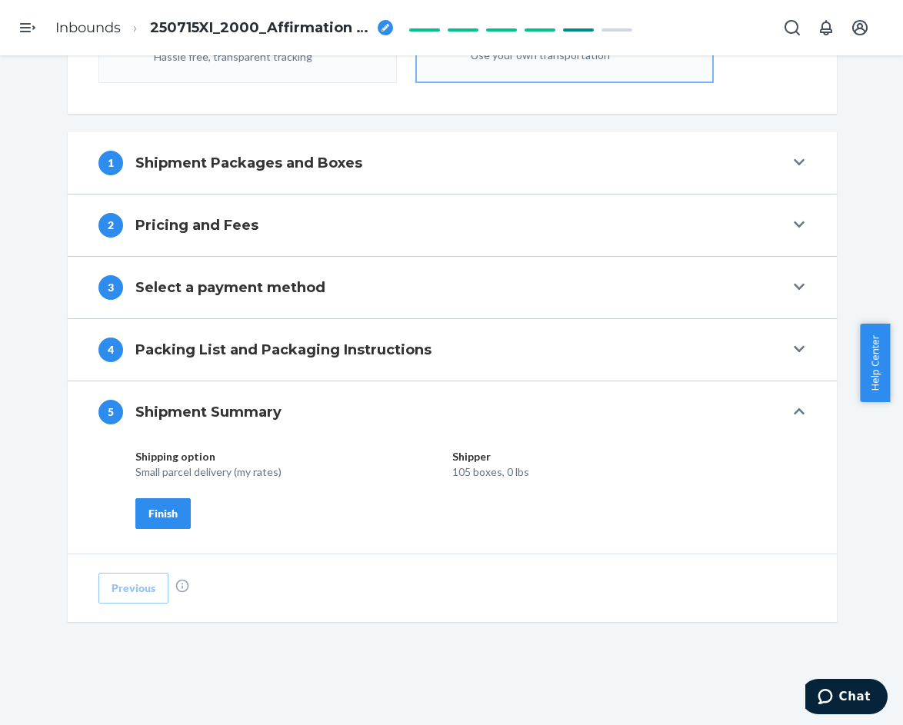
scroll to position [490, 0]
click at [149, 511] on div "Finish" at bounding box center [162, 513] width 29 height 15
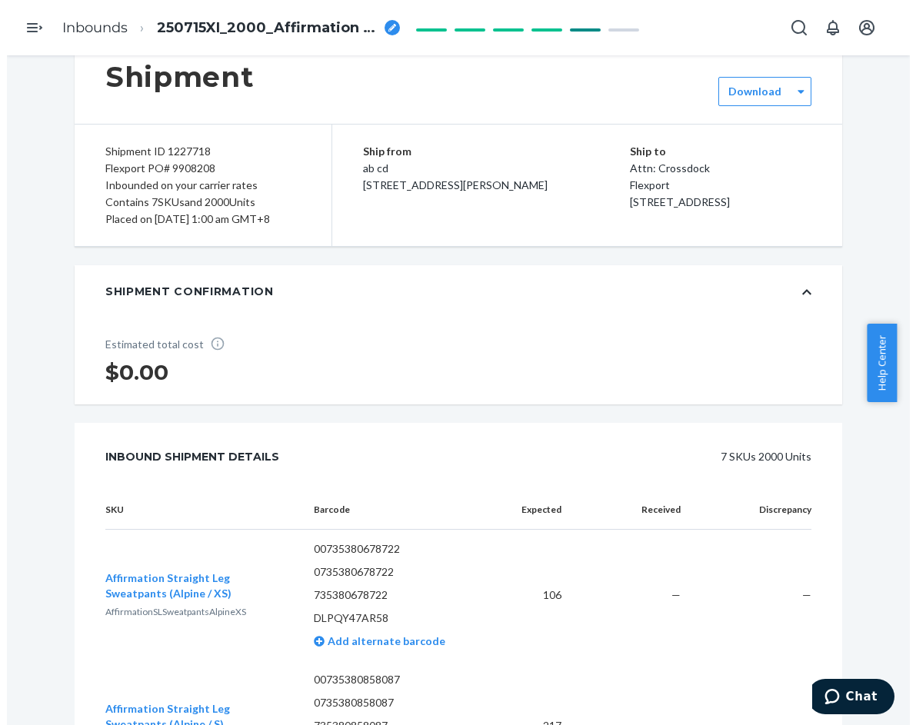
scroll to position [0, 0]
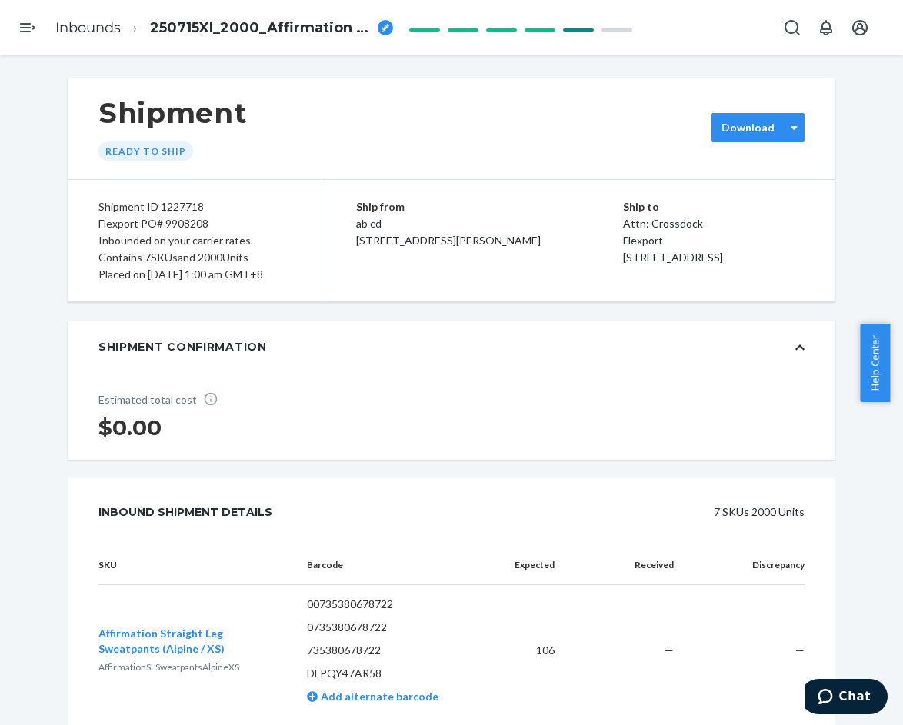
click at [763, 123] on label "Download" at bounding box center [747, 127] width 53 height 15
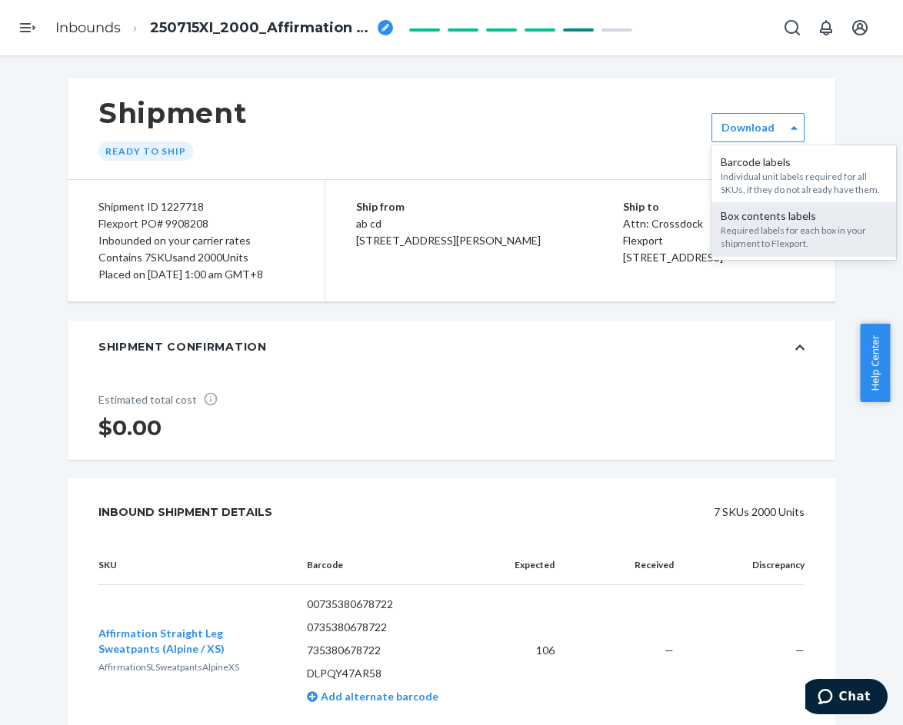
click at [740, 237] on div "Required labels for each box in your shipment to Flexport." at bounding box center [803, 237] width 166 height 26
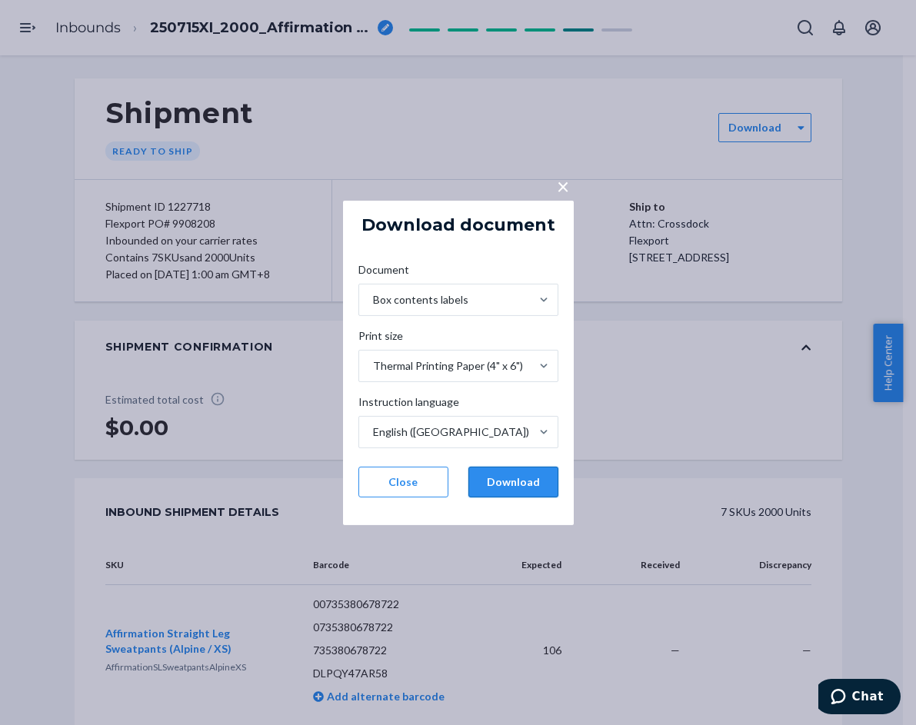
click at [524, 477] on button "Download" at bounding box center [513, 482] width 90 height 31
click at [512, 487] on button "Download" at bounding box center [513, 482] width 90 height 31
